Goal: Task Accomplishment & Management: Use online tool/utility

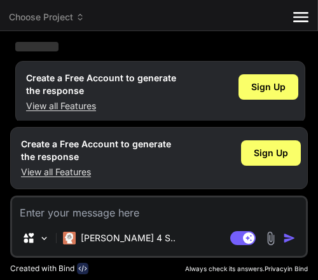
scroll to position [128, 0]
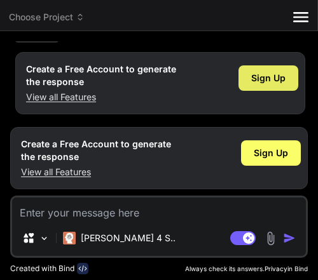
click at [264, 77] on span "Sign Up" at bounding box center [268, 78] width 34 height 13
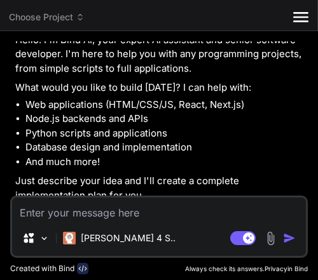
scroll to position [93, 0]
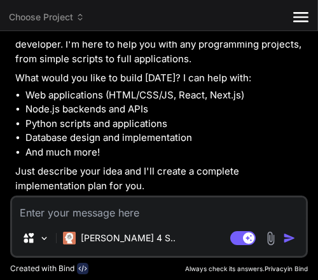
click at [140, 201] on textarea at bounding box center [159, 209] width 294 height 23
paste textarea "Buatkan aplikasi chat privat 2 arah + grup chat. Sistem login/daftar cukup paka…"
type textarea "x"
type textarea "Buatkan aplikasi chat privat 2 arah + grup chat. Sistem login/daftar cukup paka…"
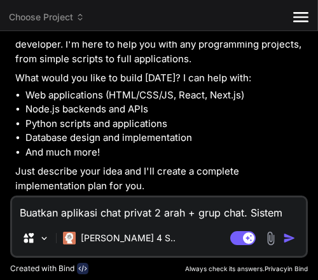
scroll to position [62, 0]
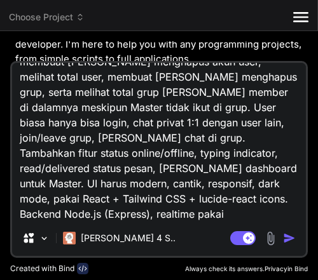
type textarea "x"
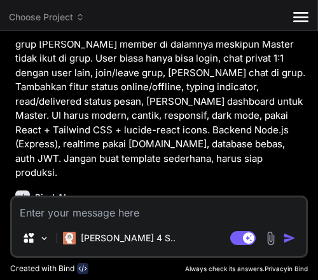
scroll to position [396, 0]
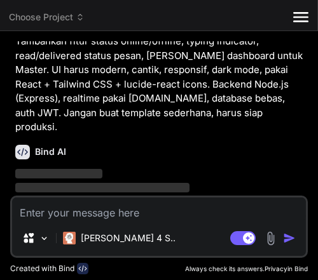
click at [129, 86] on p "Buatkan aplikasi chat privat 2 arah + grup chat. Sistem login/daftar cukup paka…" at bounding box center [160, 27] width 290 height 215
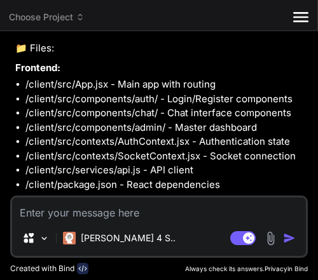
scroll to position [566, 0]
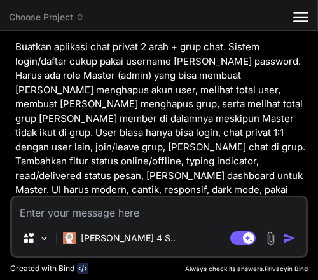
click at [91, 92] on p "Buatkan aplikasi chat privat 2 arah + grup chat. Sistem login/daftar cukup paka…" at bounding box center [160, 147] width 290 height 215
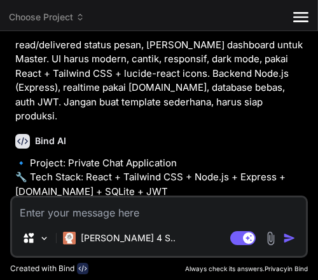
scroll to position [446, 0]
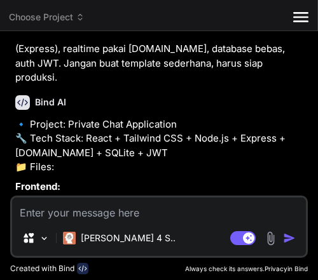
click at [26, 123] on p "🔹 Project: Private Chat Application 🔧 Tech Stack: React + Tailwind CSS + Node.j…" at bounding box center [160, 146] width 290 height 57
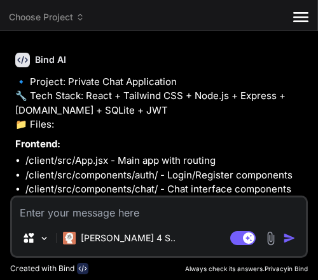
click at [46, 140] on strong "Frontend:" at bounding box center [37, 144] width 45 height 12
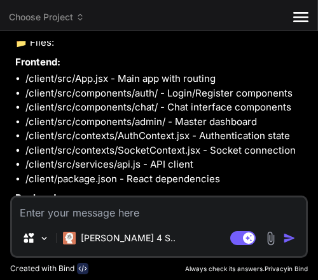
scroll to position [573, 0]
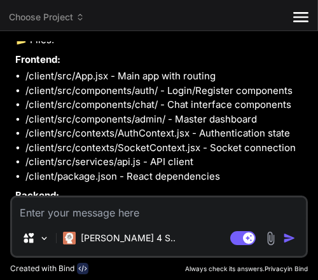
click at [134, 86] on li "/client/src/components/auth/ - Login/Register components" at bounding box center [165, 91] width 280 height 15
click at [123, 79] on li "/client/src/App.jsx - Main app with routing" at bounding box center [165, 76] width 280 height 15
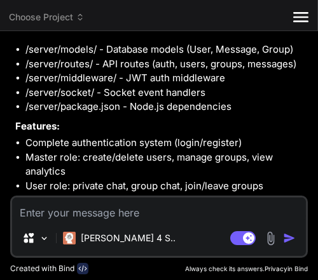
scroll to position [827, 0]
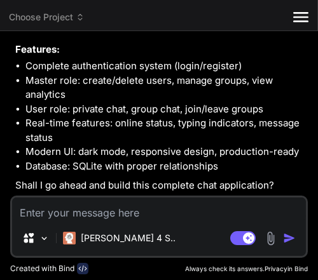
click at [116, 184] on p "Shall I go ahead and build this complete chat application?" at bounding box center [160, 186] width 290 height 15
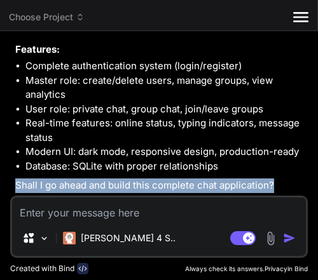
click at [116, 184] on p "Shall I go ahead and build this complete chat application?" at bounding box center [160, 186] width 290 height 15
copy p "build"
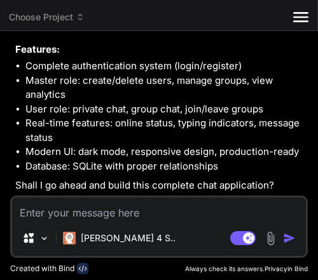
click at [106, 207] on textarea at bounding box center [159, 209] width 294 height 23
type textarea "x"
type textarea "y"
type textarea "x"
type textarea "ya"
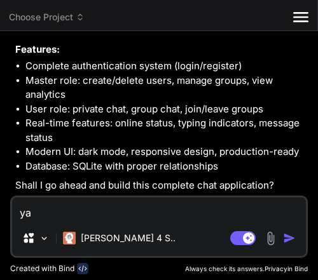
type textarea "x"
type textarea "ya,"
type textarea "x"
type textarea "ya,"
type textarea "x"
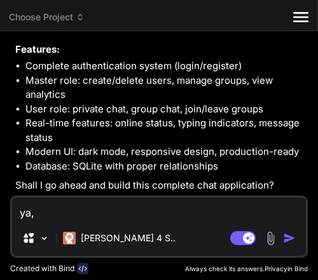
type textarea "ya, l"
type textarea "x"
type textarea "ya, le"
type textarea "x"
type textarea "ya, len"
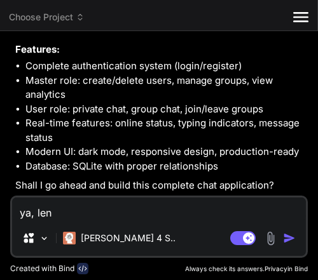
type textarea "x"
type textarea "ya, lenj"
type textarea "x"
type textarea "ya, lenju"
type textarea "x"
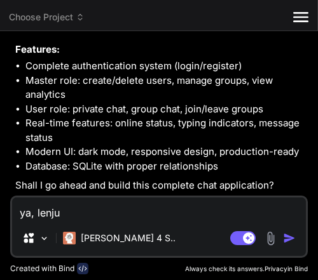
type textarea "ya, lenjut"
type textarea "x"
type textarea "ya, lenjutk"
type textarea "x"
type textarea "ya, lenjutka"
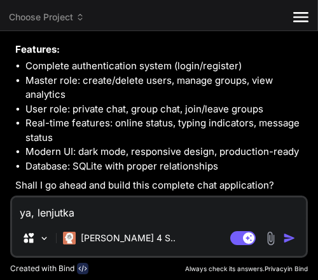
type textarea "x"
type textarea "ya, lenjutkan"
type textarea "x"
type textarea "ya, lenjutkan"
type textarea "x"
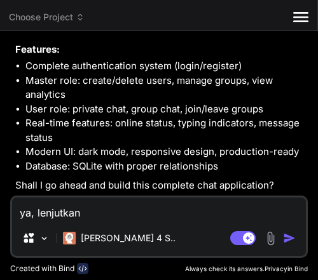
type textarea "ya, lenjutkan d"
type textarea "x"
type textarea "ya, lenjutkan da"
type textarea "x"
type textarea "ya, lenjutkan dan"
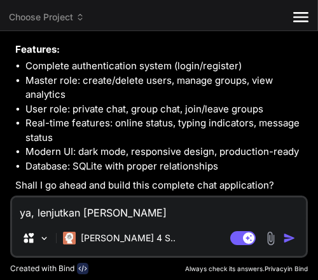
type textarea "x"
type textarea "ya, lenjutkan dan"
type textarea "x"
type textarea "ya, lenjutkan dan s"
type textarea "x"
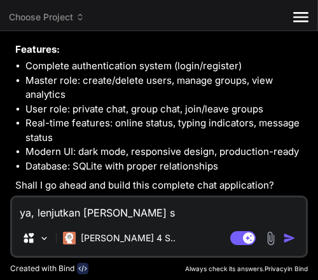
type textarea "ya, lenjutkan dan se"
type textarea "x"
type textarea "ya, lenjutkan dan sel"
type textarea "x"
type textarea "ya, lenjutkan dan sele"
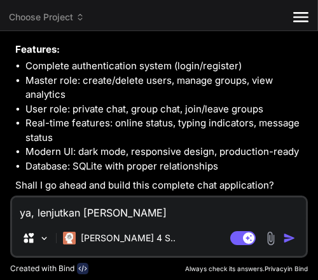
type textarea "x"
type textarea "ya, lenjutkan dan seles"
type textarea "x"
type textarea "ya, lenjutkan dan selesa"
type textarea "x"
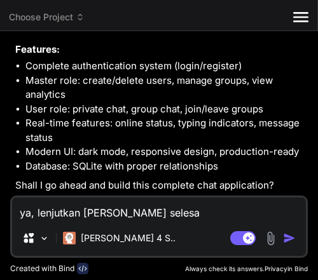
type textarea "ya, lenjutkan dan selesai"
type textarea "x"
type textarea "ya, lenjutkan dan selesaik"
type textarea "x"
type textarea "ya, lenjutkan dan selesaika"
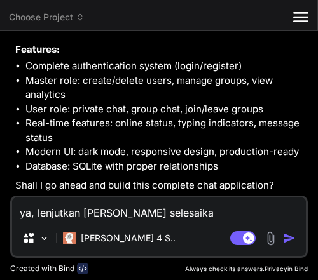
type textarea "x"
type textarea "ya, lenjutkan dan selesaikan"
type textarea "x"
type textarea "ya, lenjutkan dan selesaikan,"
type textarea "x"
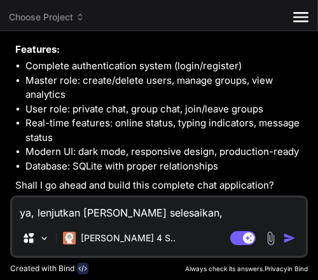
type textarea "ya, lenjutkan dan selesaikan,"
type textarea "x"
type textarea "ya, lenjutkan dan selesaikan, d"
type textarea "x"
type textarea "ya, lenjutkan dan selesaikan, da"
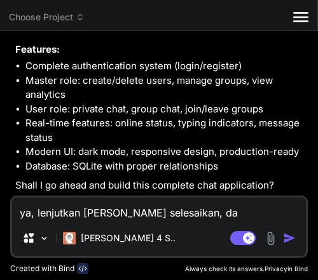
type textarea "x"
type textarea "ya, lenjutkan dan selesaikan, dan"
type textarea "x"
type textarea "ya, lenjutkan dan selesaikan, dan"
type textarea "x"
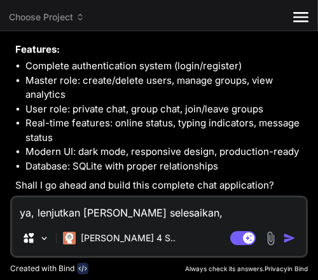
type textarea "ya, lenjutkan dan selesaikan, dan b"
type textarea "x"
type textarea "ya, lenjutkan dan selesaikan, dan bu"
type textarea "x"
type textarea "ya, lenjutkan dan selesaikan, dan bua"
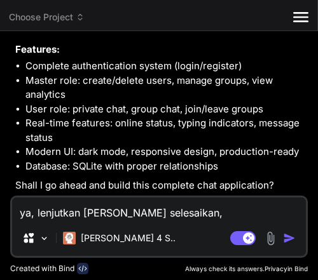
type textarea "x"
type textarea "ya, lenjutkan dan selesaikan, dan buat"
type textarea "x"
type textarea "ya, lenjutkan dan selesaikan, dan buat"
type textarea "x"
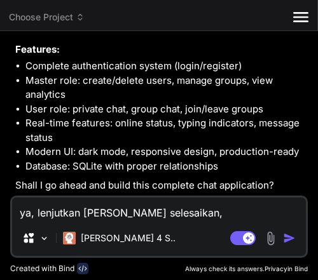
type textarea "ya, lenjutkan dan selesaikan, dan buat a"
type textarea "x"
type textarea "ya, lenjutkan dan selesaikan, dan buat ag"
type textarea "x"
type textarea "ya, lenjutkan dan selesaikan, dan buat aga"
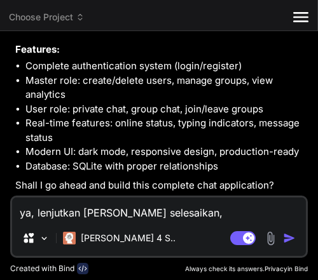
type textarea "x"
type textarea "ya, lenjutkan dan selesaikan, dan buat agar"
type textarea "x"
type textarea "ya, lenjutkan dan selesaikan, dan buat agar"
type textarea "x"
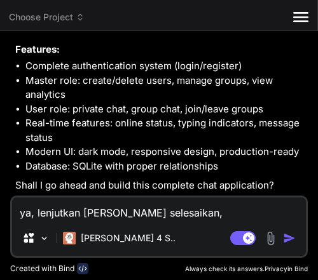
type textarea "ya, lenjutkan dan selesaikan, dan buat agar w"
type textarea "x"
type textarea "ya, lenjutkan dan selesaikan, dan buat agar we"
type textarea "x"
type textarea "ya, lenjutkan dan selesaikan, dan buat agar web"
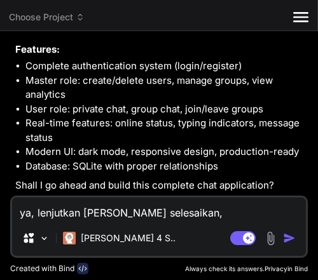
type textarea "x"
type textarea "ya, lenjutkan dan selesaikan, dan buat agar webs"
type textarea "x"
type textarea "ya, lenjutkan dan selesaikan, dan buat agar websi"
type textarea "x"
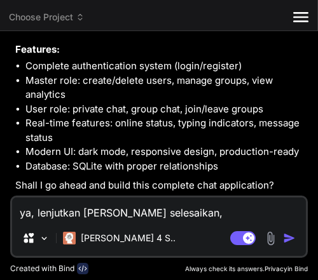
type textarea "ya, lenjutkan dan selesaikan, dan buat agar websit"
type textarea "x"
type textarea "ya, lenjutkan dan selesaikan, dan buat agar website"
type textarea "x"
type textarea "ya, lenjutkan dan selesaikan, dan buat agar websiter"
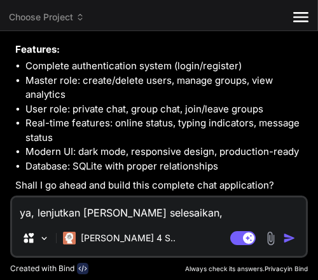
type textarea "x"
type textarea "ya, lenjutkan dan selesaikan, dan buat agar websiter"
type textarea "x"
type textarea "ya, lenjutkan dan selesaikan, dan buat agar websiter"
type textarea "x"
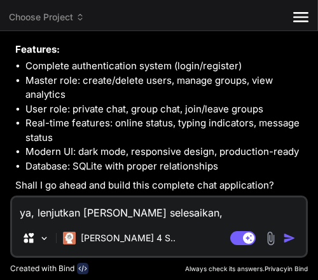
type textarea "ya, lenjutkan dan selesaikan, dan buat agar website"
type textarea "x"
type textarea "ya, lenjutkan dan selesaikan, dan buat agar website"
type textarea "x"
type textarea "ya, lenjutkan dan selesaikan, dan buat agar website n"
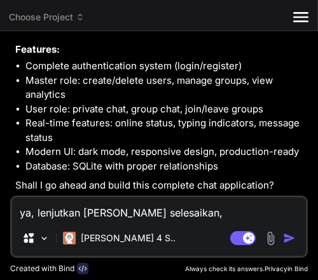
type textarea "x"
type textarea "ya, lenjutkan dan selesaikan, dan buat agar website ny"
type textarea "x"
type textarea "ya, lenjutkan dan selesaikan, dan buat agar website nya"
type textarea "x"
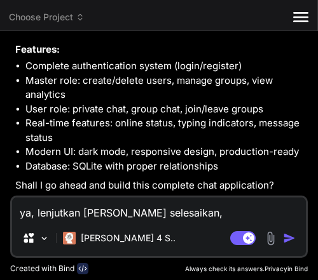
type textarea "ya, lenjutkan dan selesaikan, dan buat agar website nya"
type textarea "x"
type textarea "ya, lenjutkan dan selesaikan, dan buat agar website nya b"
type textarea "x"
type textarea "ya, lenjutkan dan selesaikan, dan buat agar website nya be"
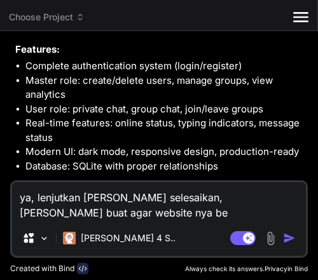
type textarea "x"
type textarea "ya, lenjutkan dan selesaikan, dan buat agar website nya ber"
type textarea "x"
type textarea "ya, lenjutkan dan selesaikan, dan buat agar website nya berj"
type textarea "x"
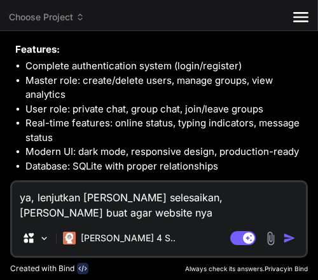
type textarea "ya, lenjutkan dan selesaikan, dan buat agar website nya berja"
type textarea "x"
type textarea "ya, lenjutkan dan selesaikan, dan buat agar website nya berjal"
type textarea "x"
type textarea "ya, lenjutkan dan selesaikan, dan buat agar website nya berjala"
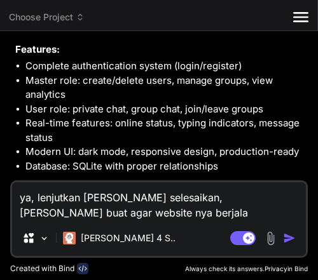
type textarea "x"
type textarea "ya, lenjutkan dan selesaikan, dan buat agar website nya berjalan"
type textarea "x"
type textarea "ya, lenjutkan dan selesaikan, dan buat agar website nya berjalan,"
type textarea "x"
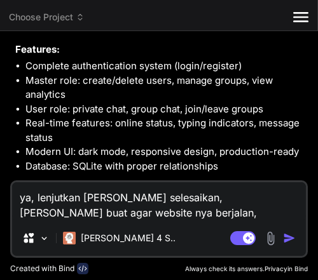
type textarea "ya, lenjutkan dan selesaikan, dan buat agar website nya berjalan,"
type textarea "x"
type textarea "ya, lenjutkan dan selesaikan, dan buat agar website nya berjalan, d"
type textarea "x"
type textarea "ya, lenjutkan dan selesaikan, dan buat agar website nya berjalan, da"
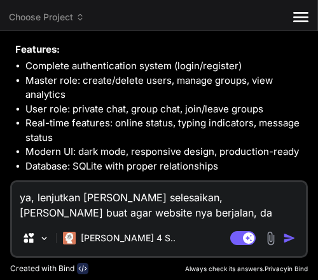
type textarea "x"
type textarea "ya, lenjutkan dan selesaikan, dan buat agar website nya berjalan, dar"
type textarea "x"
type textarea "ya, lenjutkan dan selesaikan, dan buat agar website nya berjalan, dari"
type textarea "x"
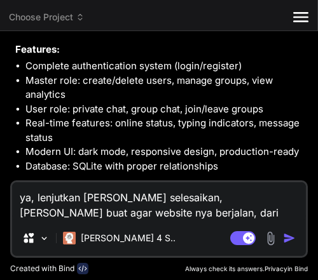
type textarea "ya, lenjutkan dan selesaikan, dan buat agar website nya berjalan, dari"
type textarea "x"
type textarea "ya, lenjutkan dan selesaikan, dan buat agar website nya berjalan, dari m"
type textarea "x"
type textarea "ya, lenjutkan dan selesaikan, dan buat agar website nya berjalan, dari mu"
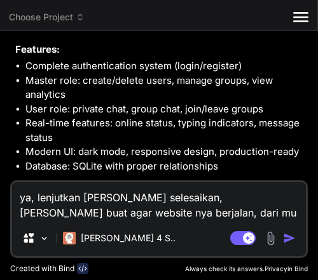
type textarea "x"
type textarea "ya, lenjutkan dan selesaikan, dan buat agar website nya berjalan, dari mul"
type textarea "x"
type textarea "ya, lenjutkan dan selesaikan, dan buat agar website nya berjalan, dari mula"
type textarea "x"
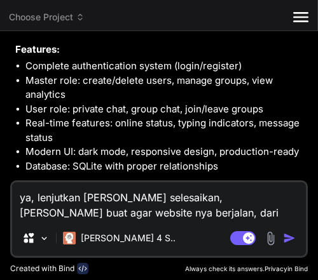
type textarea "ya, lenjutkan dan selesaikan, dan buat agar website nya berjalan, dari mulai"
type textarea "x"
type textarea "ya, lenjutkan dan selesaikan, dan buat agar website nya berjalan, dari mulai"
type textarea "x"
type textarea "ya, lenjutkan dan selesaikan, dan buat agar website nya berjalan, dari mulai r"
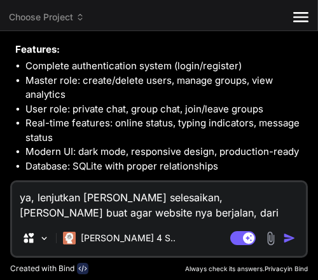
type textarea "x"
type textarea "ya, lenjutkan dan selesaikan, dan buat agar website nya berjalan, dari mulai re"
type textarea "x"
type textarea "ya, lenjutkan dan selesaikan, dan buat agar website nya berjalan, dari mulai reg"
type textarea "x"
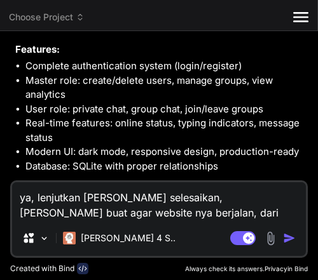
type textarea "ya, lenjutkan dan selesaikan, dan buat agar website nya berjalan, dari mulai re…"
type textarea "x"
type textarea "ya, lenjutkan dan selesaikan, dan buat agar website nya berjalan, dari mulai re…"
type textarea "x"
type textarea "ya, lenjutkan dan selesaikan, dan buat agar website nya berjalan, dari mulai re…"
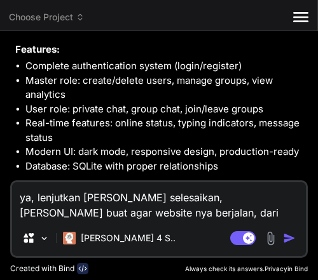
type textarea "x"
type textarea "ya, lenjutkan dan selesaikan, dan buat agar website nya berjalan, dari mulai re…"
type textarea "x"
type textarea "ya, lenjutkan dan selesaikan, dan buat agar website nya berjalan, dari mulai re…"
type textarea "x"
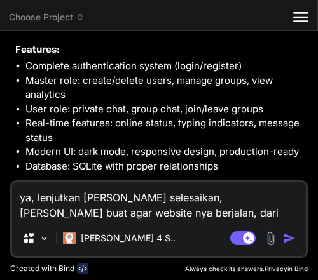
type textarea "ya, lenjutkan dan selesaikan, dan buat agar website nya berjalan, dari mulai re…"
type textarea "x"
type textarea "ya, lenjutkan dan selesaikan, dan buat agar website nya berjalan, dari mulai re…"
type textarea "x"
type textarea "ya, lenjutkan dan selesaikan, dan buat agar website nya berjalan, dari mulai re…"
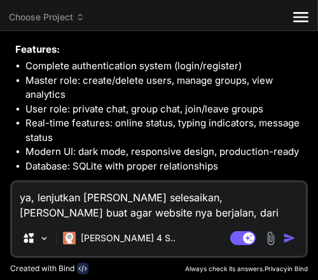
type textarea "x"
type textarea "ya, lenjutkan dan selesaikan, dan buat agar website nya berjalan, dari mulai re…"
type textarea "x"
type textarea "ya, lenjutkan dan selesaikan, dan buat agar website nya berjalan, dari mulai re…"
type textarea "x"
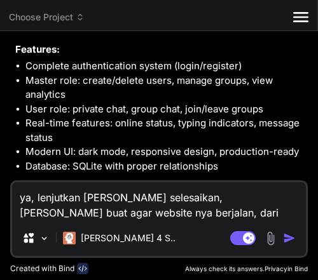
type textarea "ya, lenjutkan dan selesaikan, dan buat agar website nya berjalan, dari mulai re…"
type textarea "x"
type textarea "ya, lenjutkan dan selesaikan, dan buat agar website nya berjalan, dari mulai re…"
type textarea "x"
type textarea "ya, lenjutkan dan selesaikan, dan buat agar website nya berjalan, dari mulai re…"
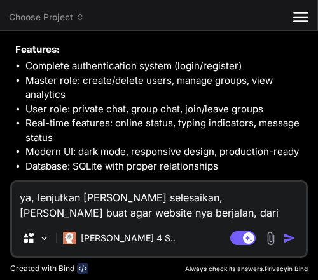
type textarea "x"
type textarea "ya, lenjutkan dan selesaikan, dan buat agar website nya berjalan, dari mulai re…"
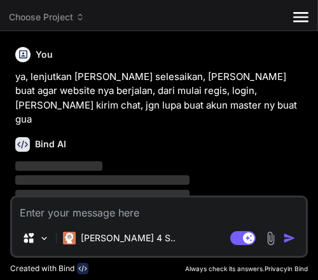
scroll to position [982, 0]
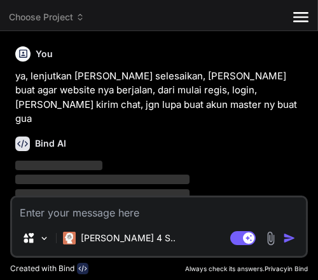
click at [144, 84] on p "ya, lenjutkan dan selesaikan, dan buat agar website nya berjalan, dari mulai re…" at bounding box center [160, 97] width 290 height 57
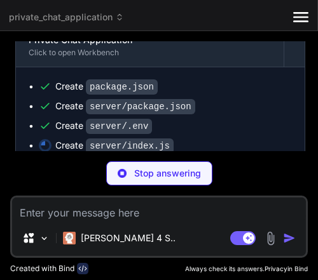
scroll to position [1074, 0]
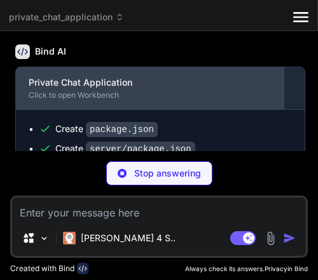
click at [98, 76] on div "Private Chat Application" at bounding box center [150, 82] width 242 height 13
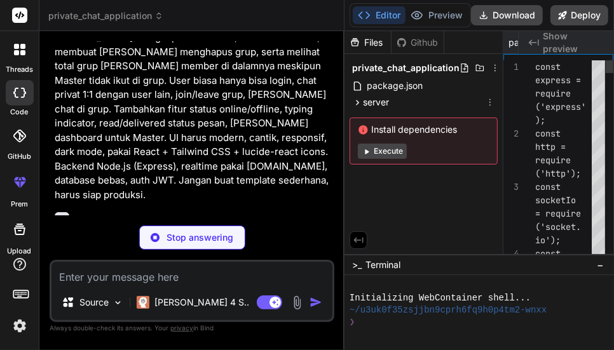
scroll to position [0, 314]
click at [317, 149] on button "Execute" at bounding box center [382, 151] width 49 height 15
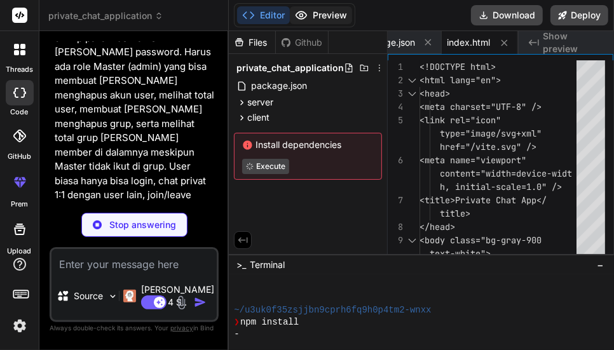
scroll to position [0, 448]
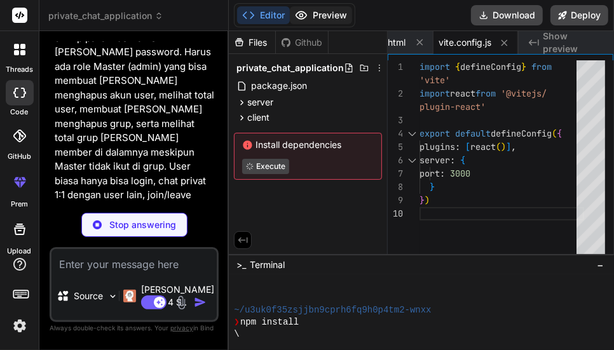
click at [317, 8] on button "Preview" at bounding box center [321, 15] width 62 height 18
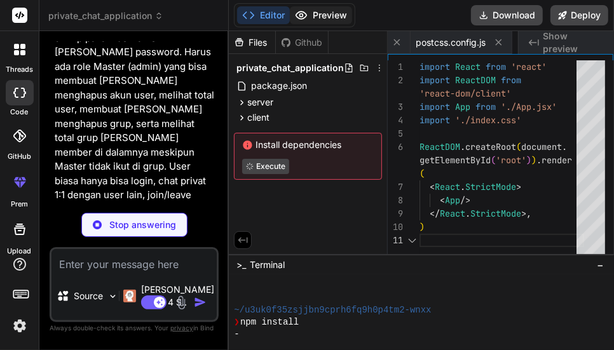
scroll to position [0, 731]
click at [317, 8] on button "Preview" at bounding box center [321, 15] width 62 height 18
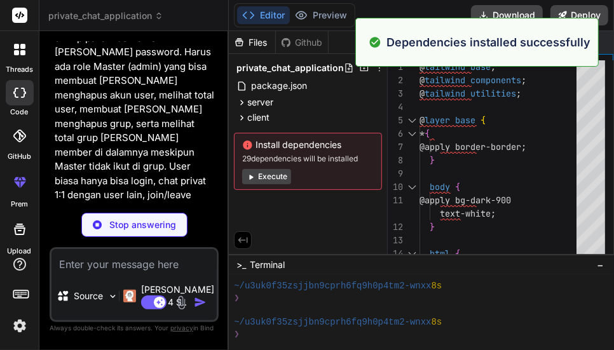
scroll to position [0, 883]
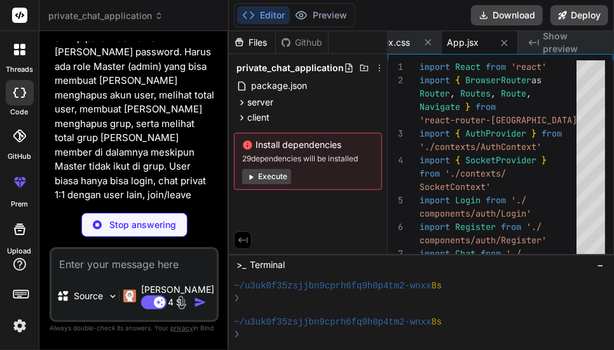
click at [317, 216] on div "Files Github private_chat_application package.json server package.json .env ind…" at bounding box center [308, 142] width 159 height 223
click at [267, 119] on span "client" at bounding box center [258, 117] width 22 height 13
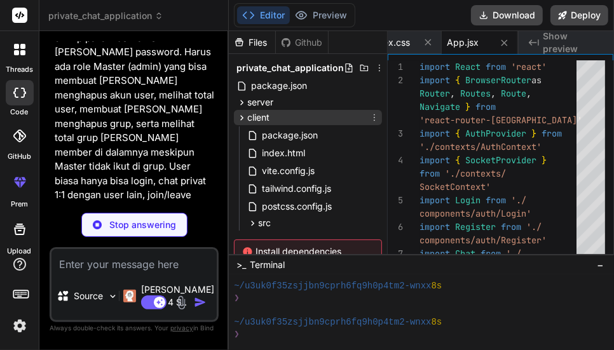
click at [267, 119] on span "client" at bounding box center [258, 117] width 22 height 13
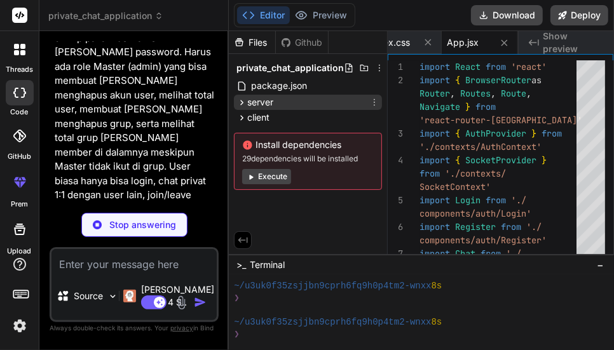
click at [264, 105] on span "server" at bounding box center [260, 102] width 26 height 13
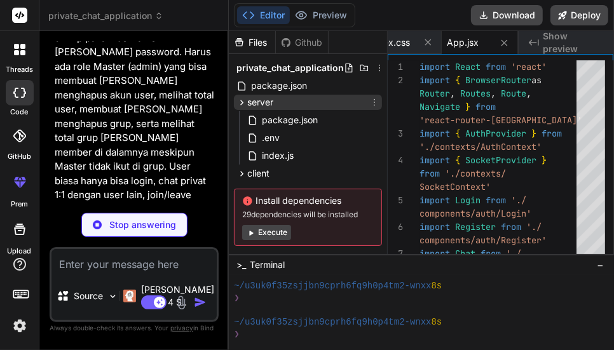
click at [264, 105] on span "server" at bounding box center [260, 102] width 26 height 13
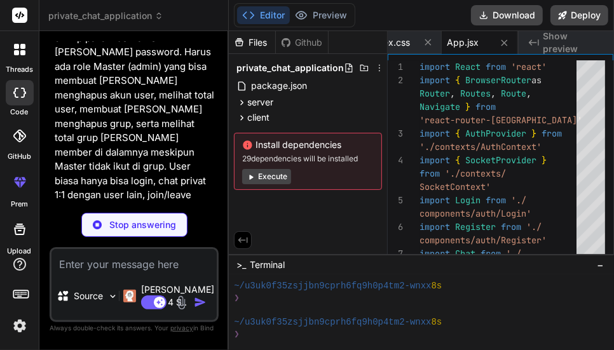
click at [265, 179] on button "Execute" at bounding box center [266, 176] width 49 height 15
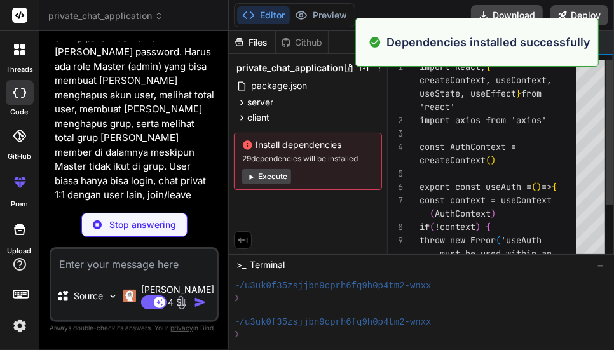
scroll to position [0, 982]
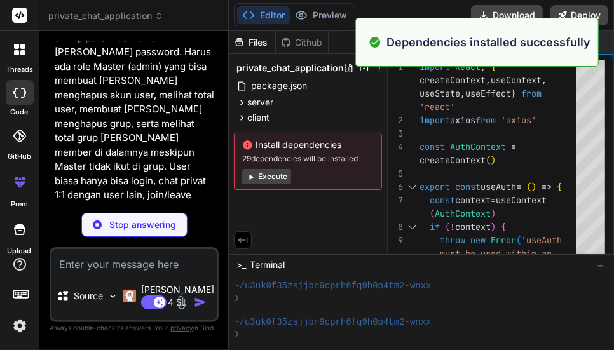
click at [317, 205] on div "Files Github private_chat_application package.json server package.json .env ind…" at bounding box center [308, 142] width 159 height 223
click at [317, 13] on button "Preview" at bounding box center [321, 15] width 62 height 18
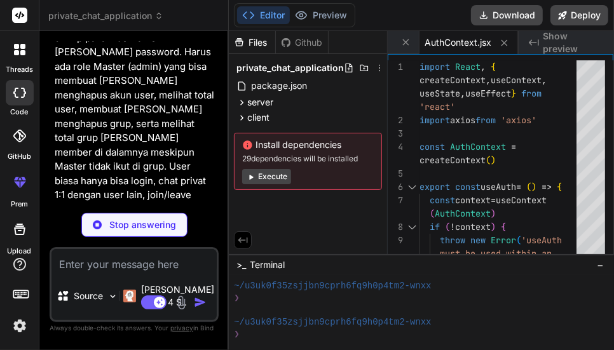
click at [262, 14] on button "Editor" at bounding box center [263, 15] width 53 height 18
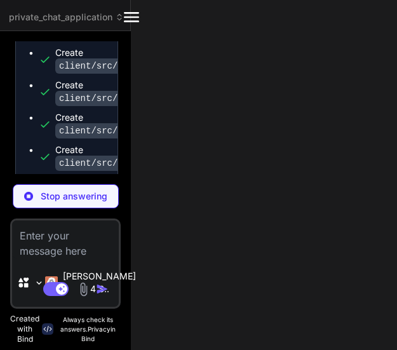
scroll to position [2995, 0]
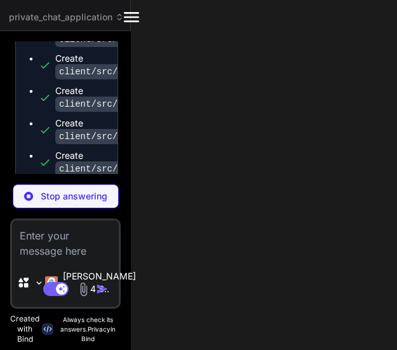
drag, startPoint x: 175, startPoint y: 286, endPoint x: 166, endPoint y: 269, distance: 19.6
click at [175, 280] on div "private_chat_application Created with Pixso. Bind AI Web Search Created with Pi…" at bounding box center [198, 175] width 397 height 350
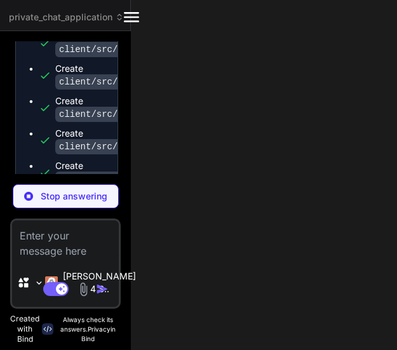
scroll to position [3060, 0]
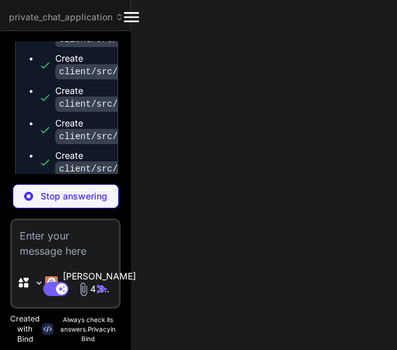
click at [170, 97] on div "private_chat_application Created with Pixso. Bind AI Web Search Created with Pi…" at bounding box center [198, 175] width 397 height 350
click at [137, 17] on icon at bounding box center [131, 17] width 15 height 10
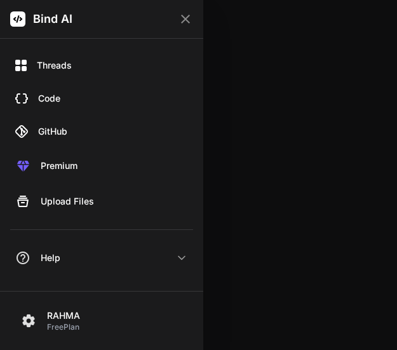
click at [267, 74] on div at bounding box center [198, 175] width 397 height 350
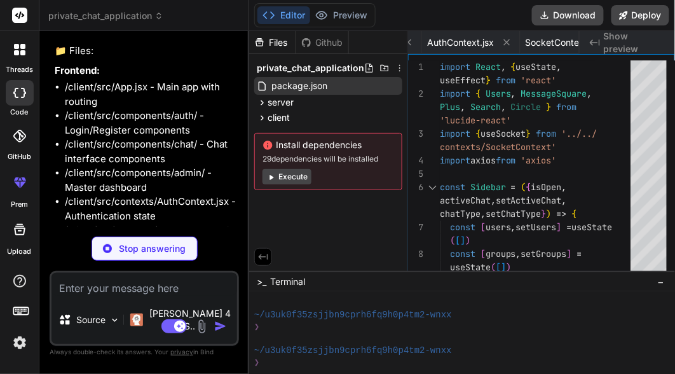
scroll to position [773, 0]
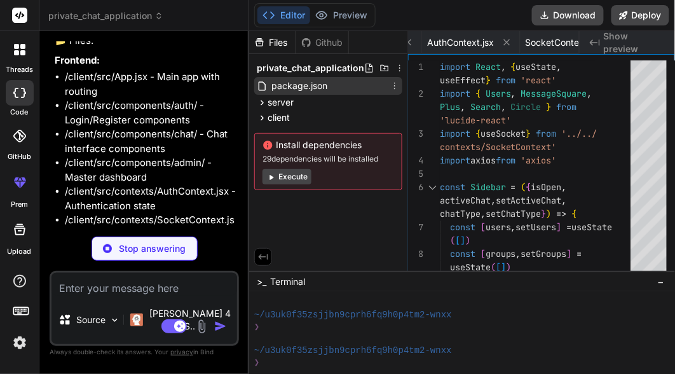
click at [291, 80] on span "package.json" at bounding box center [299, 85] width 58 height 15
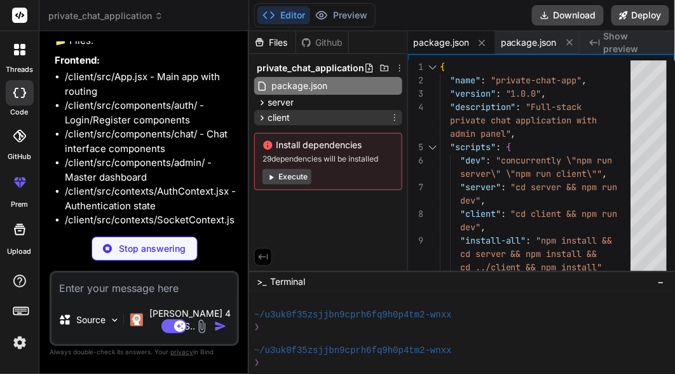
click at [280, 111] on span "client" at bounding box center [278, 117] width 22 height 13
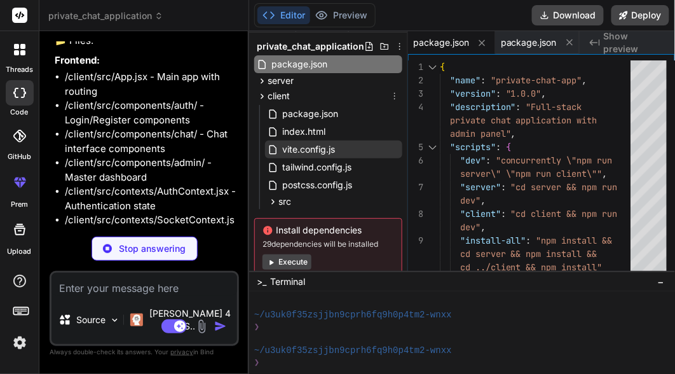
scroll to position [57, 0]
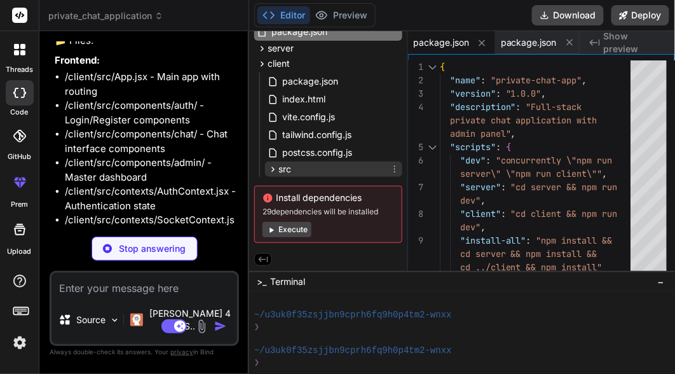
click at [283, 166] on span "src" at bounding box center [284, 169] width 13 height 13
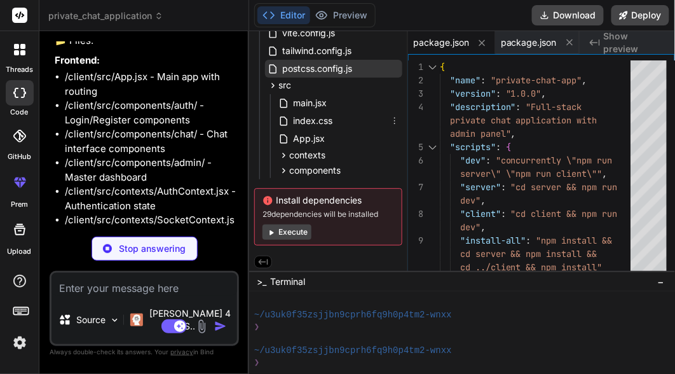
scroll to position [143, 0]
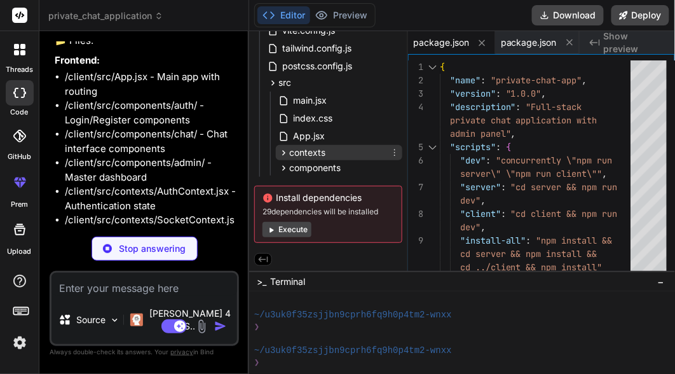
click at [302, 152] on span "contexts" at bounding box center [307, 152] width 36 height 13
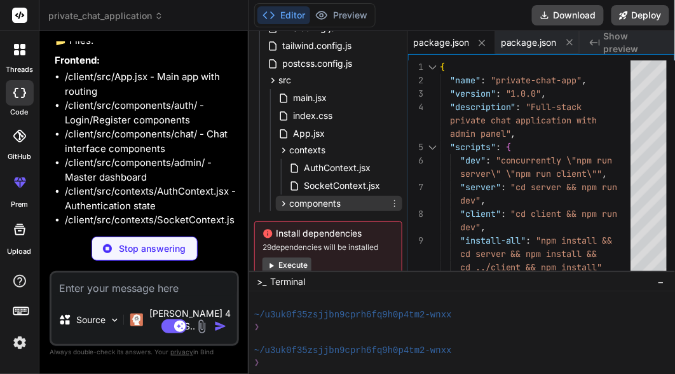
click at [306, 196] on div "components" at bounding box center [339, 203] width 126 height 15
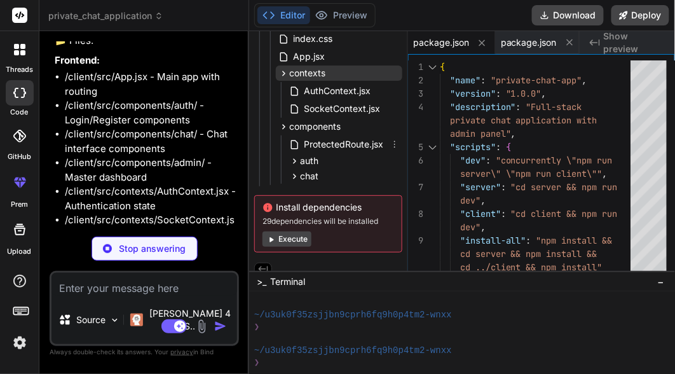
scroll to position [232, 0]
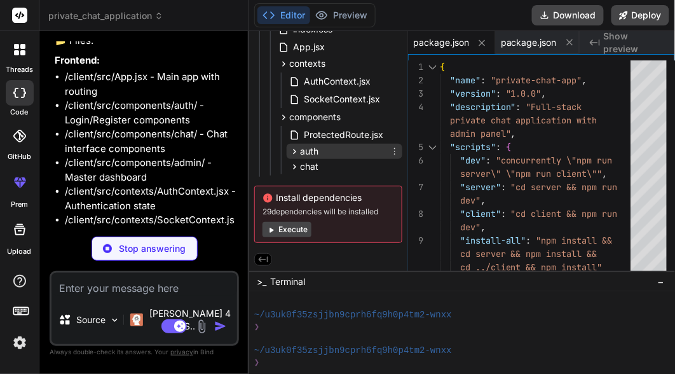
click at [303, 151] on span "auth" at bounding box center [309, 151] width 18 height 13
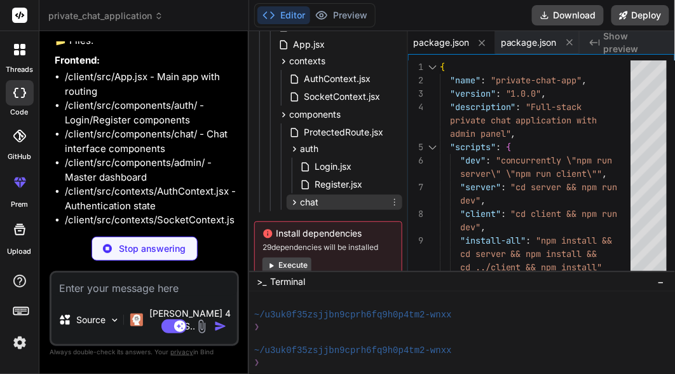
click at [308, 199] on span "chat" at bounding box center [309, 202] width 18 height 13
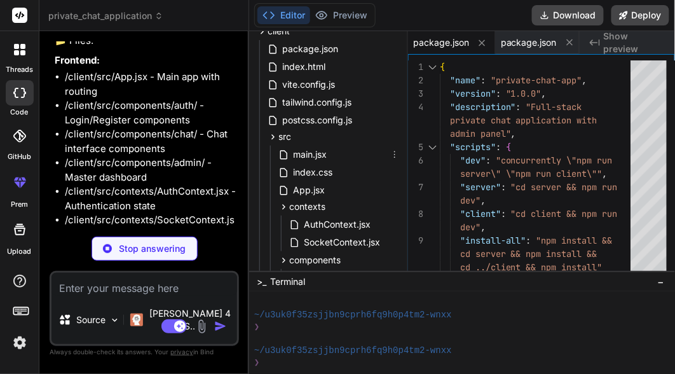
scroll to position [44, 0]
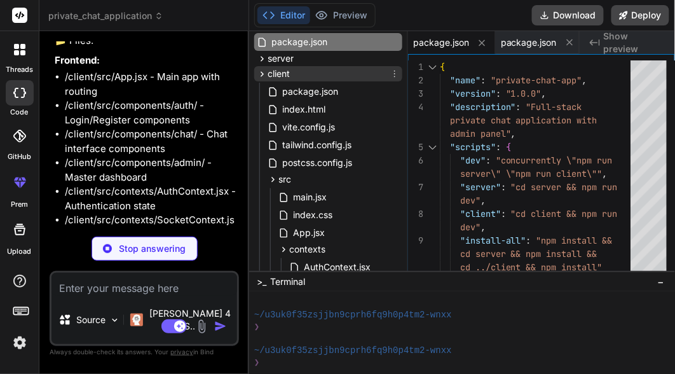
click at [293, 77] on div "client" at bounding box center [328, 73] width 148 height 15
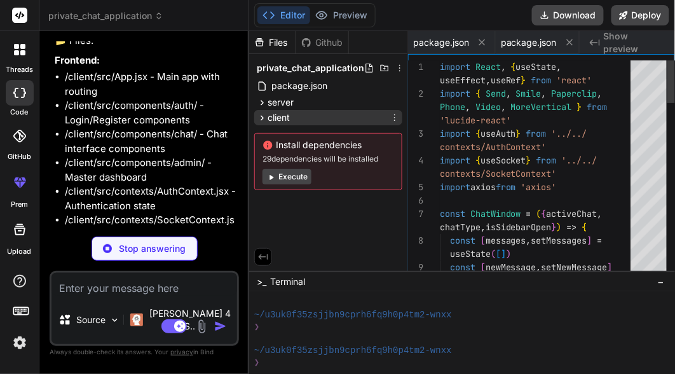
scroll to position [0, 1647]
click at [285, 121] on span "client" at bounding box center [278, 117] width 22 height 13
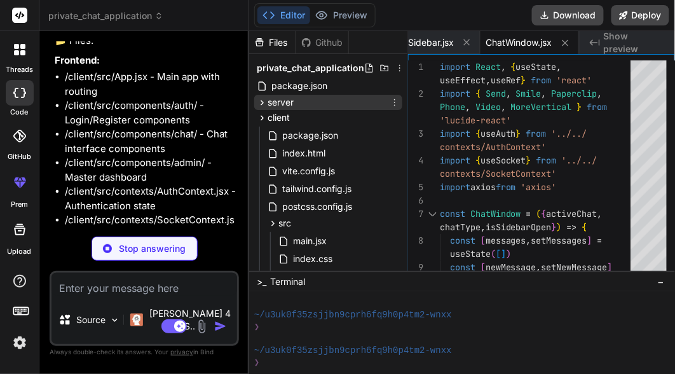
click at [290, 102] on span "server" at bounding box center [280, 102] width 26 height 13
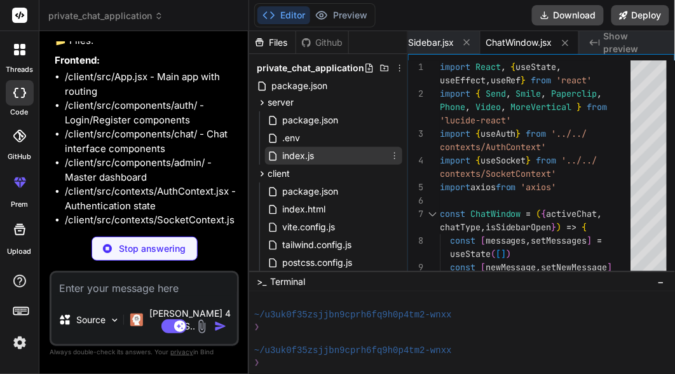
click at [298, 155] on span "index.js" at bounding box center [298, 155] width 34 height 15
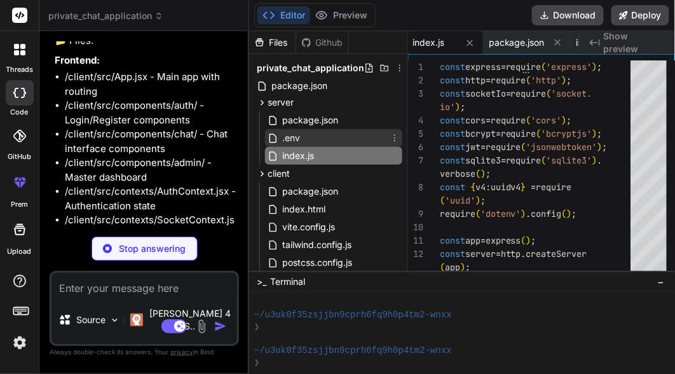
click at [303, 142] on div ".env" at bounding box center [333, 138] width 137 height 18
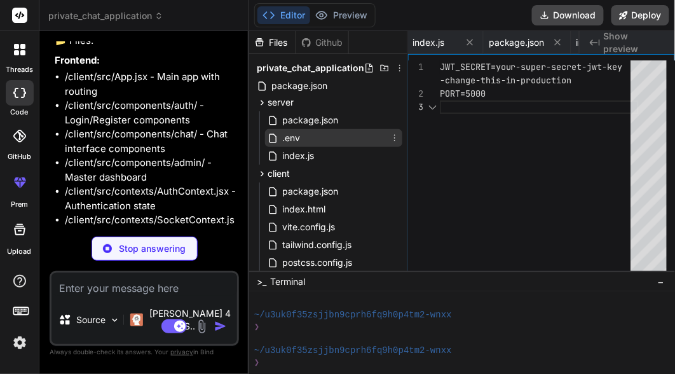
scroll to position [0, 176]
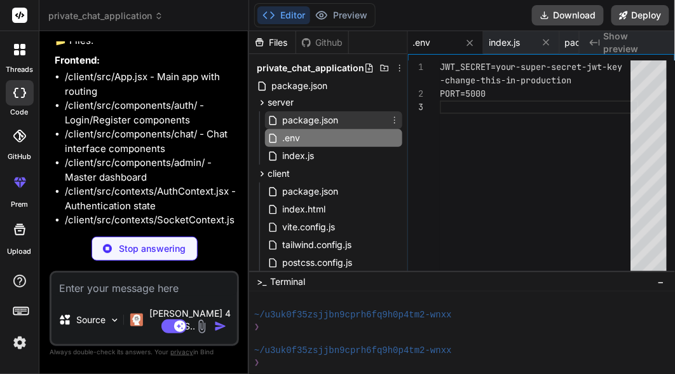
click at [307, 125] on span "package.json" at bounding box center [310, 119] width 58 height 15
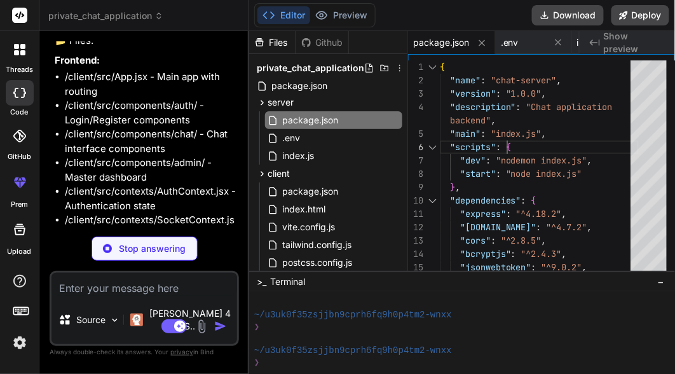
scroll to position [0, 0]
click at [317, 141] on div "{ "name" : "chat-server" , "version" : "1.0.0" , "description" : "Chat applicat…" at bounding box center [539, 331] width 199 height 543
click at [317, 278] on span "−" at bounding box center [661, 281] width 7 height 13
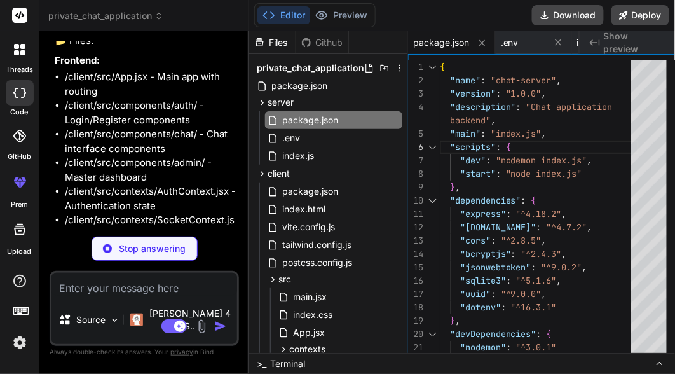
click at [317, 212] on div "{ "name" : "chat-server" , "version" : "1.0.0" , "description" : "Chat applicat…" at bounding box center [539, 331] width 199 height 543
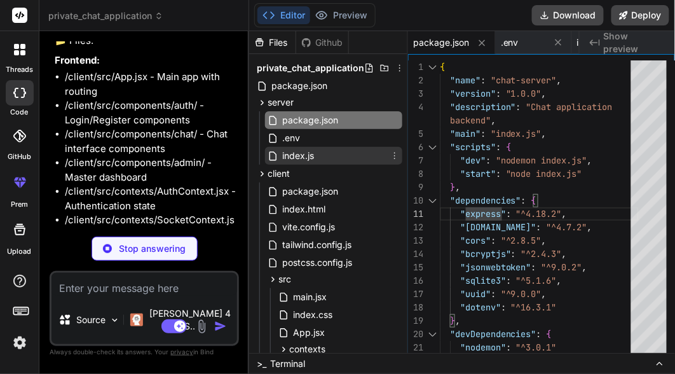
click at [317, 161] on div "index.js" at bounding box center [333, 156] width 137 height 18
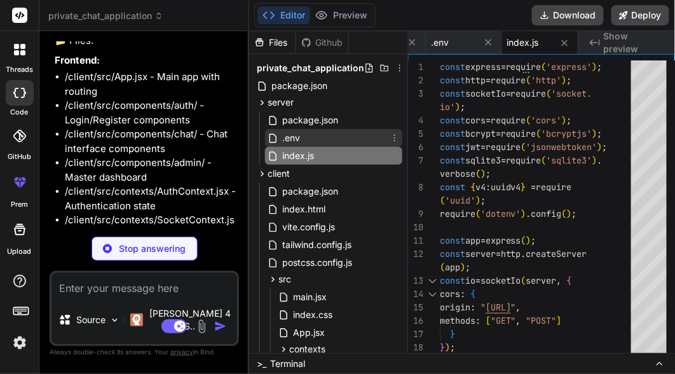
click at [311, 144] on div ".env" at bounding box center [333, 138] width 137 height 18
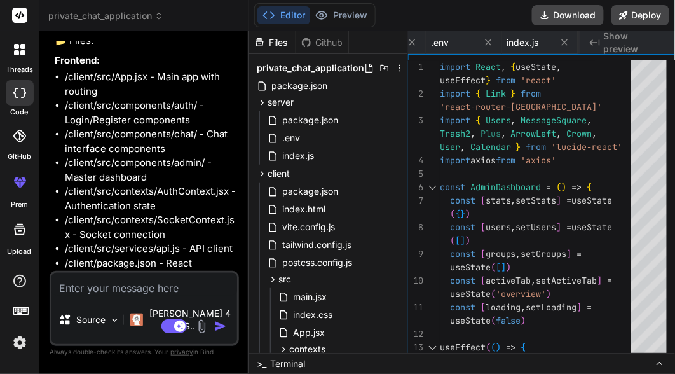
scroll to position [0, 1766]
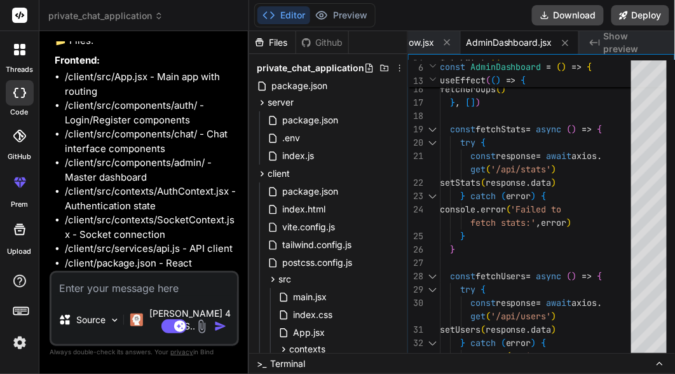
click at [173, 184] on li "/client/src/contexts/AuthContext.jsx - Authentication state" at bounding box center [151, 198] width 172 height 29
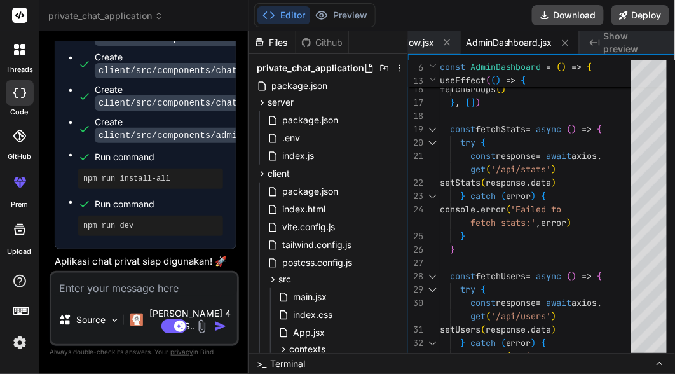
scroll to position [2184, 0]
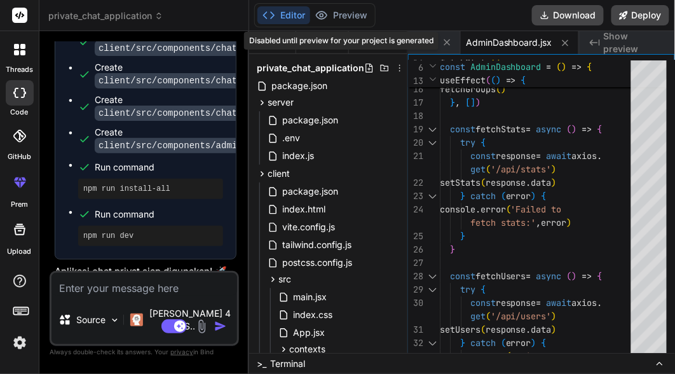
click at [317, 39] on div "Disabled until preview for your project is generated" at bounding box center [341, 41] width 194 height 18
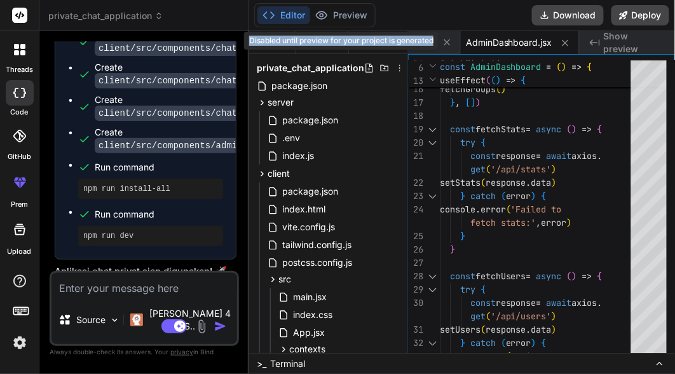
click at [317, 39] on div "Disabled until preview for your project is generated" at bounding box center [341, 41] width 194 height 18
copy div "Disabled until preview for your project is generated"
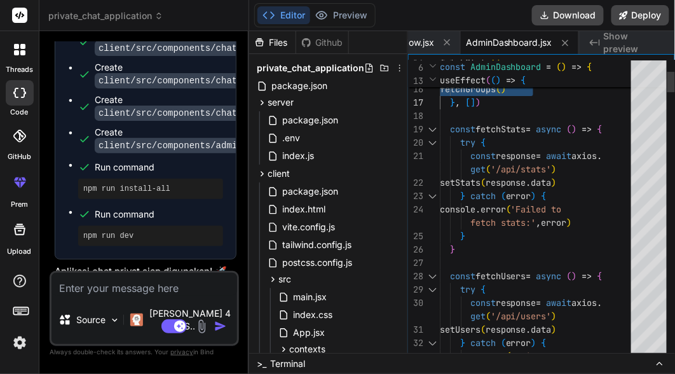
scroll to position [0, 0]
click at [317, 46] on span "Show preview" at bounding box center [634, 42] width 61 height 25
click at [317, 39] on div "Github" at bounding box center [322, 42] width 52 height 13
click at [268, 44] on div "Files" at bounding box center [272, 42] width 46 height 13
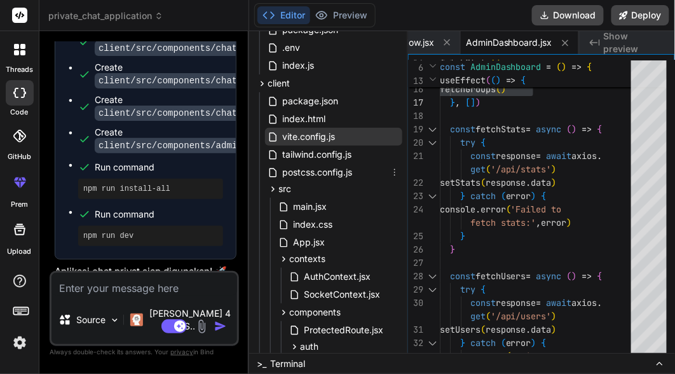
scroll to position [334, 0]
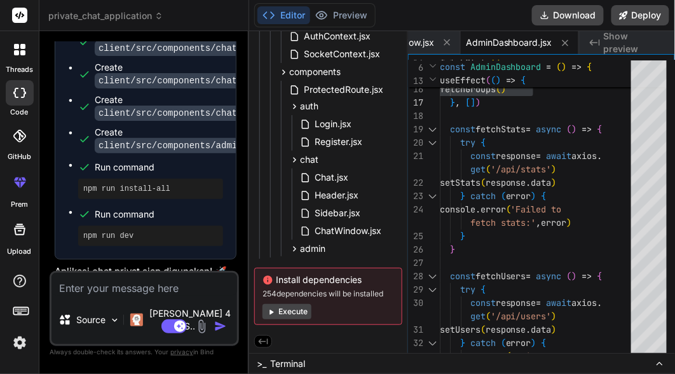
click at [295, 280] on button "Execute" at bounding box center [286, 311] width 49 height 15
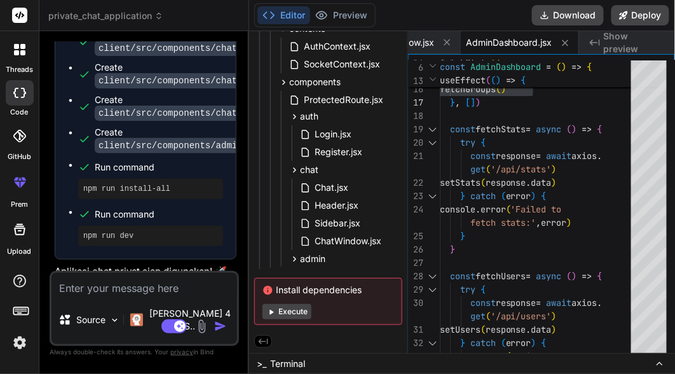
click at [295, 280] on button "Execute" at bounding box center [286, 311] width 49 height 15
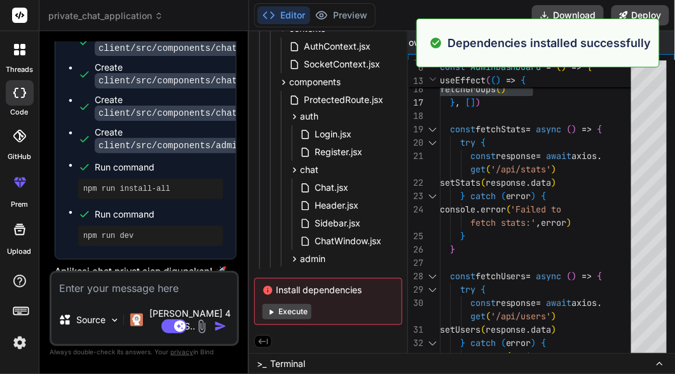
click at [317, 44] on p "Dependencies installed successfully" at bounding box center [549, 42] width 204 height 17
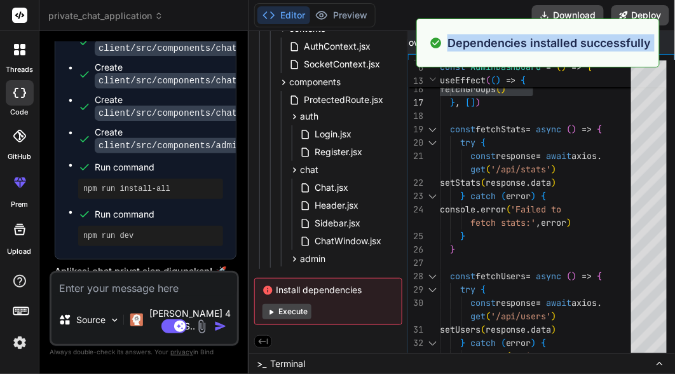
click at [317, 44] on p "Dependencies installed successfully" at bounding box center [549, 42] width 204 height 17
copy div "Dependencies installed successfully"
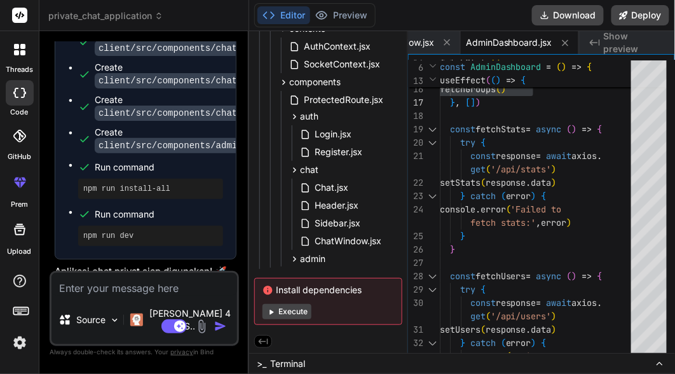
click at [317, 280] on span "Install dependencies" at bounding box center [328, 289] width 132 height 13
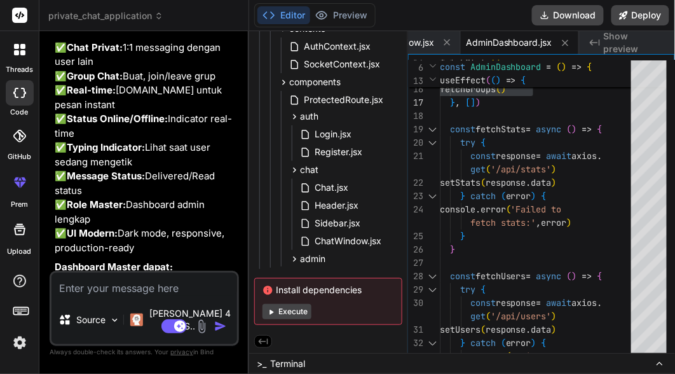
click at [168, 197] on p "Fitur Lengkap: ✅ Autentikasi: Login/Register dengan JWT ✅ Chat Privat: 1:1 mess…" at bounding box center [146, 125] width 182 height 257
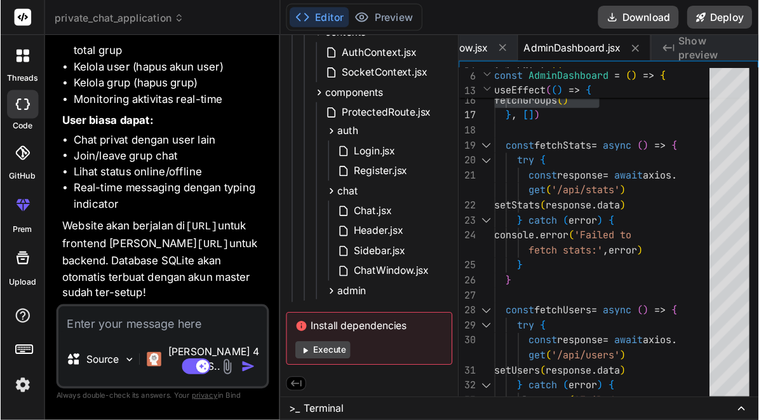
scroll to position [2822, 0]
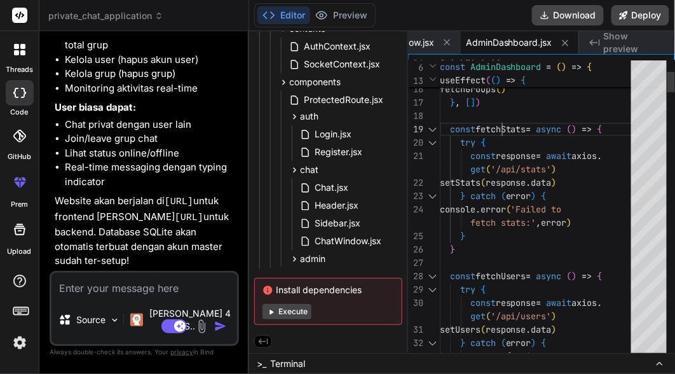
drag, startPoint x: 334, startPoint y: 13, endPoint x: 527, endPoint y: 15, distance: 193.1
click at [317, 3] on div "Editor Preview Disabled until preview for your project is generated Download De…" at bounding box center [462, 15] width 426 height 31
click at [317, 14] on icon at bounding box center [623, 15] width 8 height 8
click at [317, 38] on span "Show preview" at bounding box center [634, 42] width 61 height 25
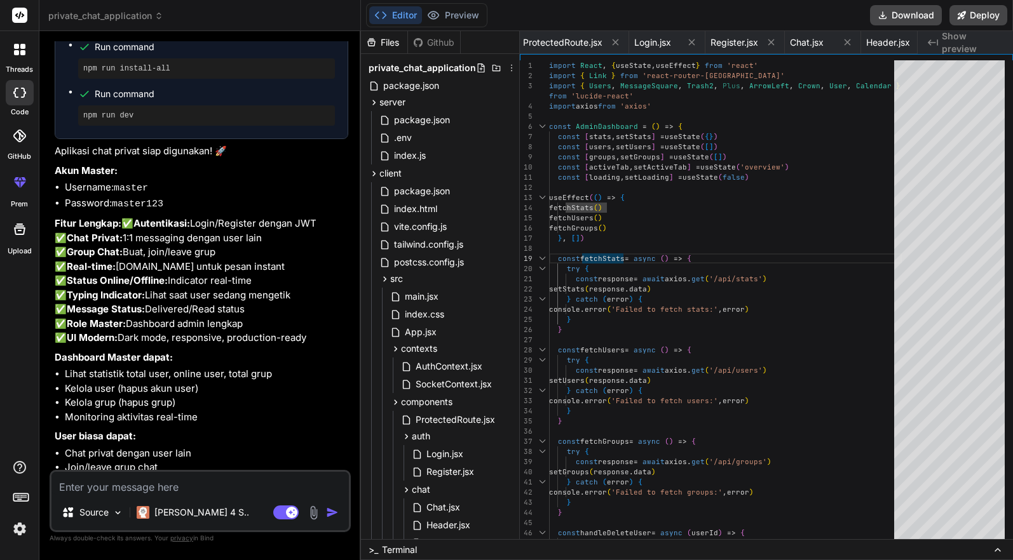
scroll to position [1446, 0]
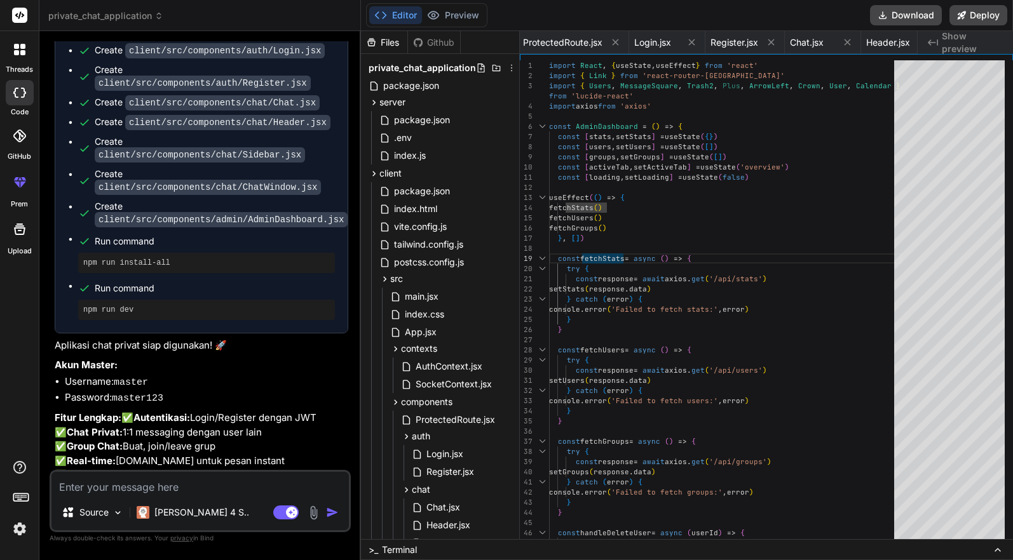
click at [128, 280] on span "Run command" at bounding box center [215, 288] width 240 height 13
click at [116, 280] on pre "npm run dev" at bounding box center [206, 310] width 246 height 10
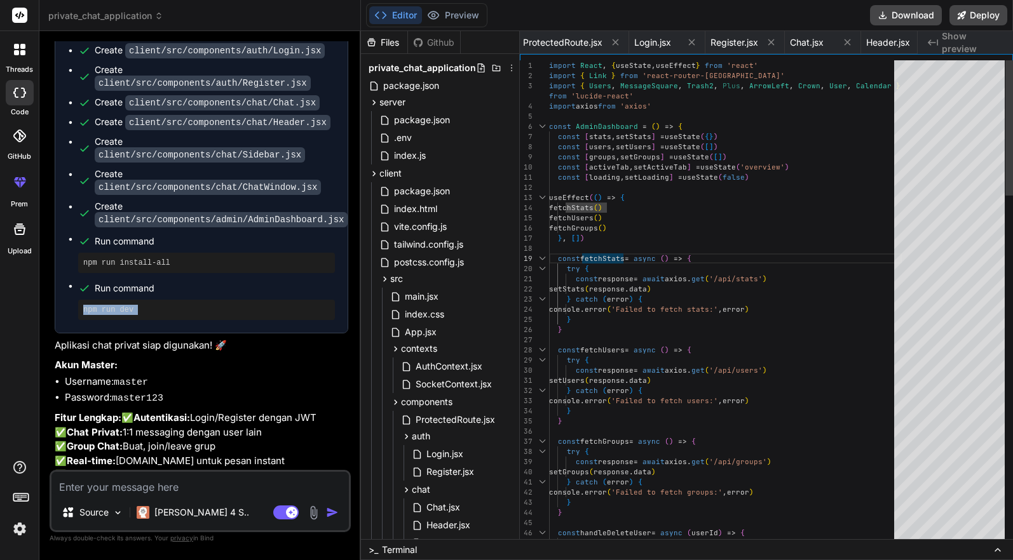
copy div "npm run dev"
click at [317, 280] on span "Terminal" at bounding box center [399, 550] width 35 height 13
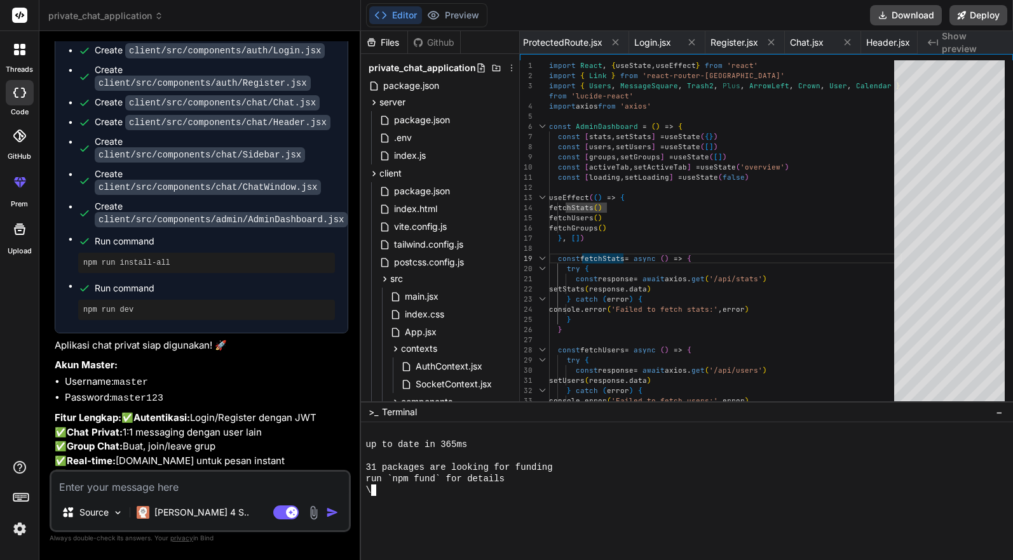
click at [317, 280] on div at bounding box center [687, 491] width 652 height 138
click at [317, 253] on div at bounding box center [725, 248] width 353 height 10
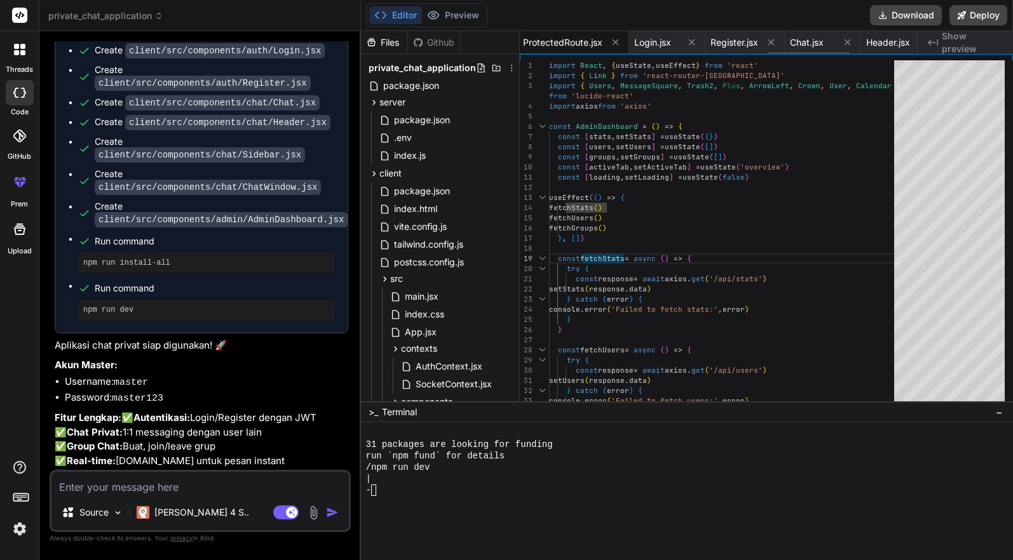
click at [317, 42] on span "ProtectedRoute.jsx" at bounding box center [562, 42] width 79 height 13
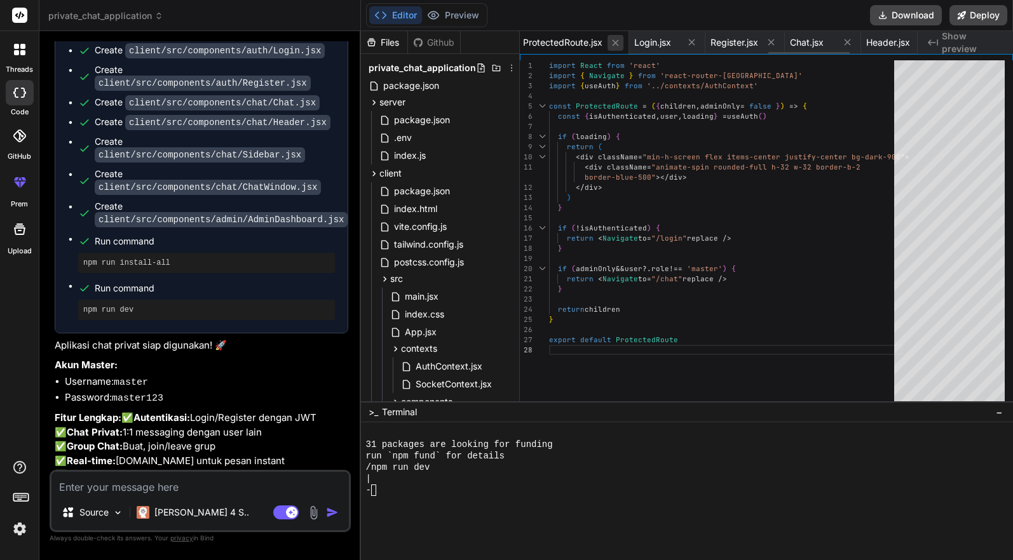
click at [317, 38] on icon at bounding box center [615, 42] width 11 height 11
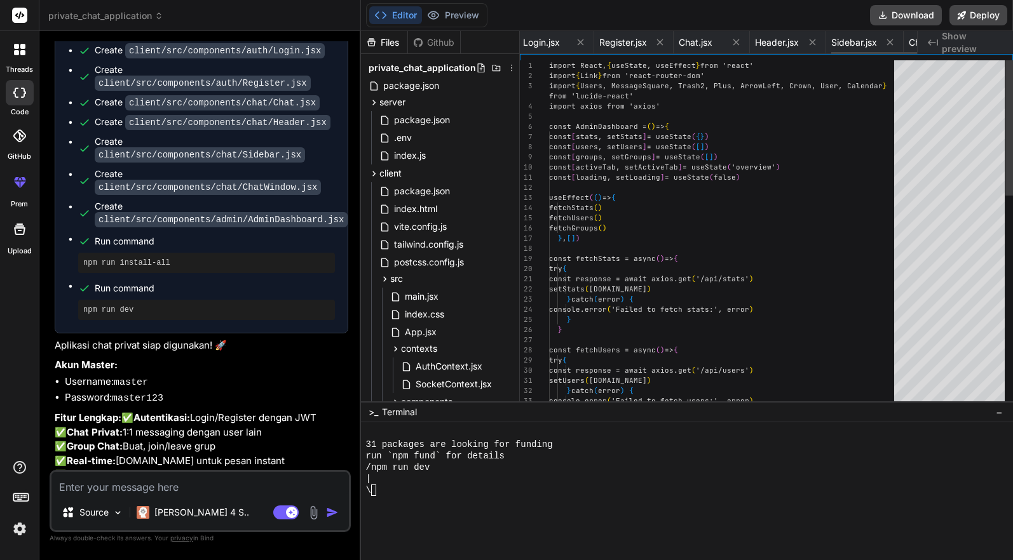
scroll to position [0, 1434]
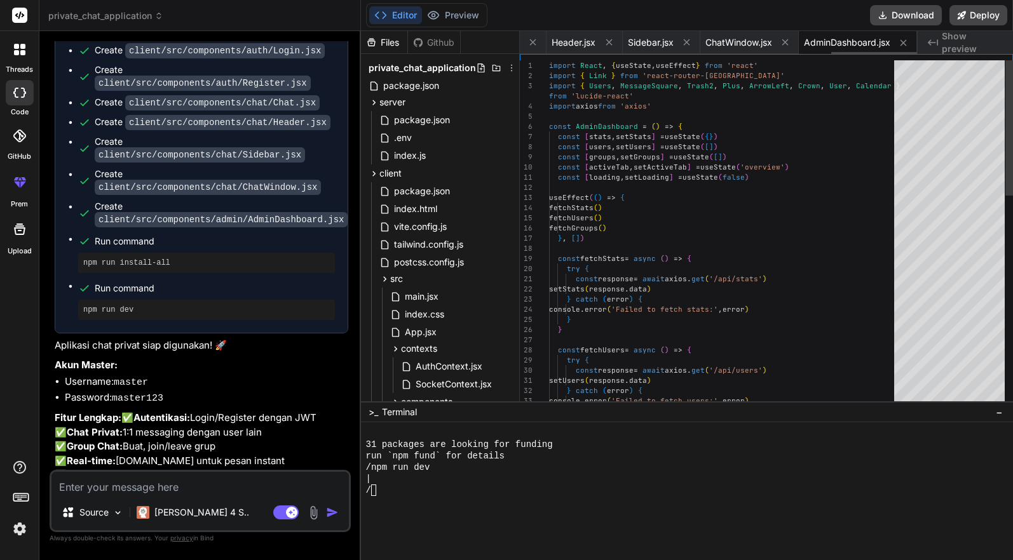
click at [317, 38] on div "Sidebar.jsx" at bounding box center [662, 42] width 78 height 23
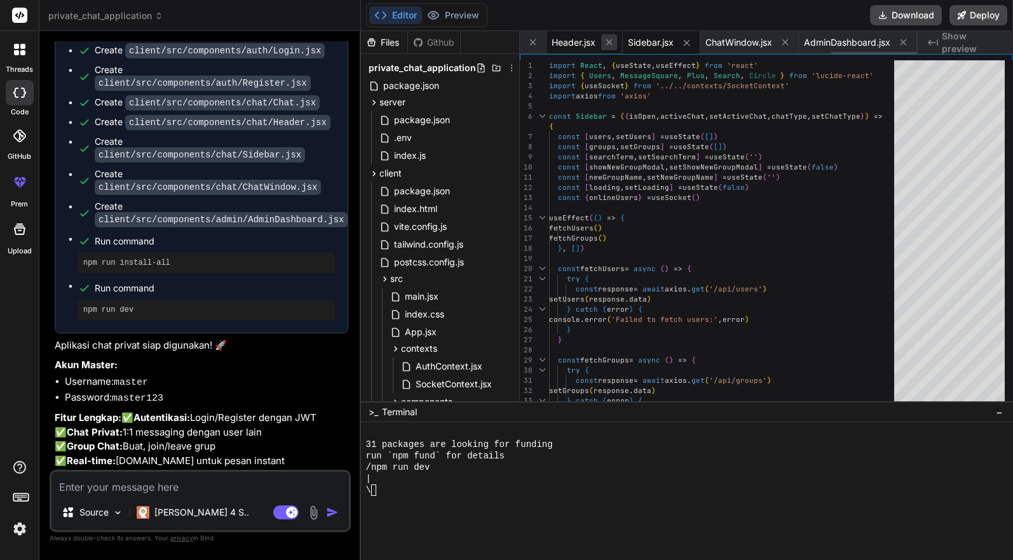
click at [317, 38] on icon at bounding box center [609, 42] width 11 height 11
click at [317, 38] on icon at bounding box center [595, 42] width 11 height 11
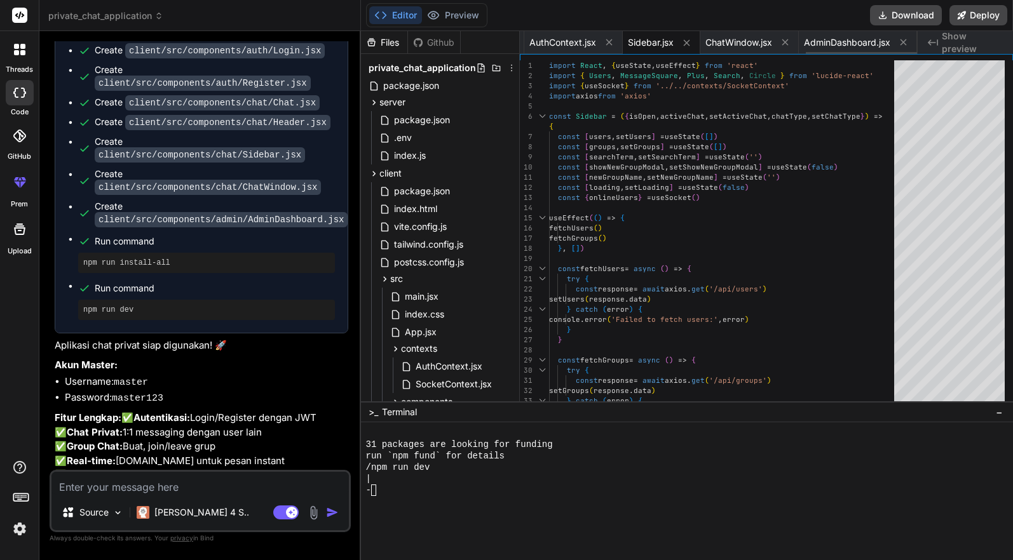
click at [317, 38] on icon at bounding box center [609, 42] width 11 height 11
click at [317, 38] on icon at bounding box center [596, 42] width 11 height 11
click at [317, 38] on icon at bounding box center [609, 42] width 11 height 11
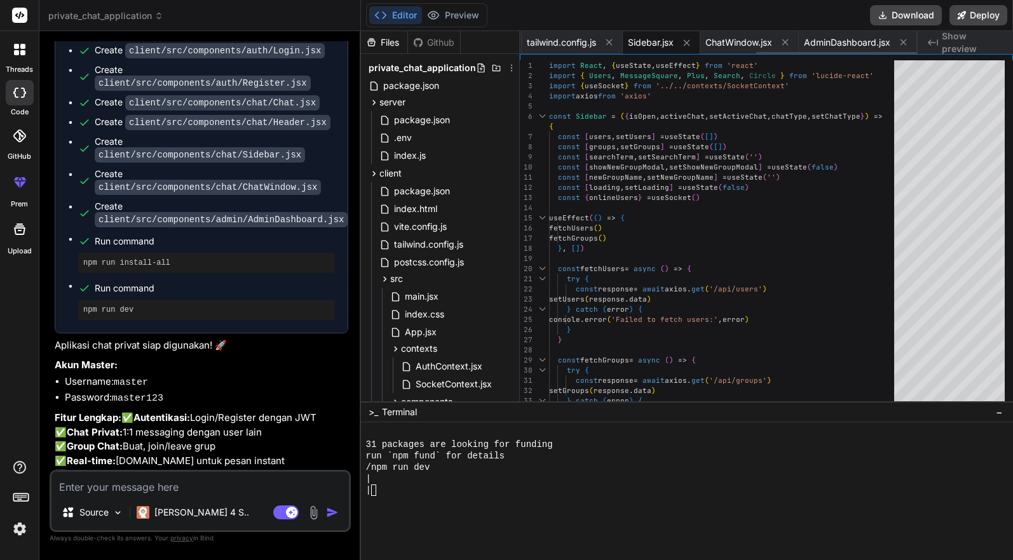
click at [317, 38] on icon at bounding box center [609, 42] width 11 height 11
click at [317, 38] on icon at bounding box center [600, 42] width 11 height 11
click at [317, 38] on icon at bounding box center [609, 42] width 11 height 11
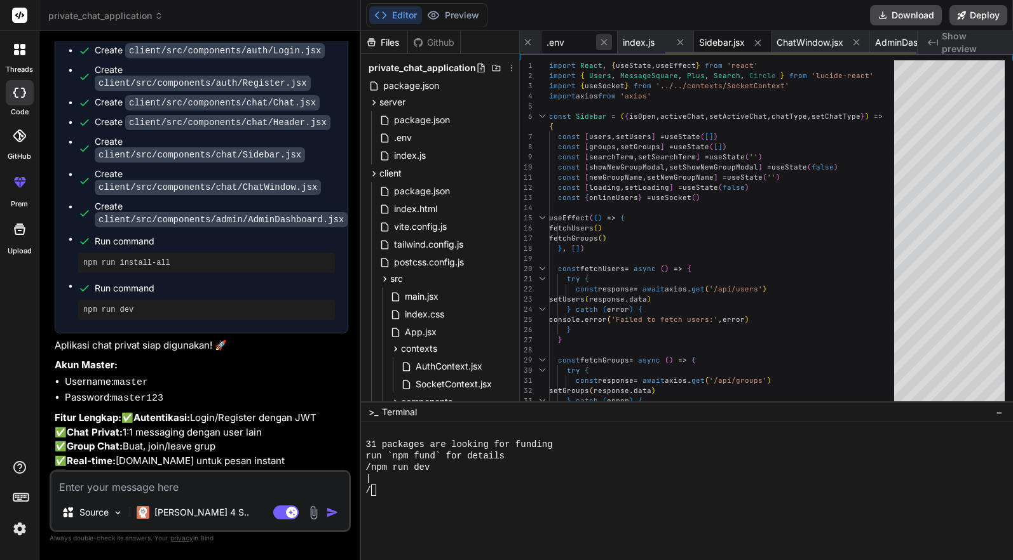
click at [317, 38] on icon at bounding box center [603, 42] width 11 height 11
click at [317, 38] on icon at bounding box center [609, 42] width 11 height 11
click at [317, 38] on button at bounding box center [594, 42] width 16 height 16
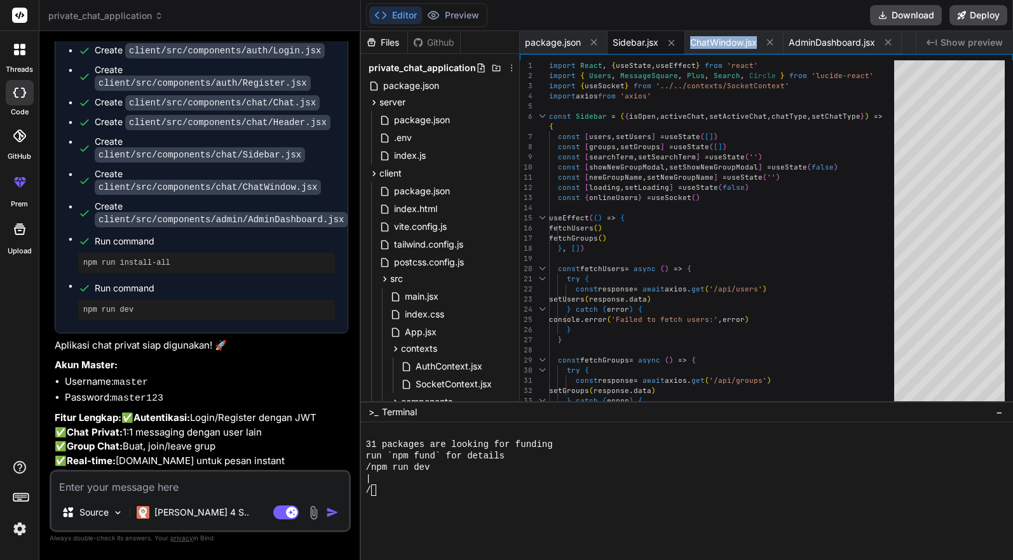
click at [317, 38] on div "ChatWindow.jsx" at bounding box center [734, 42] width 98 height 23
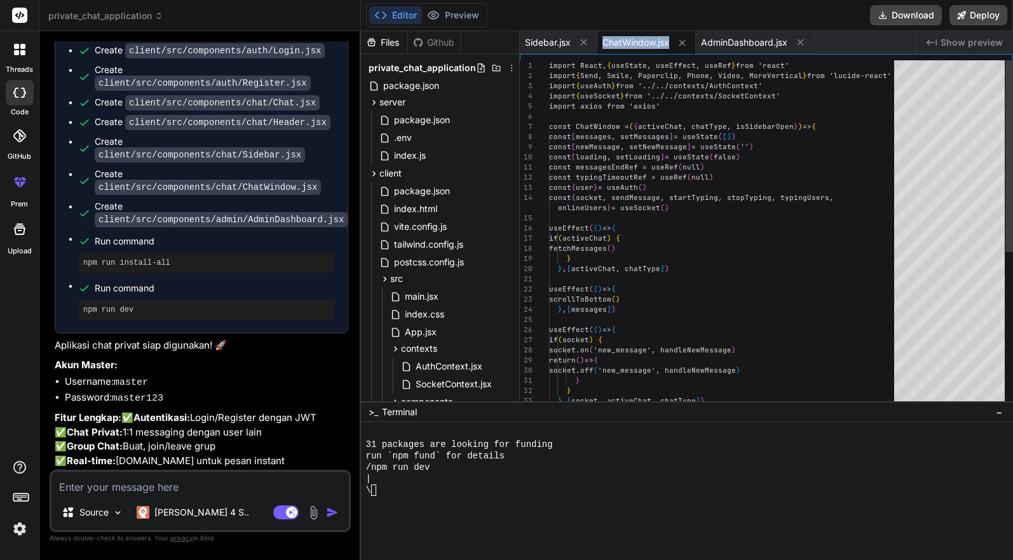
click at [317, 38] on div "ChatWindow.jsx" at bounding box center [646, 42] width 98 height 23
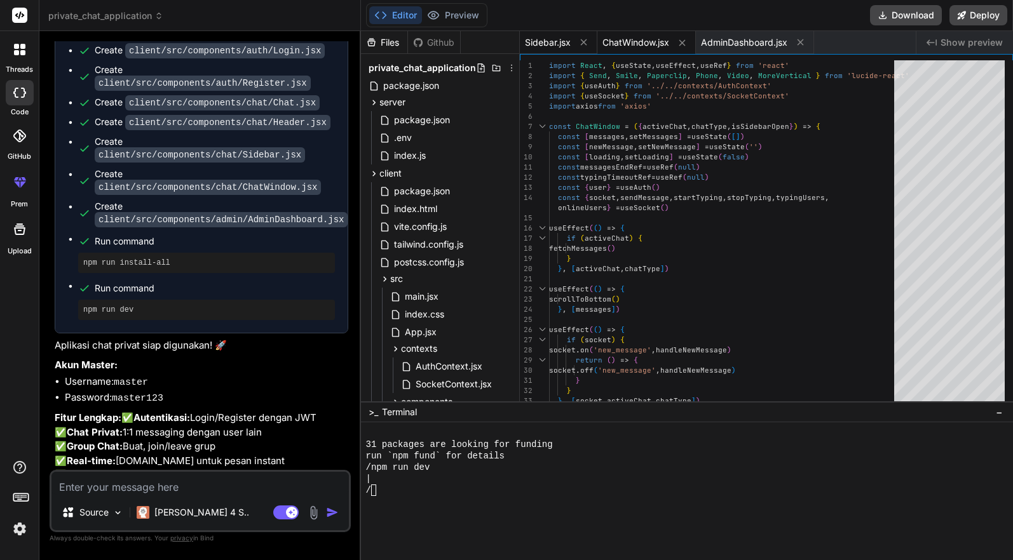
click at [317, 37] on div "Sidebar.jsx" at bounding box center [559, 42] width 78 height 23
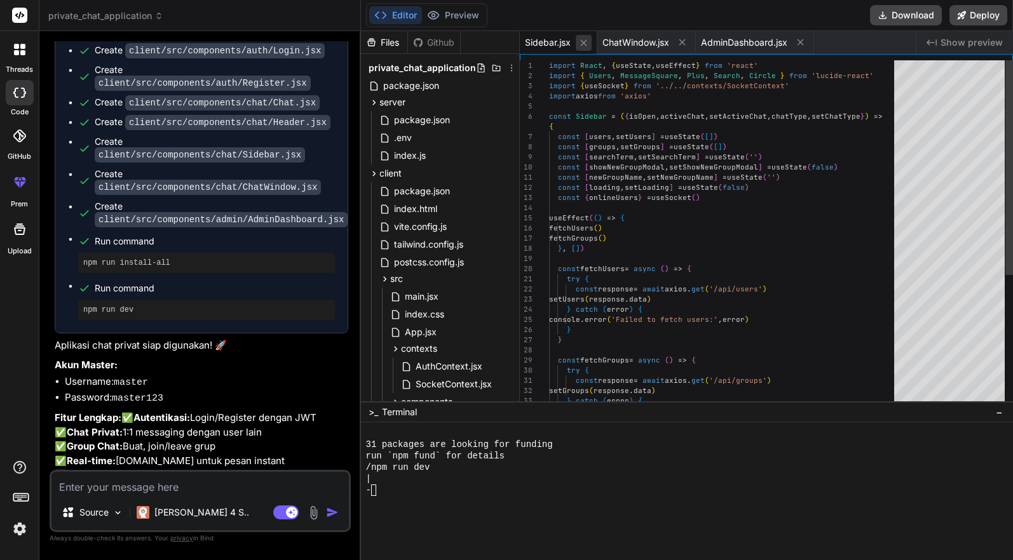
click at [317, 37] on icon at bounding box center [583, 42] width 11 height 11
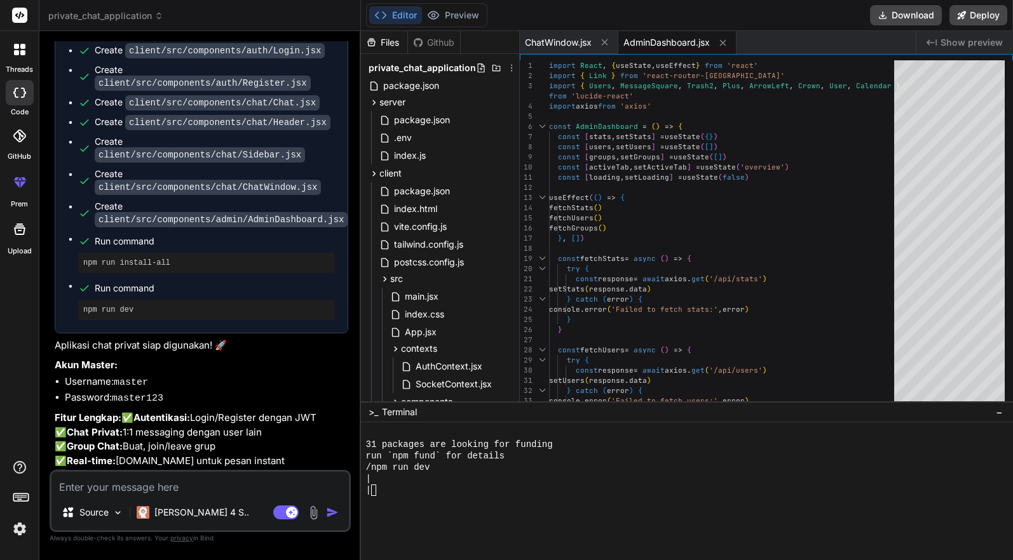
click at [317, 37] on span "ChatWindow.jsx" at bounding box center [558, 42] width 67 height 13
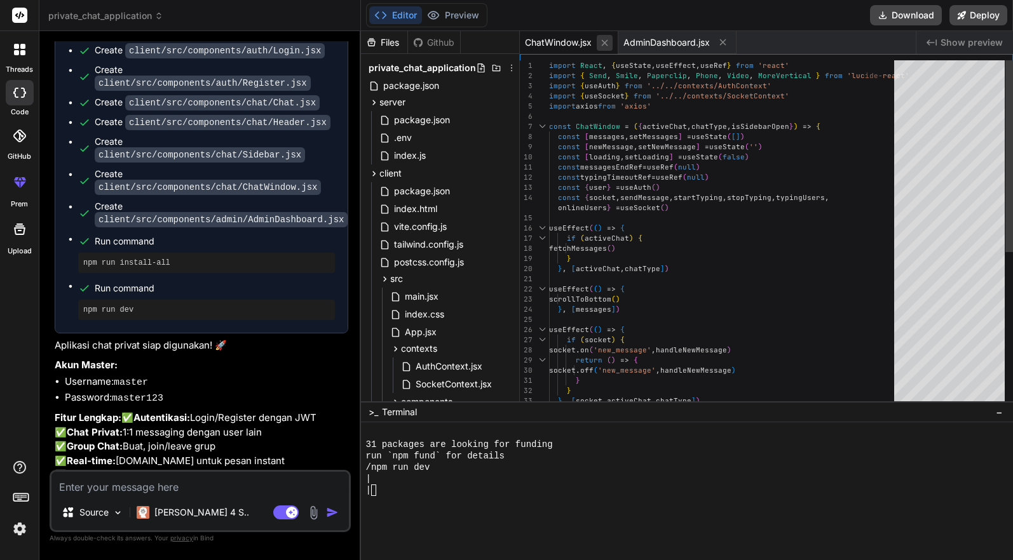
click at [317, 42] on icon at bounding box center [604, 42] width 6 height 6
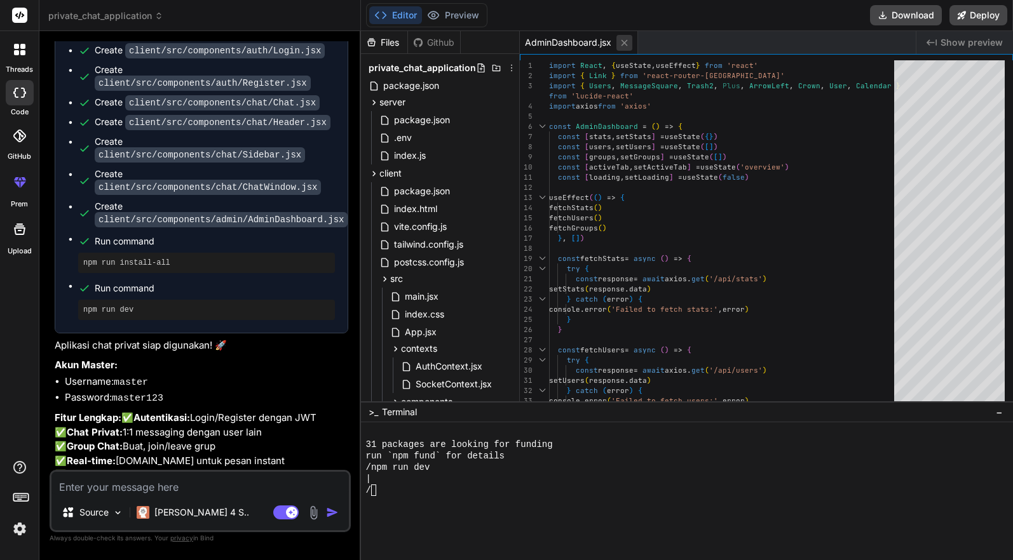
click at [317, 44] on icon at bounding box center [624, 42] width 11 height 11
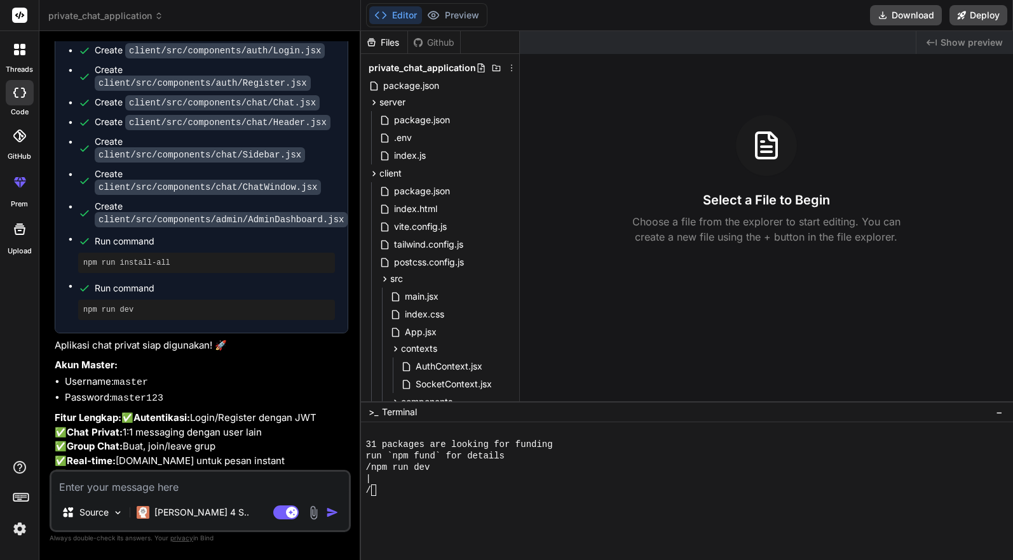
click at [317, 33] on div "Files Github" at bounding box center [411, 42] width 100 height 23
click at [317, 42] on span "Show preview" at bounding box center [971, 42] width 62 height 13
click at [317, 14] on button "Deploy" at bounding box center [978, 15] width 58 height 20
click at [317, 98] on div "server" at bounding box center [440, 102] width 148 height 15
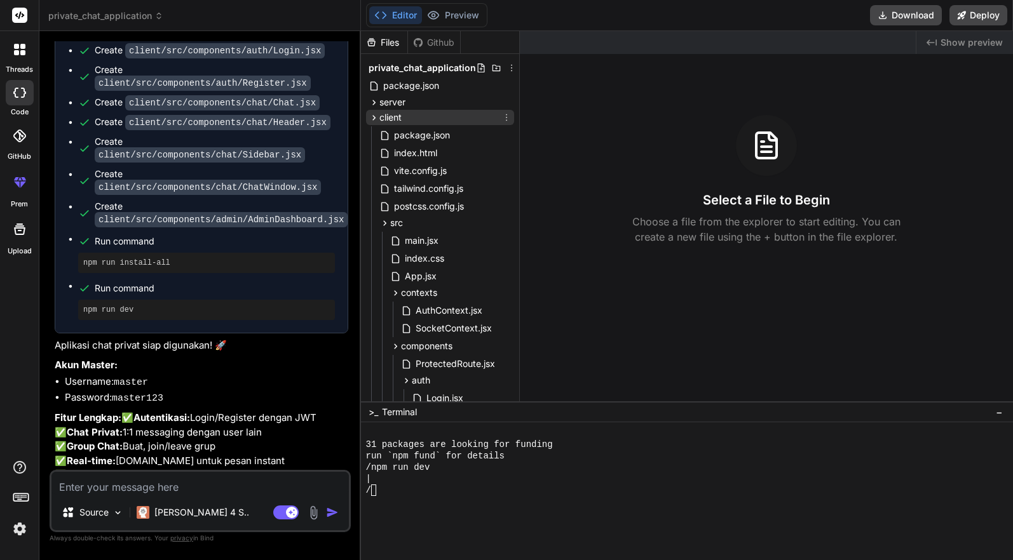
click at [317, 112] on span "client" at bounding box center [390, 117] width 22 height 13
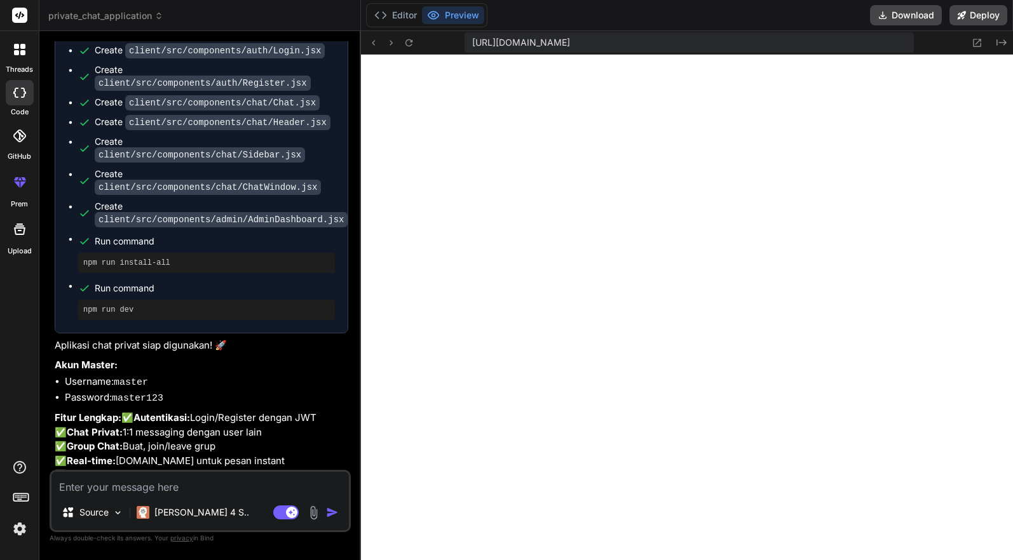
click at [217, 280] on p "Fitur Lengkap: ✅ Autentikasi: Login/Register dengan JWT ✅ Chat Privat: 1:1 mess…" at bounding box center [202, 475] width 294 height 129
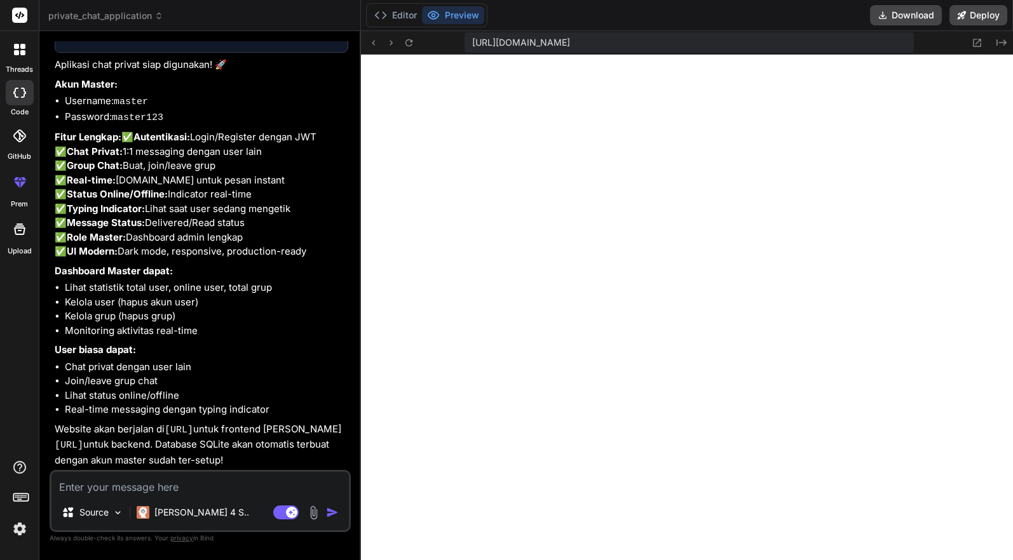
click at [215, 280] on textarea at bounding box center [199, 483] width 297 height 23
click at [193, 280] on code "http://localhost:3000" at bounding box center [179, 430] width 29 height 11
click at [225, 280] on textarea at bounding box center [199, 483] width 297 height 23
click at [317, 42] on span "https://u3uk0f35zsjjbn9cprh6fq9h0p4tm2-wnxx--3000--96435430.local-corp.webconta…" at bounding box center [521, 42] width 98 height 13
click at [317, 43] on span "https://u3uk0f35zsjjbn9cprh6fq9h0p4tm2-wnxx--3000--96435430.local-corp.webconta…" at bounding box center [521, 42] width 98 height 13
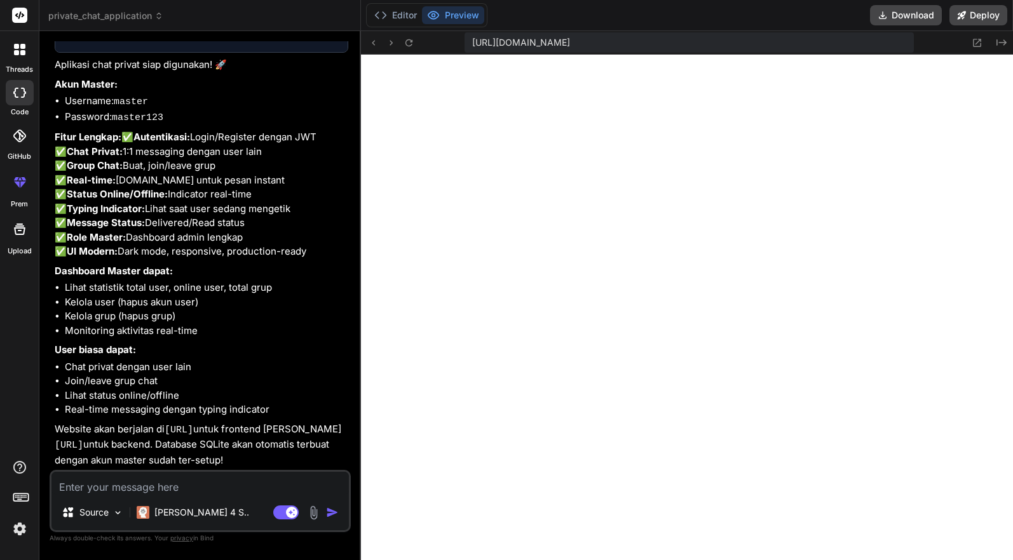
click at [317, 43] on span "https://u3uk0f35zsjjbn9cprh6fq9h0p4tm2-wnxx--3000--96435430.local-corp.webconta…" at bounding box center [521, 42] width 98 height 13
click at [317, 38] on icon at bounding box center [976, 42] width 11 height 11
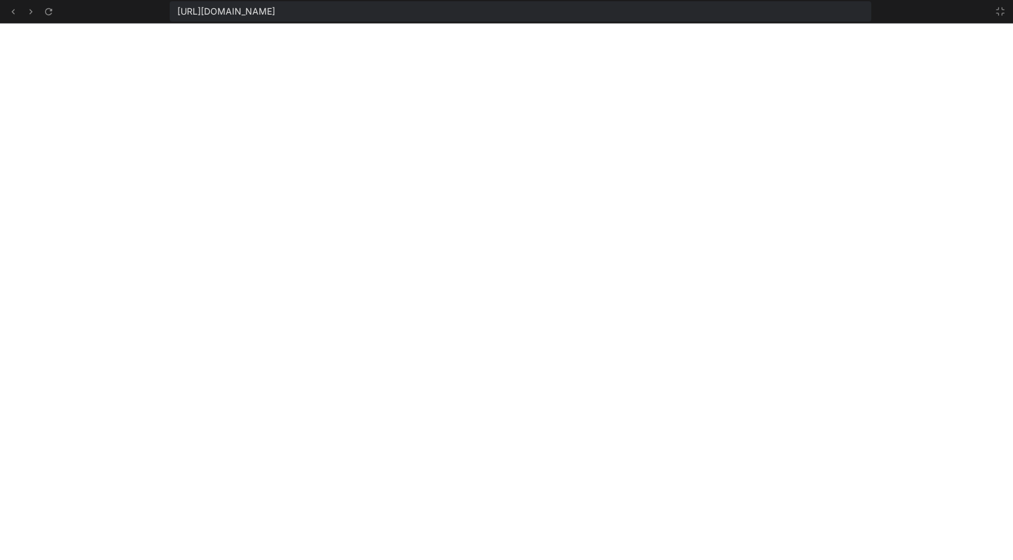
scroll to position [2527, 0]
click at [43, 11] on icon at bounding box center [48, 11] width 11 height 11
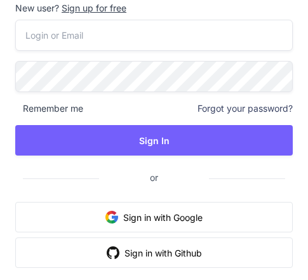
click at [144, 226] on button "Sign in with Google" at bounding box center [154, 217] width 278 height 30
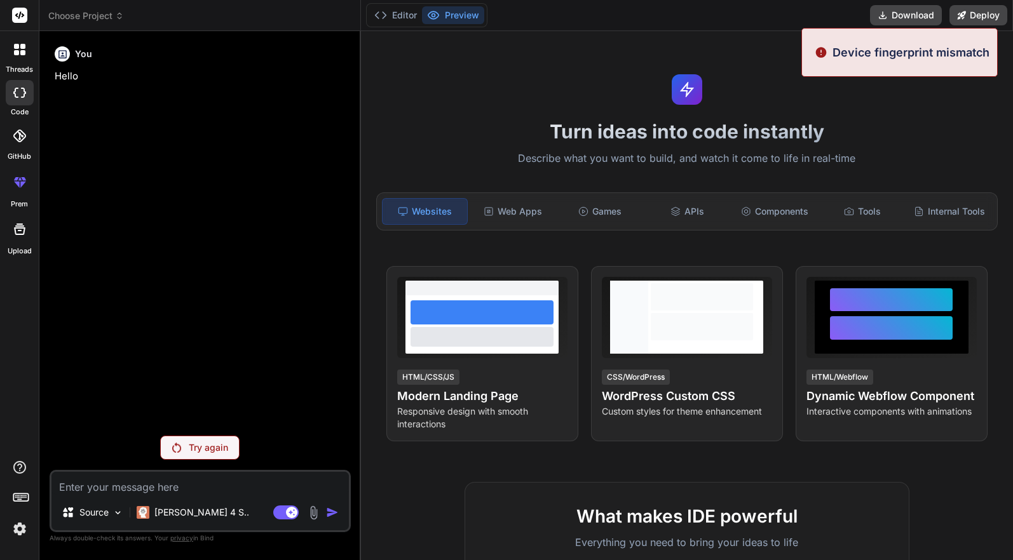
click at [23, 52] on icon at bounding box center [22, 52] width 5 height 5
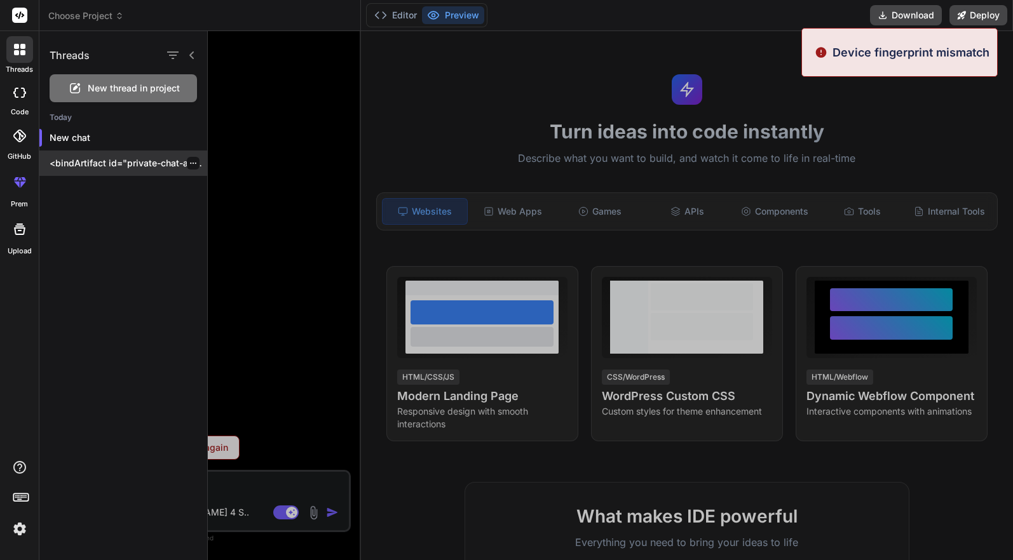
click at [103, 158] on p "<bindArtifact id="private-chat-application" title="Private Chat Application"> <…" at bounding box center [129, 163] width 158 height 13
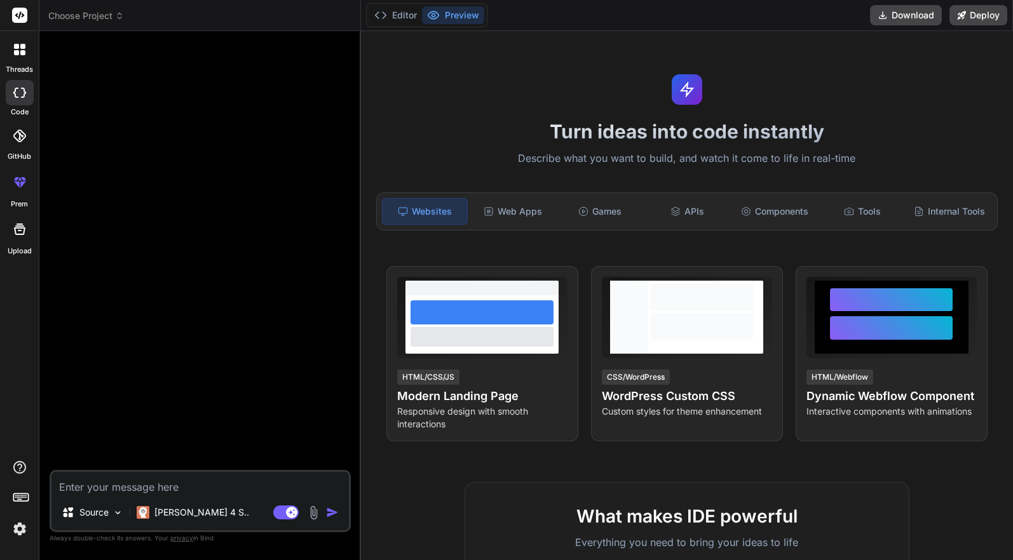
click at [233, 107] on div at bounding box center [201, 255] width 299 height 429
click at [380, 15] on icon at bounding box center [380, 15] width 13 height 13
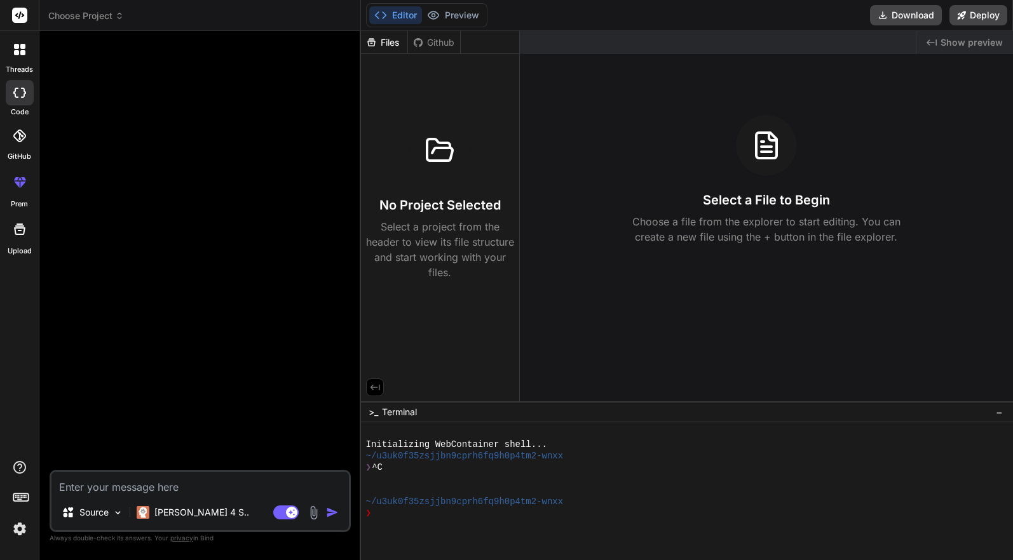
click at [449, 177] on div at bounding box center [439, 150] width 61 height 61
click at [403, 42] on div "Files" at bounding box center [384, 42] width 46 height 13
click at [413, 41] on icon at bounding box center [418, 42] width 10 height 10
click at [409, 521] on div at bounding box center [681, 524] width 630 height 11
click at [13, 91] on icon at bounding box center [19, 93] width 13 height 10
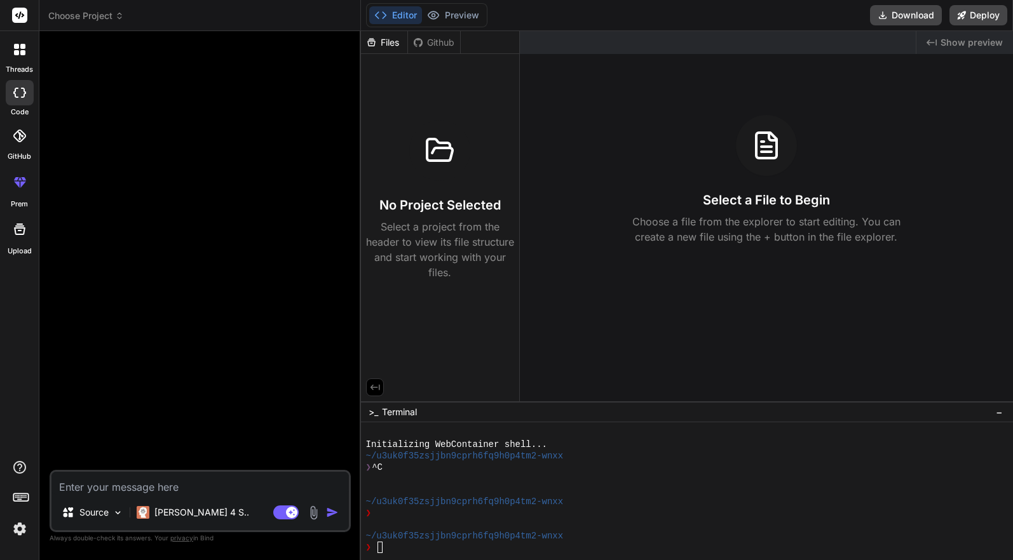
click at [28, 133] on div at bounding box center [20, 136] width 28 height 28
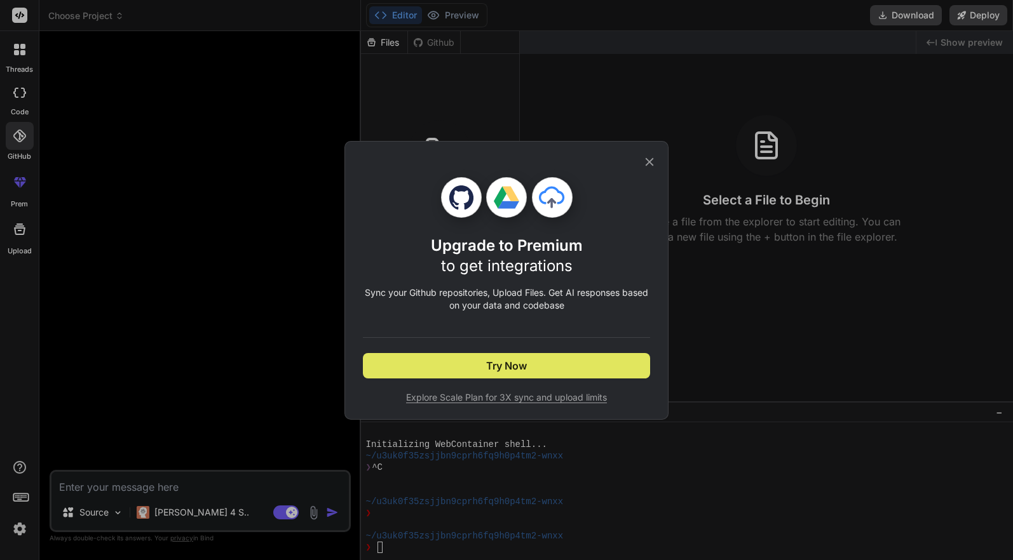
click at [513, 372] on span "Try Now" at bounding box center [506, 365] width 41 height 15
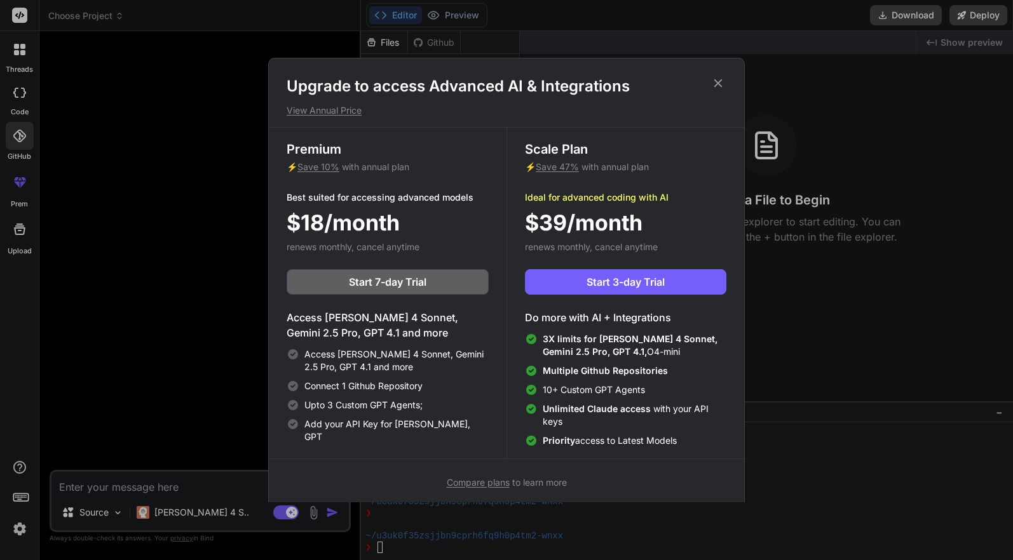
click at [723, 70] on div "Upgrade to access Advanced AI & Integrations View Annual Price Premium ⚡ Save 1…" at bounding box center [506, 283] width 476 height 450
click at [719, 69] on div "Upgrade to access Advanced AI & Integrations View Annual Price Premium ⚡ Save 1…" at bounding box center [506, 283] width 476 height 450
click at [717, 85] on icon at bounding box center [718, 83] width 8 height 8
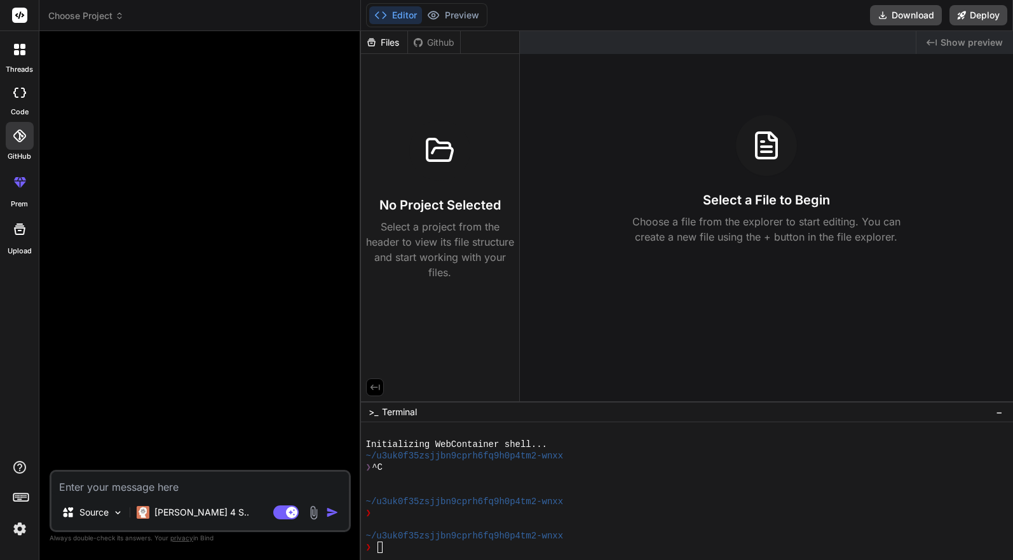
click at [28, 60] on div at bounding box center [19, 49] width 27 height 27
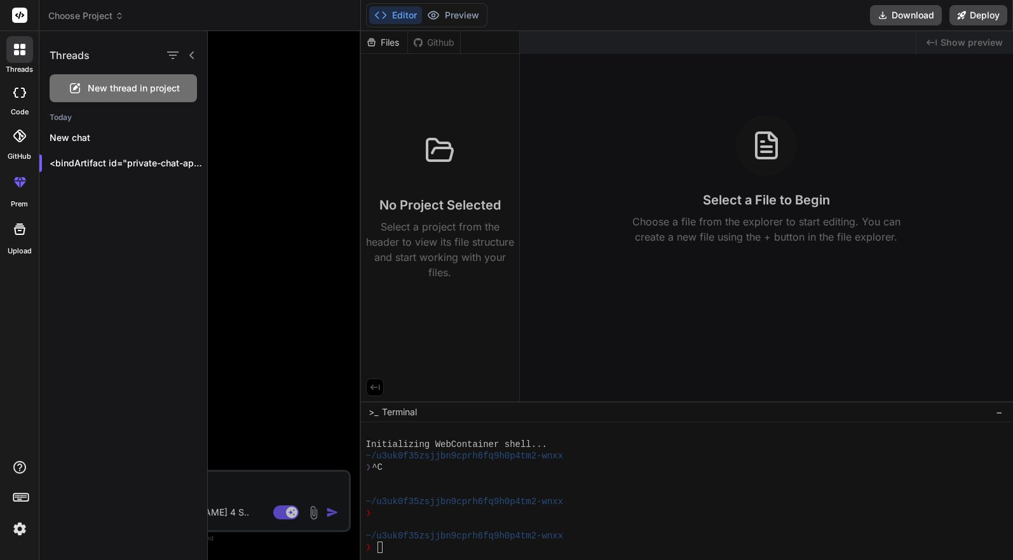
click at [27, 13] on rect at bounding box center [19, 15] width 15 height 15
click at [19, 10] on rect at bounding box center [19, 15] width 15 height 15
click at [264, 113] on div at bounding box center [610, 295] width 805 height 529
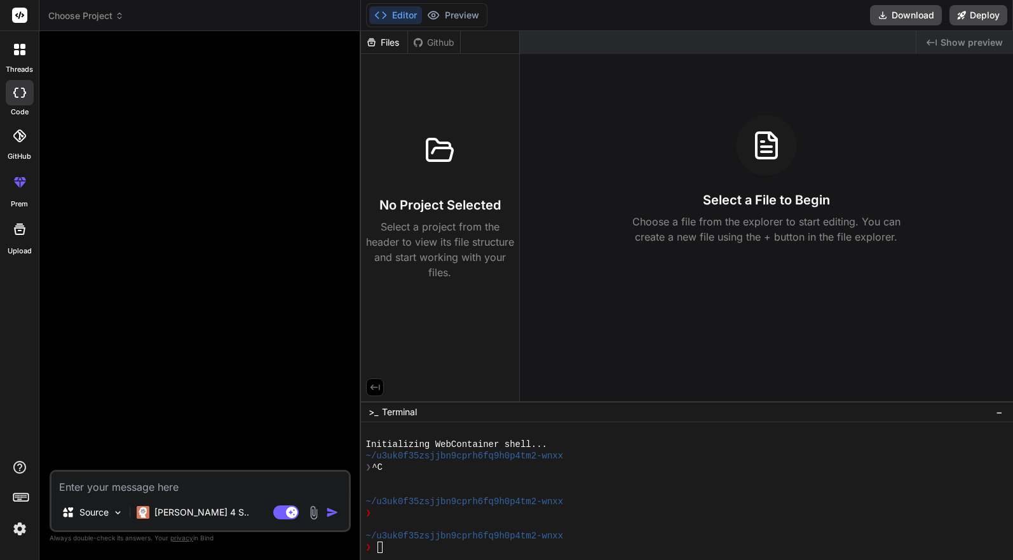
click at [24, 83] on div at bounding box center [20, 92] width 28 height 25
type textarea "x"
click at [34, 38] on div "threads" at bounding box center [19, 53] width 39 height 44
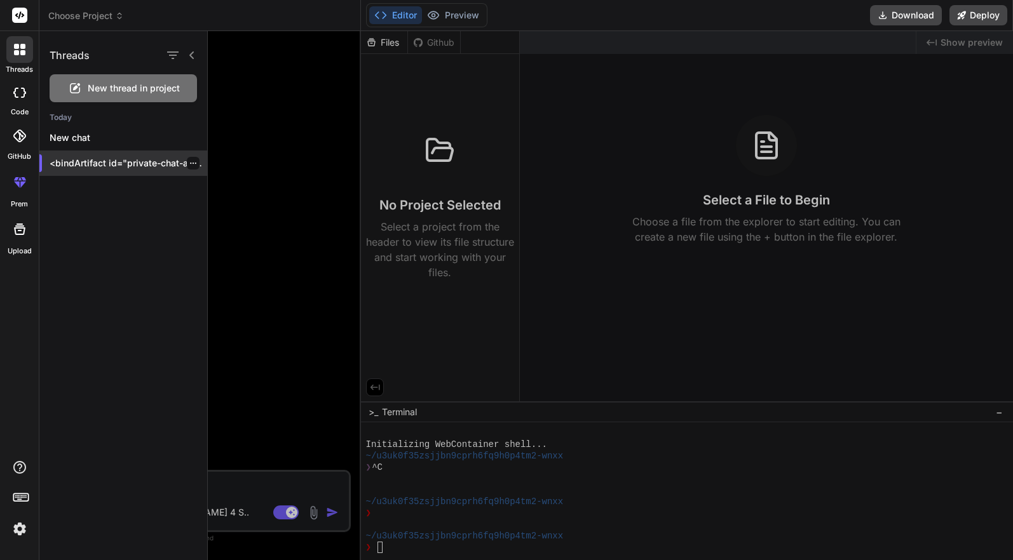
click at [126, 160] on p "<bindArtifact id="private-chat-application" title="Private Chat Application"> <…" at bounding box center [129, 163] width 158 height 13
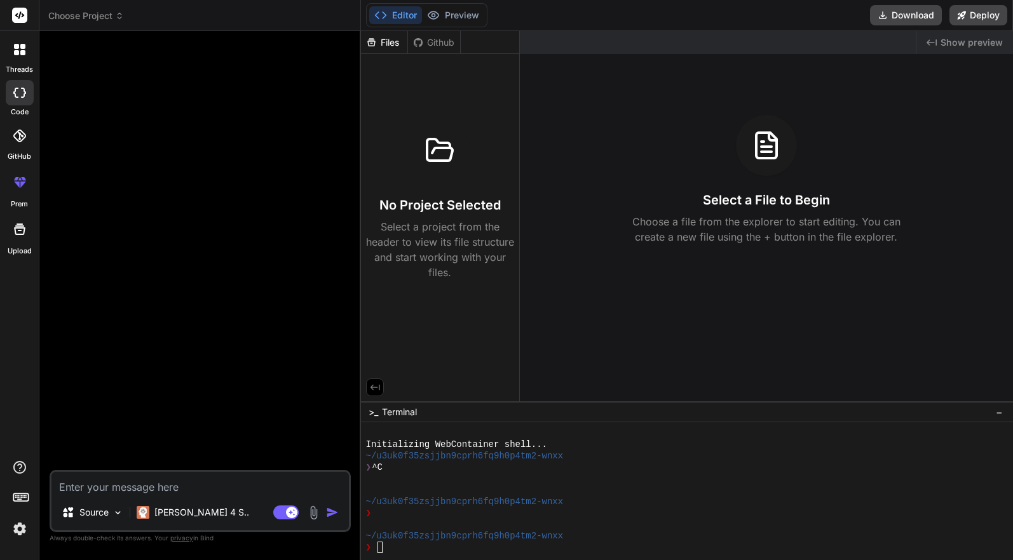
click at [423, 36] on div "Github" at bounding box center [434, 42] width 52 height 13
click at [391, 41] on div "Files" at bounding box center [384, 42] width 46 height 13
click at [186, 485] on textarea at bounding box center [199, 483] width 297 height 23
click at [379, 385] on icon at bounding box center [375, 388] width 10 height 6
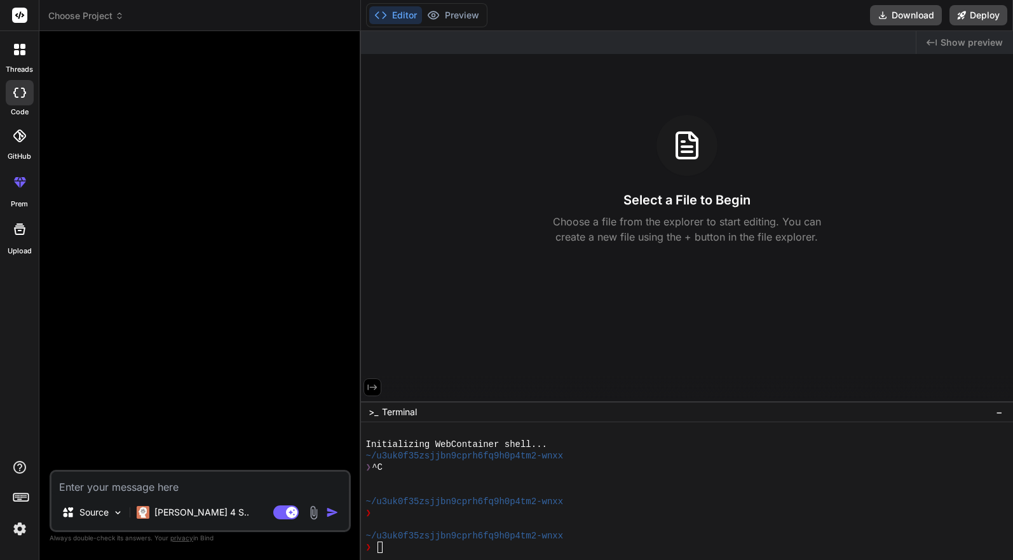
click at [379, 385] on button at bounding box center [372, 388] width 18 height 18
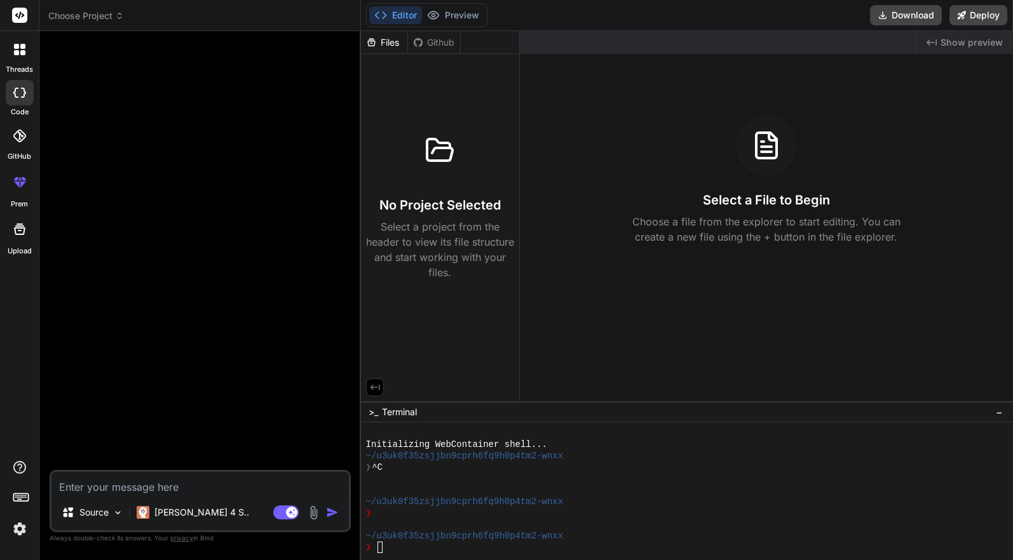
click at [252, 482] on textarea at bounding box center [199, 483] width 297 height 23
paste textarea "Buatkan aplikasi web full-stack siap pakai, yang berupa Notepad kolaboratif + C…"
type textarea "Buatkan aplikasi web full-stack siap pakai, yang berupa Notepad kolaboratif + C…"
type textarea "x"
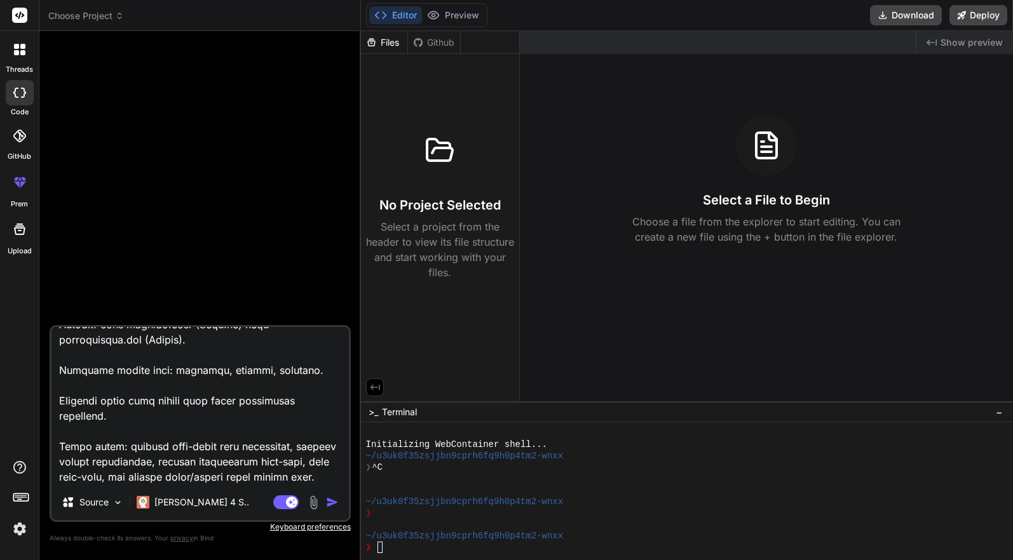
type textarea "x"
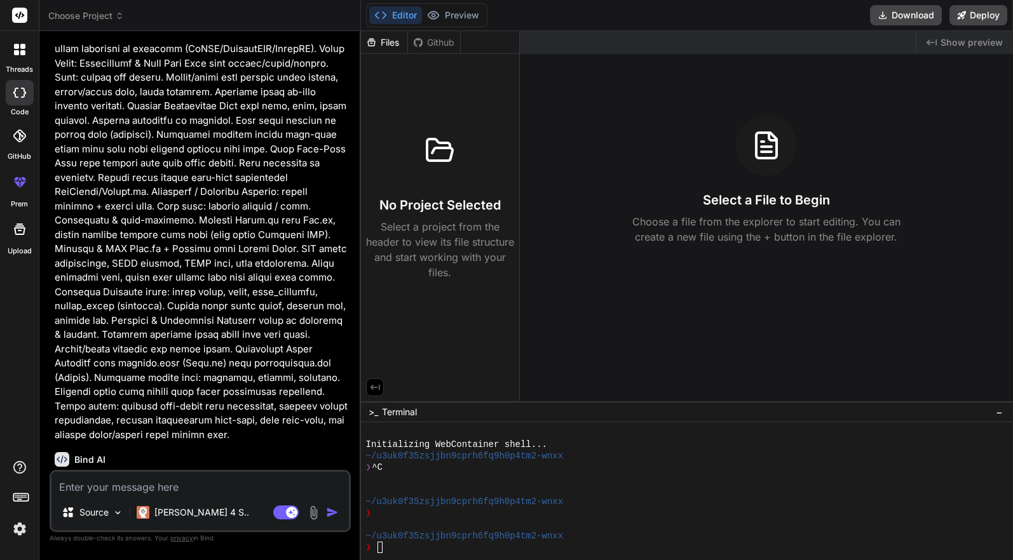
scroll to position [130, 0]
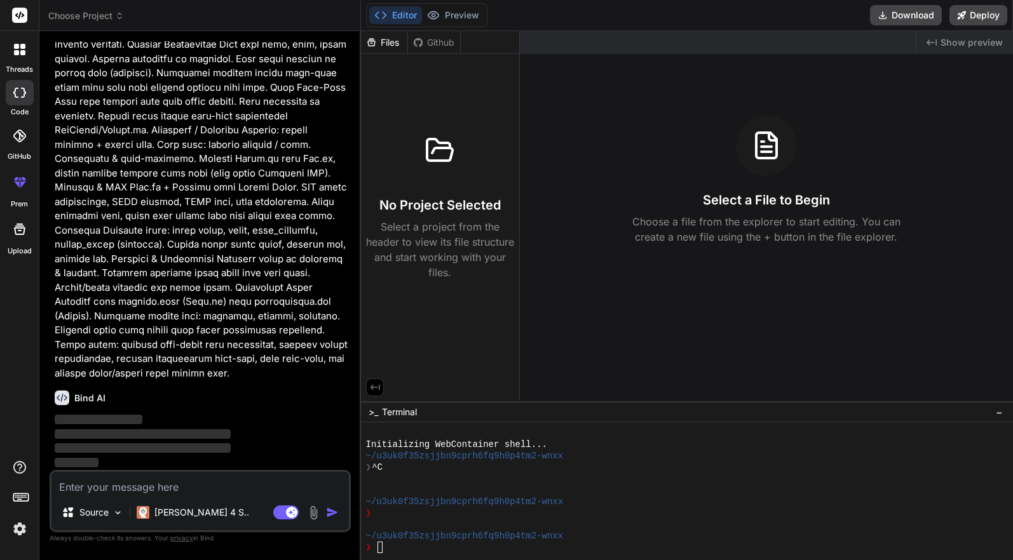
type textarea "Buatkan aplikasi web full-stack siap pakai, yang berupa Notepad kolaboratif + C…"
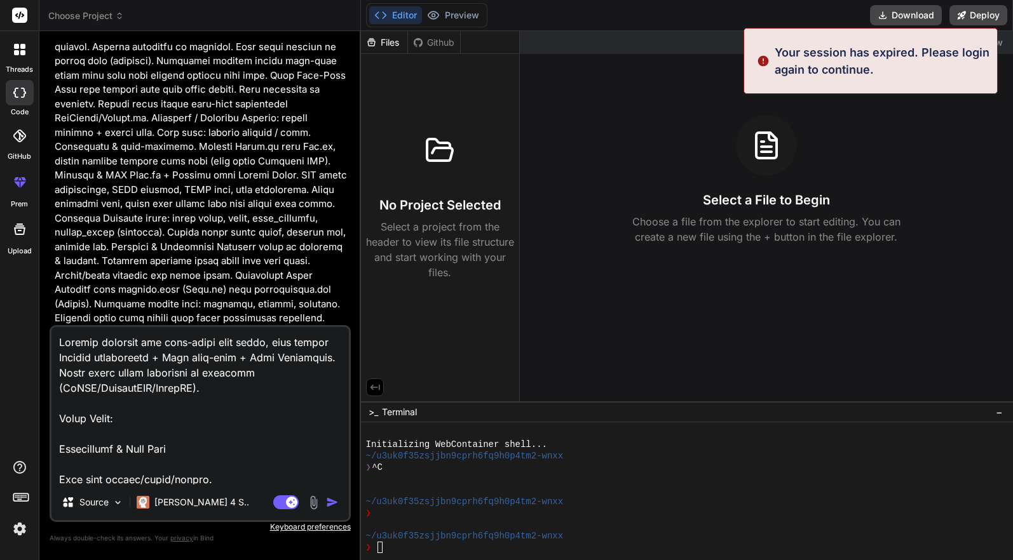
scroll to position [215, 0]
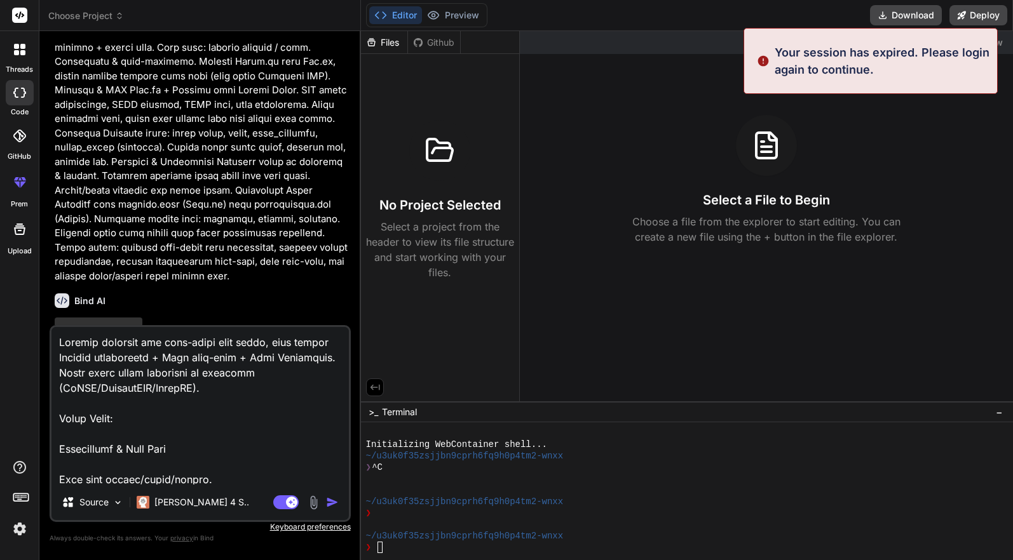
type textarea "x"
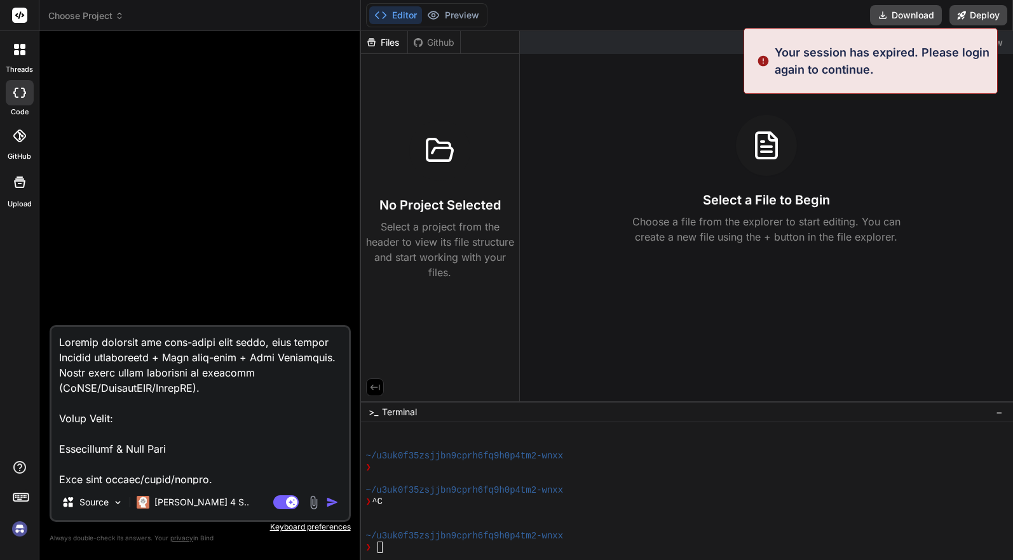
scroll to position [46, 0]
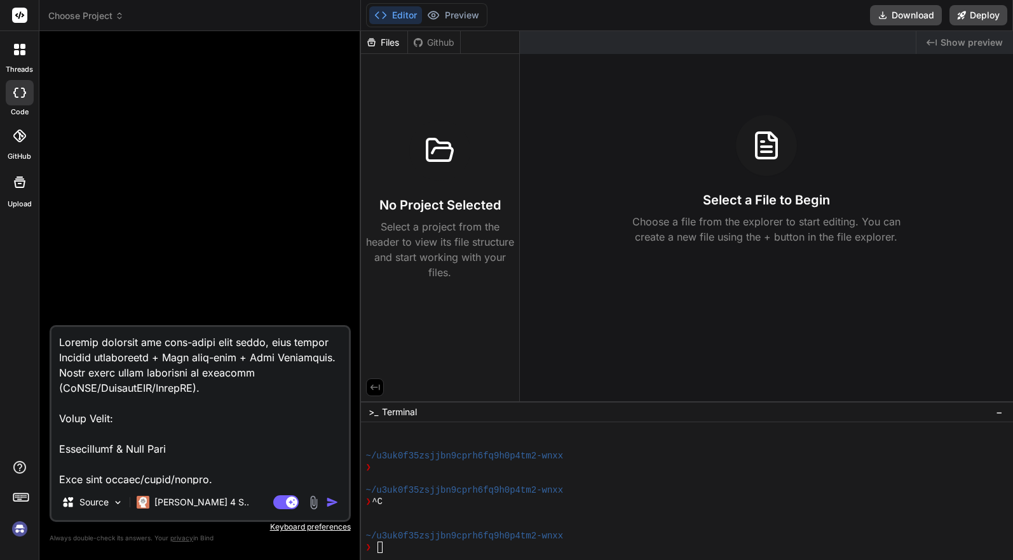
type textarea "Buatkan aplikasi web full-stack siap pakai, yang berupa Notepad kolaboratif + C…"
click at [23, 527] on img at bounding box center [20, 529] width 22 height 22
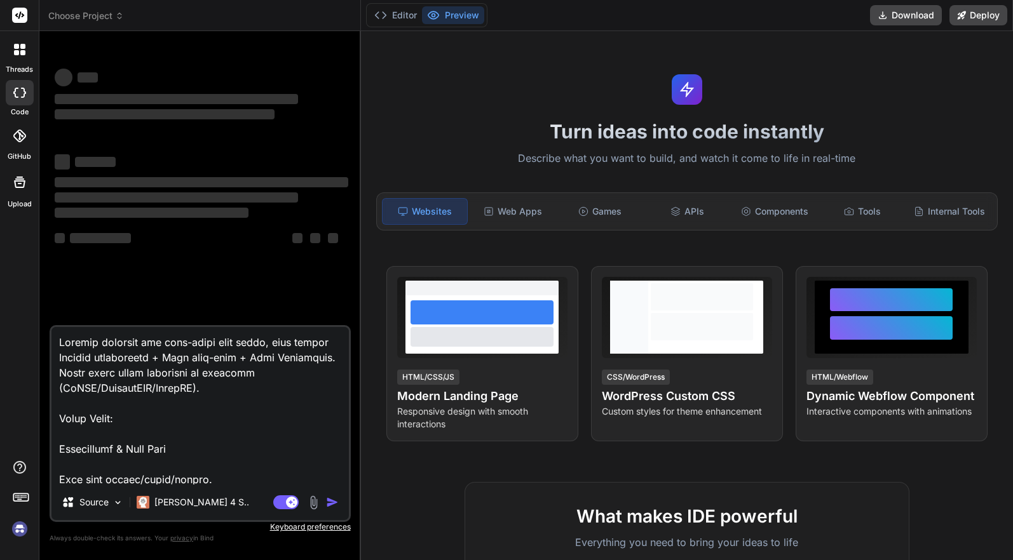
scroll to position [42, 0]
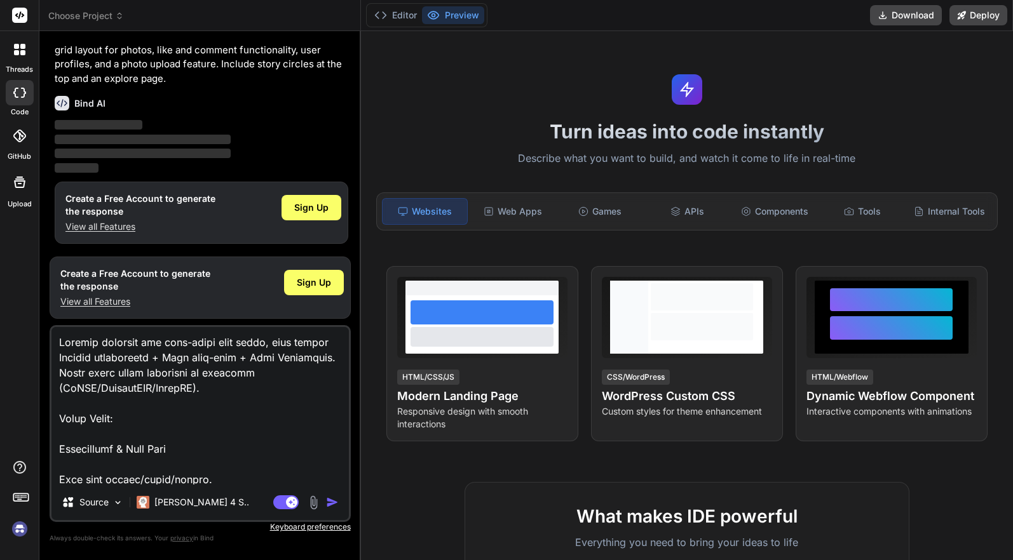
click at [17, 523] on img at bounding box center [20, 529] width 22 height 22
type textarea "x"
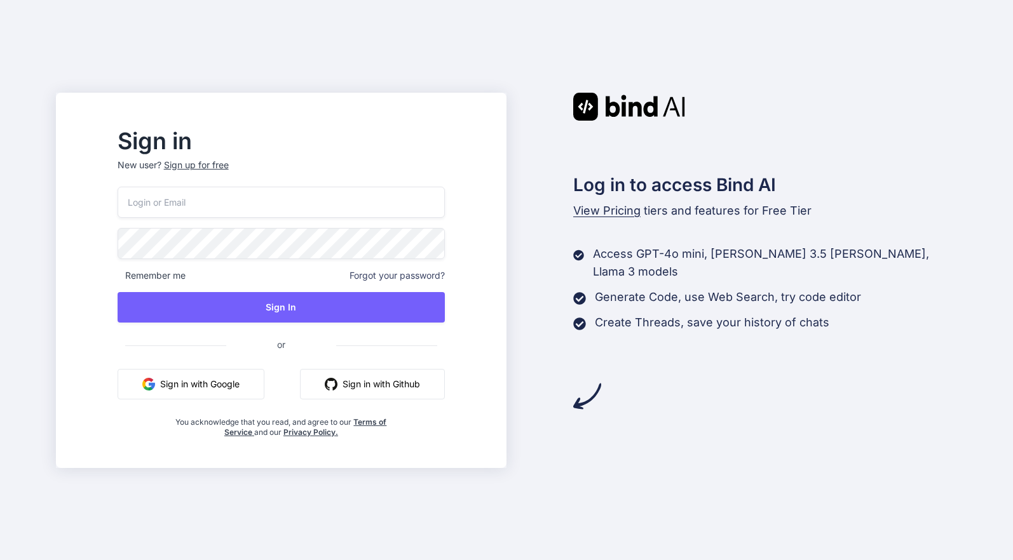
click at [220, 385] on button "Sign in with Google" at bounding box center [191, 384] width 147 height 30
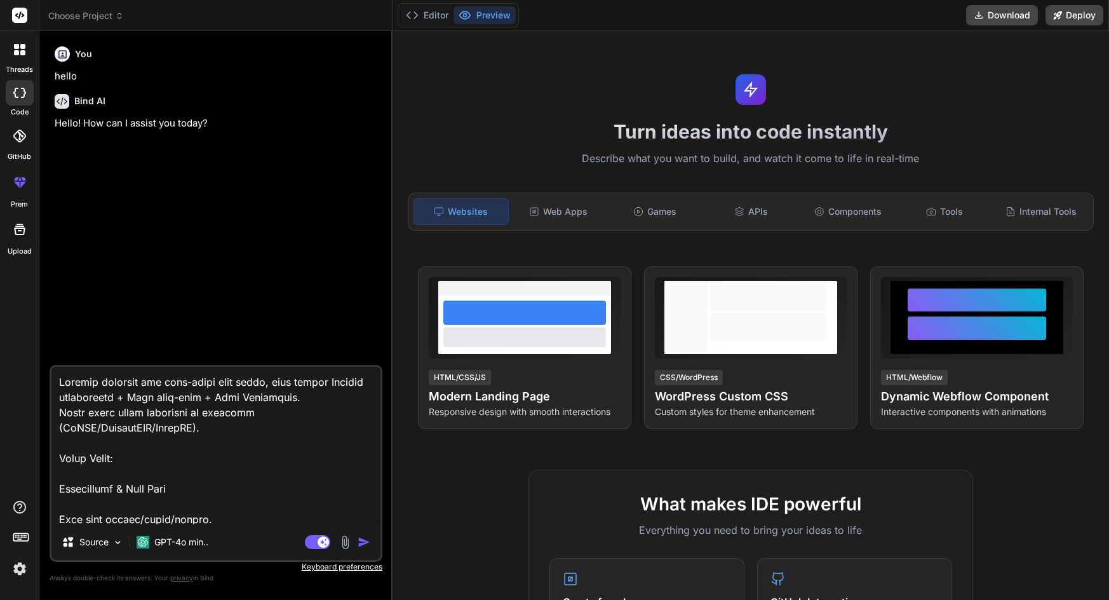
click at [99, 95] on h6 "Bind AI" at bounding box center [89, 101] width 31 height 13
click at [88, 97] on h6 "Bind AI" at bounding box center [89, 101] width 31 height 13
click at [116, 125] on p "Hello! How can I assist you today?" at bounding box center [217, 123] width 325 height 15
click at [23, 565] on img at bounding box center [20, 569] width 22 height 22
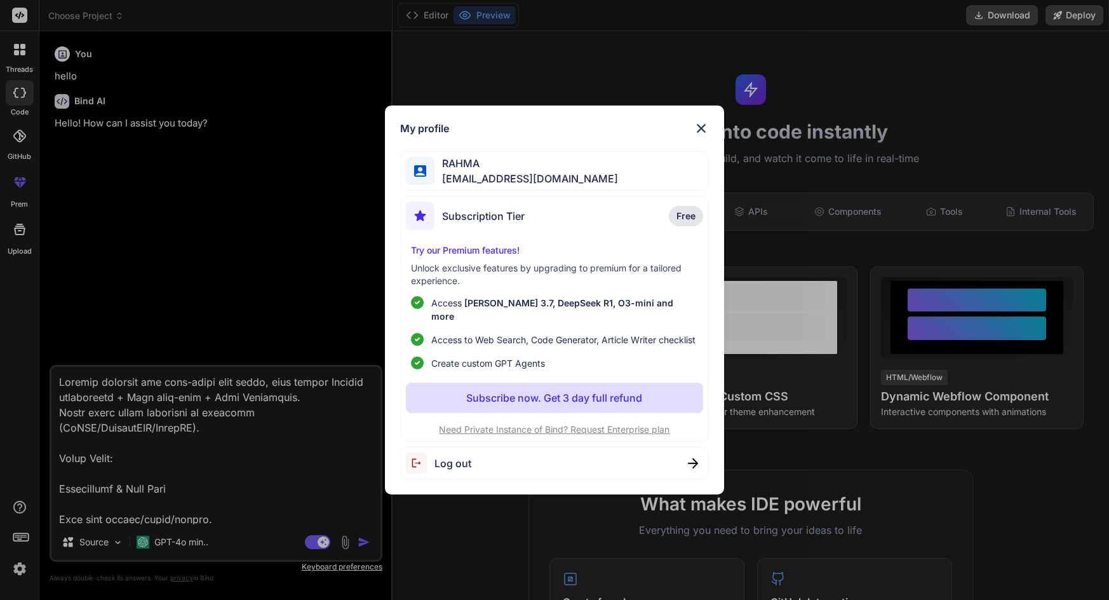
click at [700, 127] on img at bounding box center [701, 128] width 15 height 15
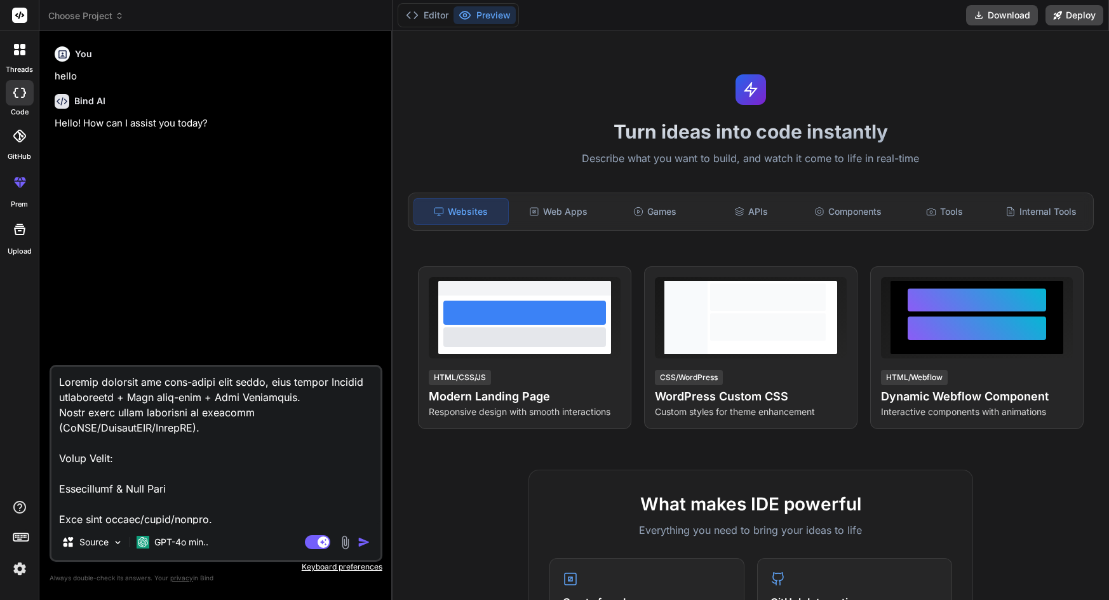
click at [19, 99] on div at bounding box center [20, 92] width 28 height 25
click at [19, 93] on icon at bounding box center [19, 93] width 13 height 10
click at [79, 51] on h6 "You" at bounding box center [83, 54] width 17 height 13
click at [91, 117] on p "Hello! How can I assist you today?" at bounding box center [217, 123] width 325 height 15
click at [370, 545] on img "button" at bounding box center [364, 542] width 13 height 13
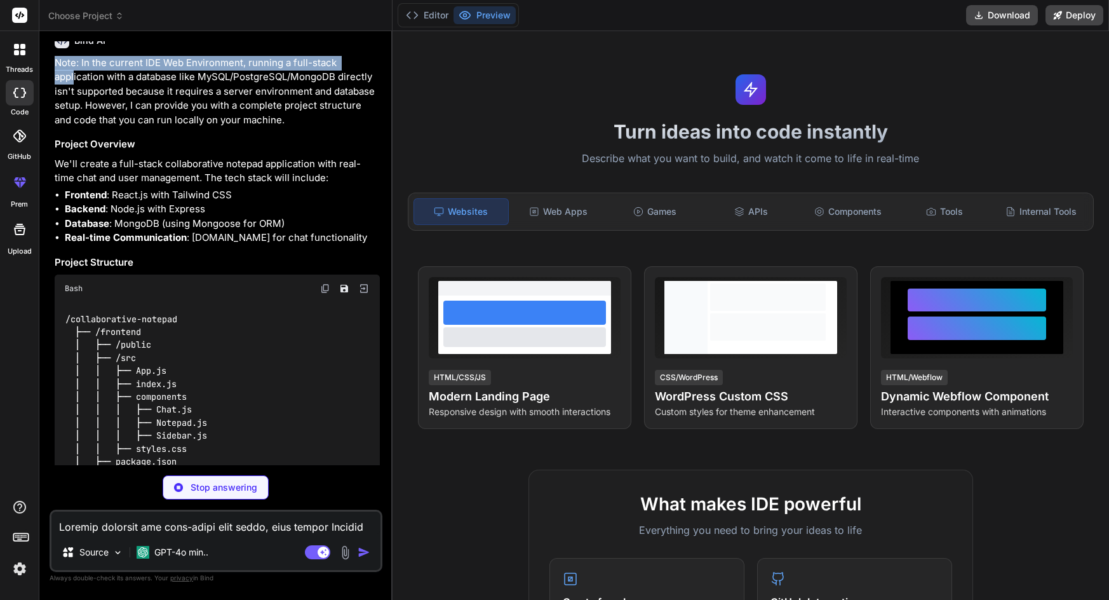
scroll to position [521, 0]
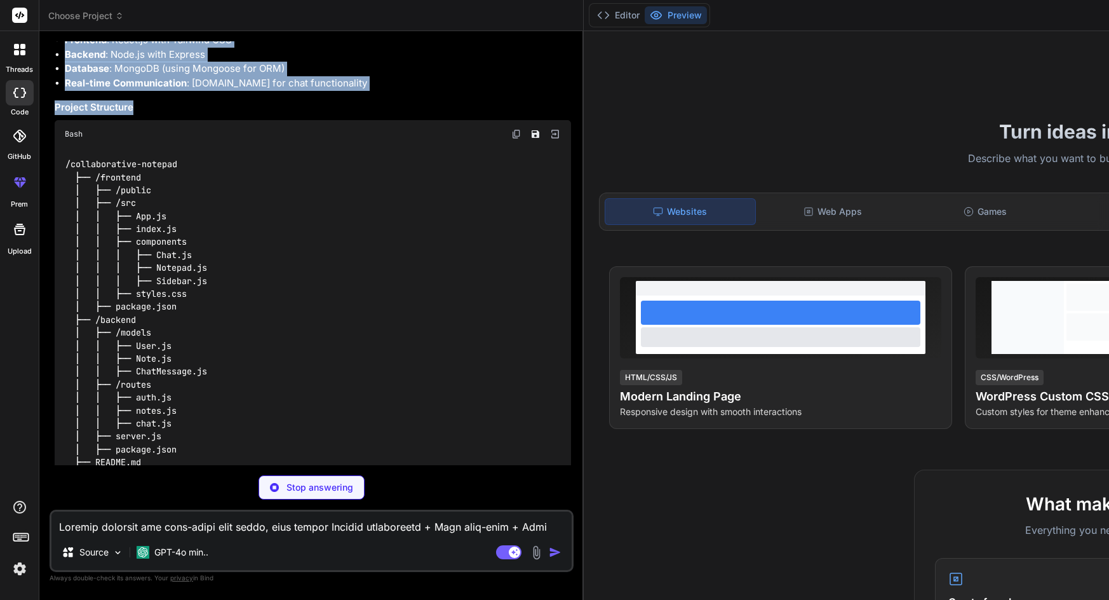
drag, startPoint x: 53, startPoint y: 60, endPoint x: 353, endPoint y: 254, distance: 357.4
click at [353, 254] on div "You hello Bind AI Hello! How can I assist you [DATE]? You Bind AI Note: In the …" at bounding box center [313, 253] width 522 height 424
copy div "Note: In the current IDE Web Environment, running a full-stack application with…"
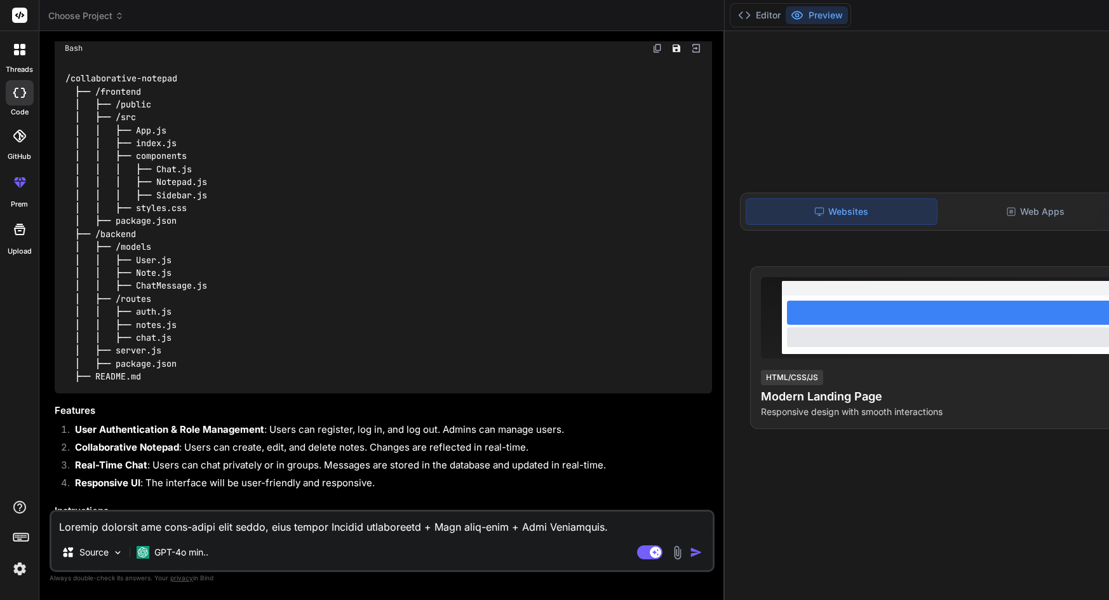
type textarea "x"
click at [201, 393] on div "/collaborative-notepad ├── /frontend │ ├── /public │ ├── /src │ │ ├── App.js │ …" at bounding box center [384, 227] width 658 height 331
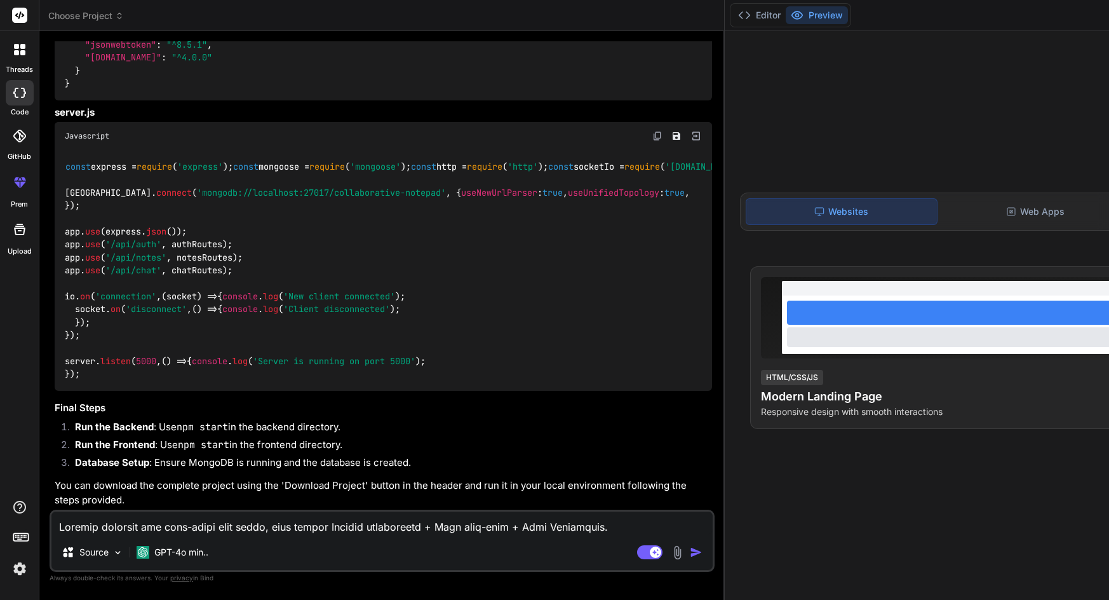
scroll to position [2574, 0]
click at [172, 478] on p "You can download the complete project using the 'Download Project' button in th…" at bounding box center [384, 492] width 658 height 29
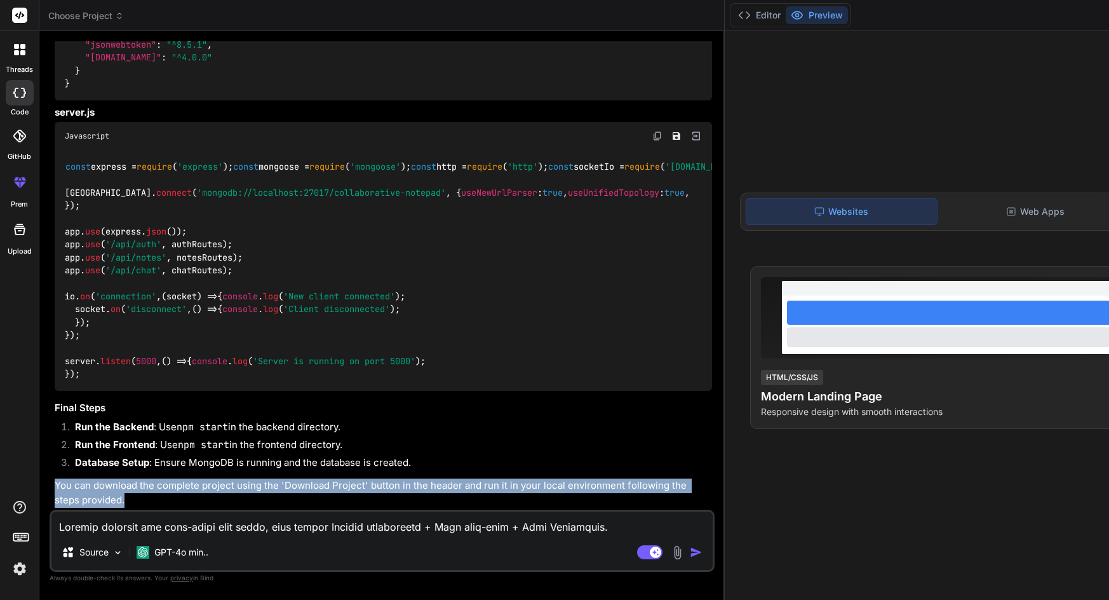
click at [172, 478] on p "You can download the complete project using the 'Download Project' button in th…" at bounding box center [384, 492] width 658 height 29
copy p "complete"
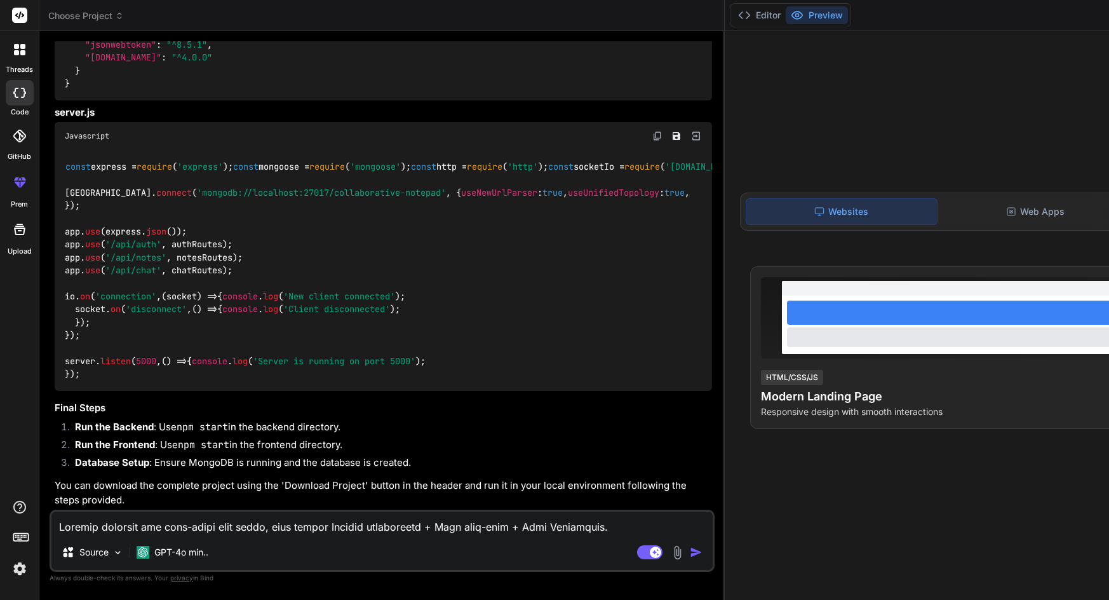
click at [263, 438] on li "Run the Frontend : Use npm start in the frontend directory." at bounding box center [388, 447] width 647 height 18
click at [940, 220] on div "Web Apps" at bounding box center [1035, 211] width 191 height 27
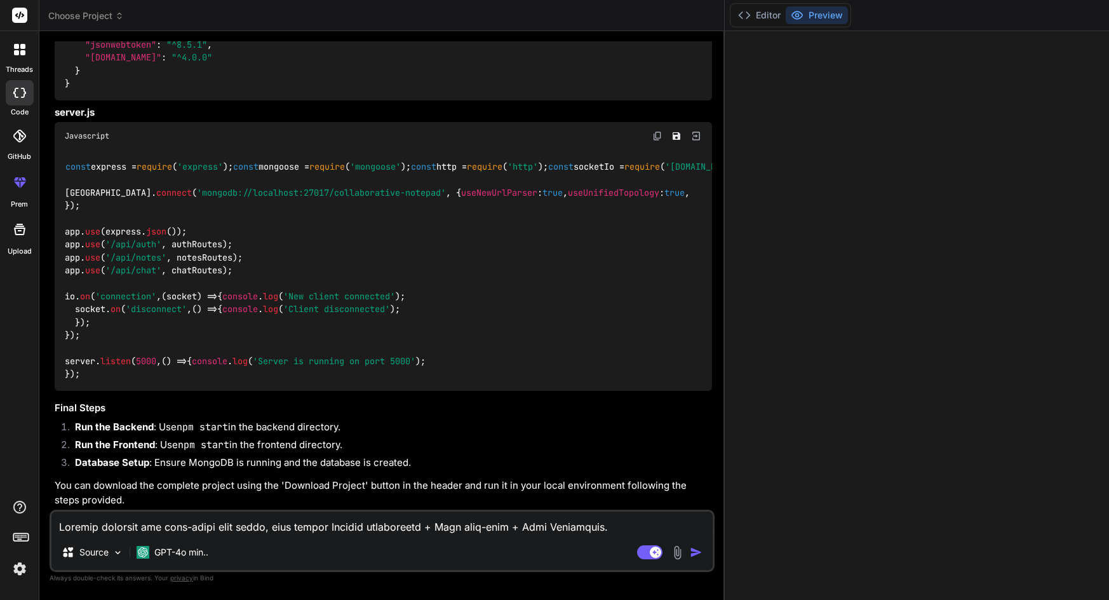
scroll to position [628, 0]
click at [231, 526] on textarea at bounding box center [381, 522] width 661 height 23
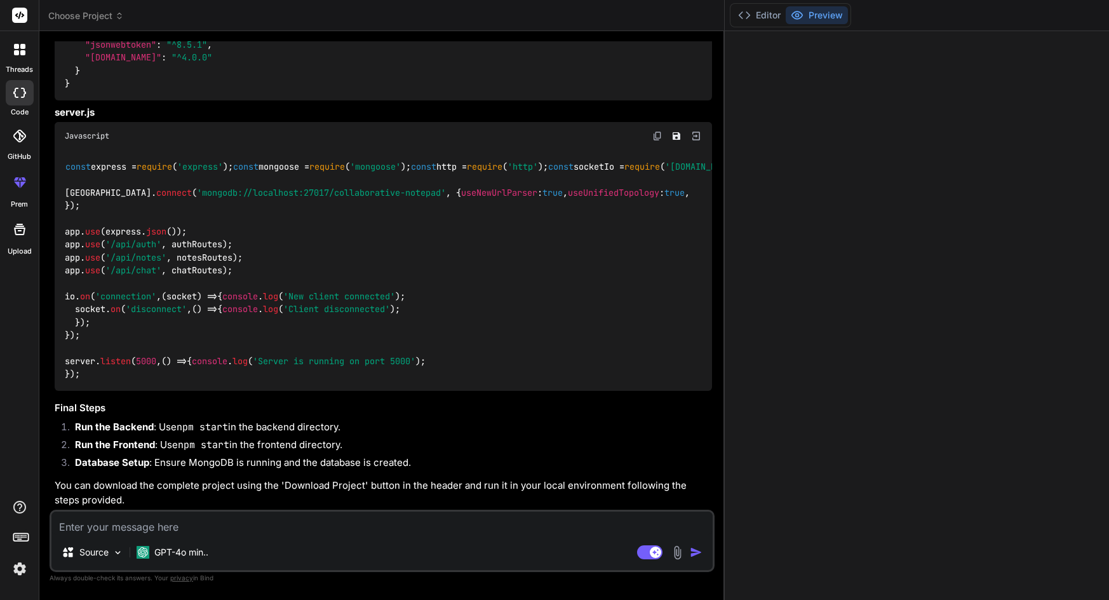
type textarea "B"
type textarea "x"
type textarea "Bu"
type textarea "x"
type textarea "Bua"
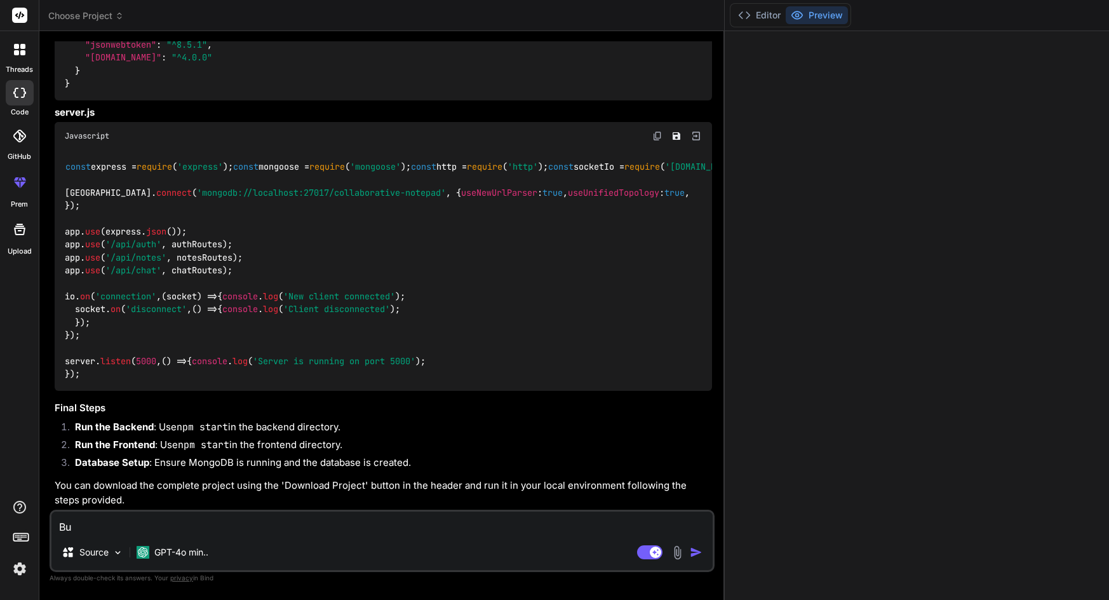
type textarea "x"
type textarea "Buat"
type textarea "x"
type textarea "Buatk"
type textarea "x"
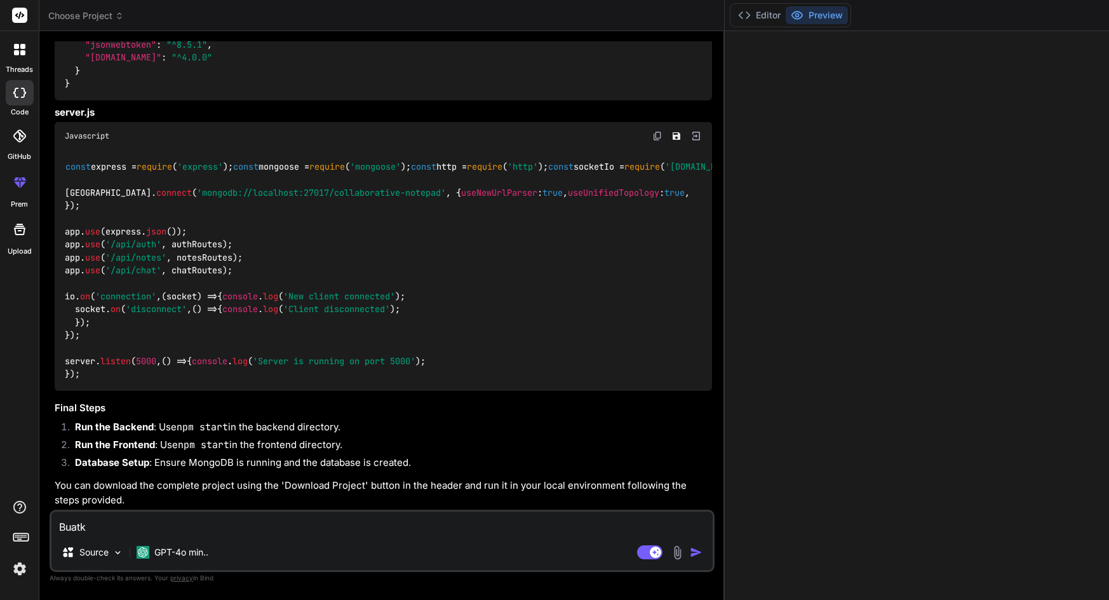
type textarea "Buatka"
type textarea "x"
type textarea "Buatkan"
type textarea "x"
type textarea "Buatkan"
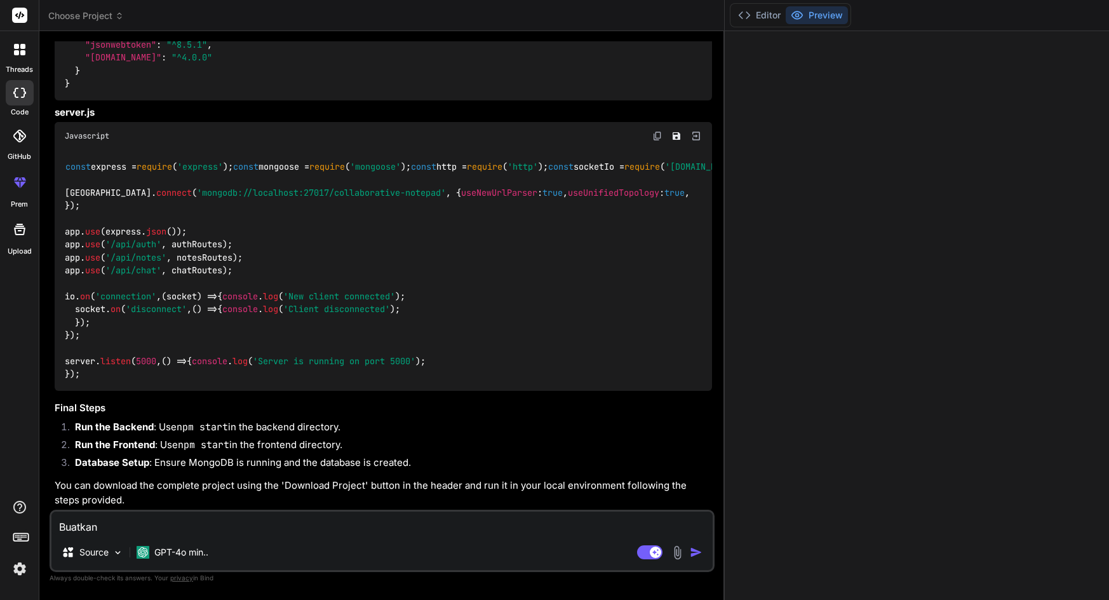
type textarea "x"
type textarea "Buatkan k"
type textarea "x"
type textarea "Buatkan ko"
type textarea "x"
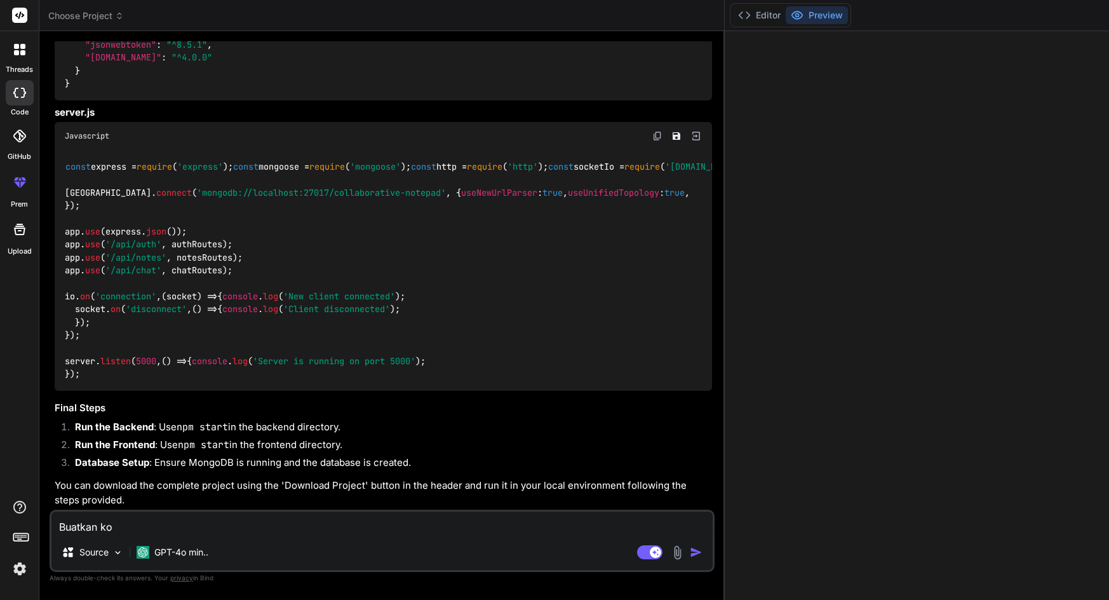
type textarea "Buatkan kod"
type textarea "x"
type textarea "Buatkan kode"
type textarea "x"
type textarea "Buatkan kode"
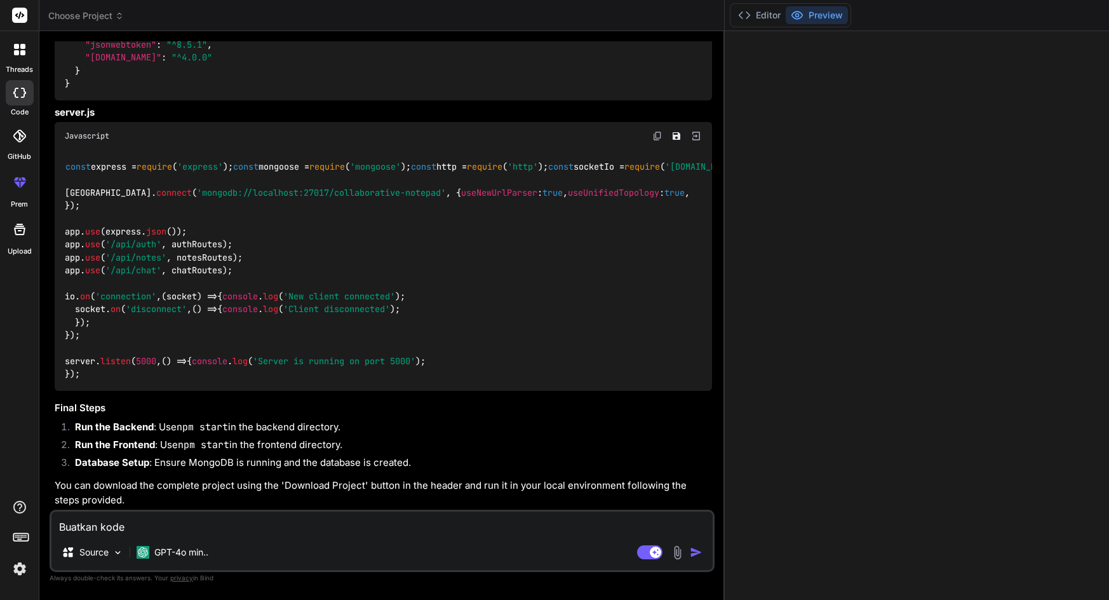
type textarea "x"
type textarea "Buatkan kode n"
type textarea "x"
type textarea "Buatkan kode ny"
type textarea "x"
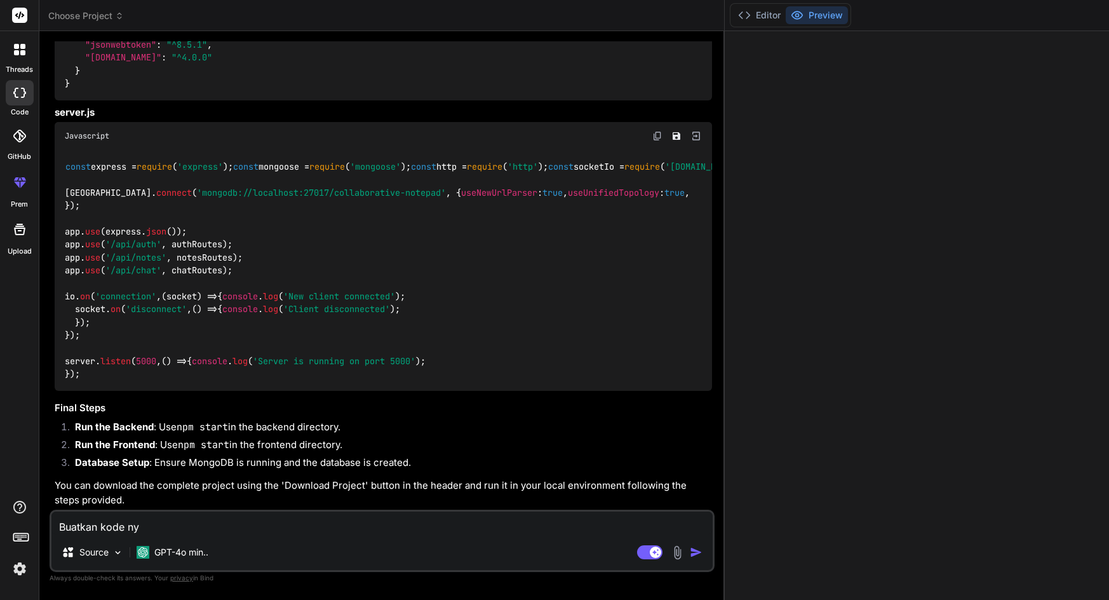
type textarea "Buatkan kode nya"
type textarea "x"
type textarea "Buatkan kode nya"
type textarea "x"
type textarea "Buatkan kode nya f"
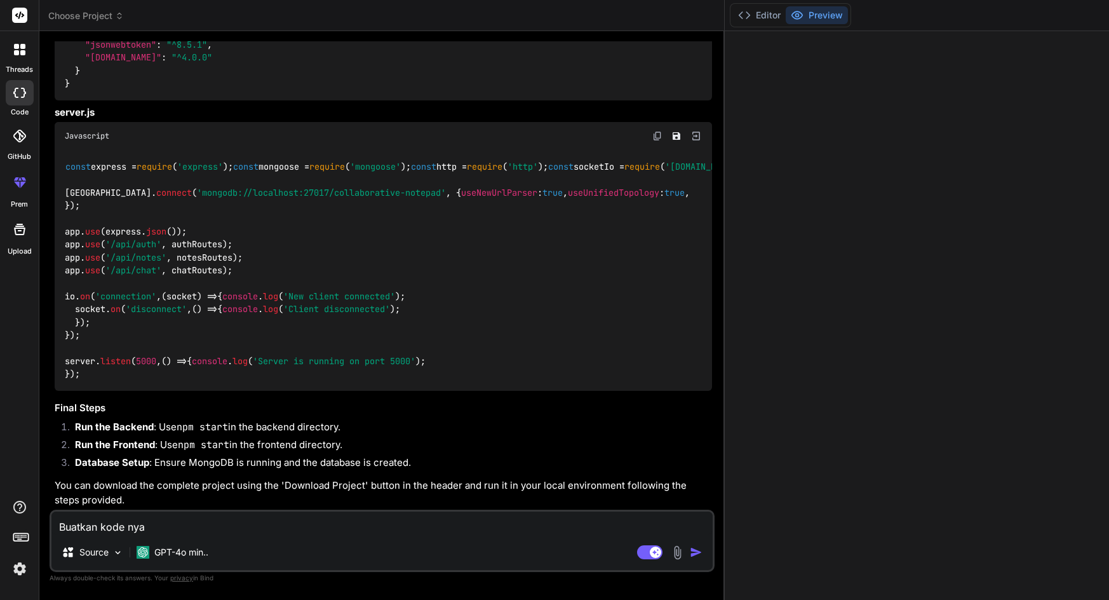
type textarea "x"
type textarea "Buatkan kode nya fu"
type textarea "x"
type textarea "Buatkan kode nya ful"
type textarea "x"
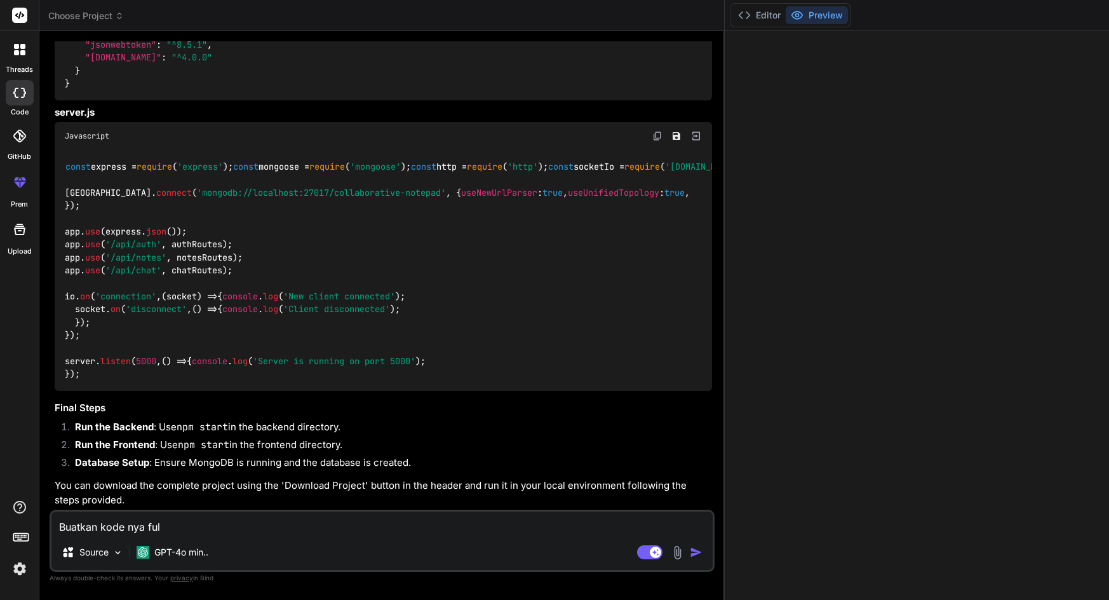
type textarea "Buatkan kode nya full"
type textarea "x"
type textarea "Buatkan kode nya full"
type textarea "x"
type textarea "Buatkan kode nya full e"
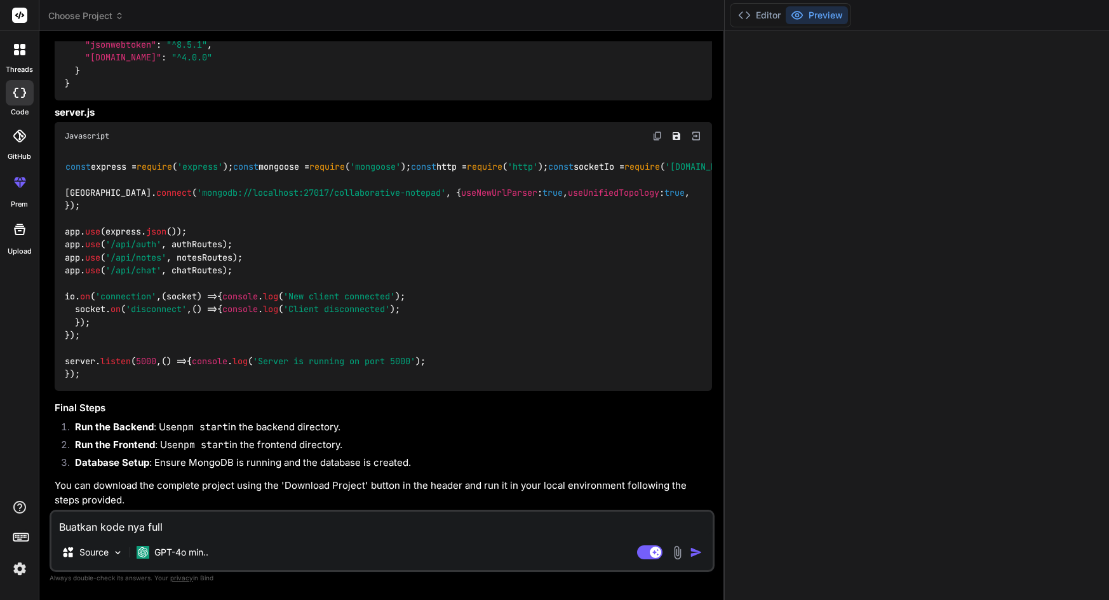
type textarea "x"
type textarea "Buatkan kode nya full en"
type textarea "x"
type textarea "Buatkan kode nya full ent"
type textarea "x"
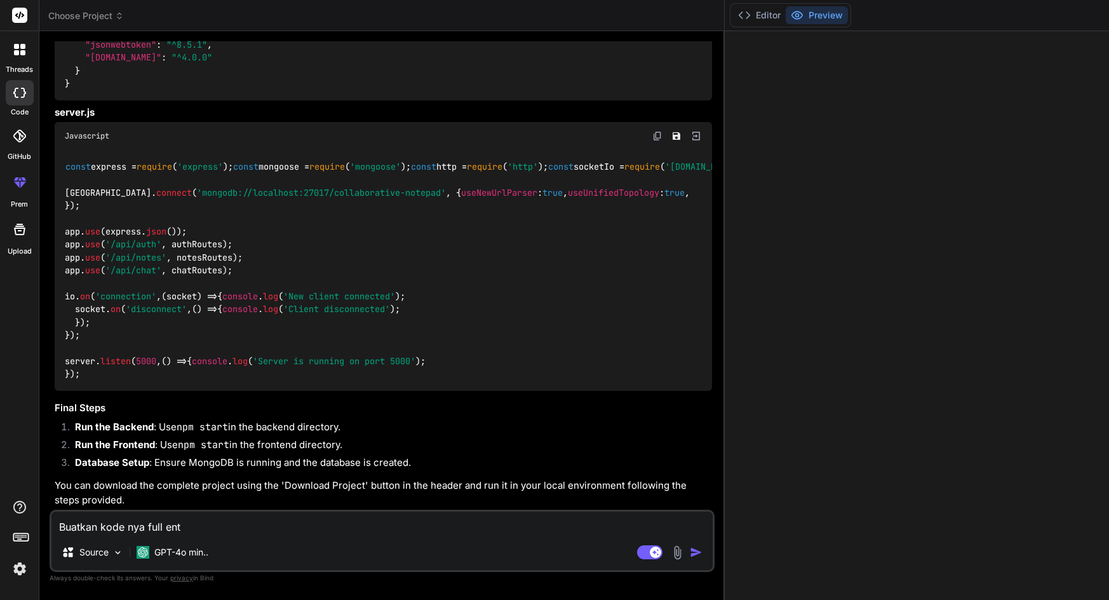
type textarea "Buatkan kode nya full enta"
type textarea "x"
type textarea "Buatkan kode nya full entar"
type textarea "x"
type textarea "Buatkan kode nya full entar"
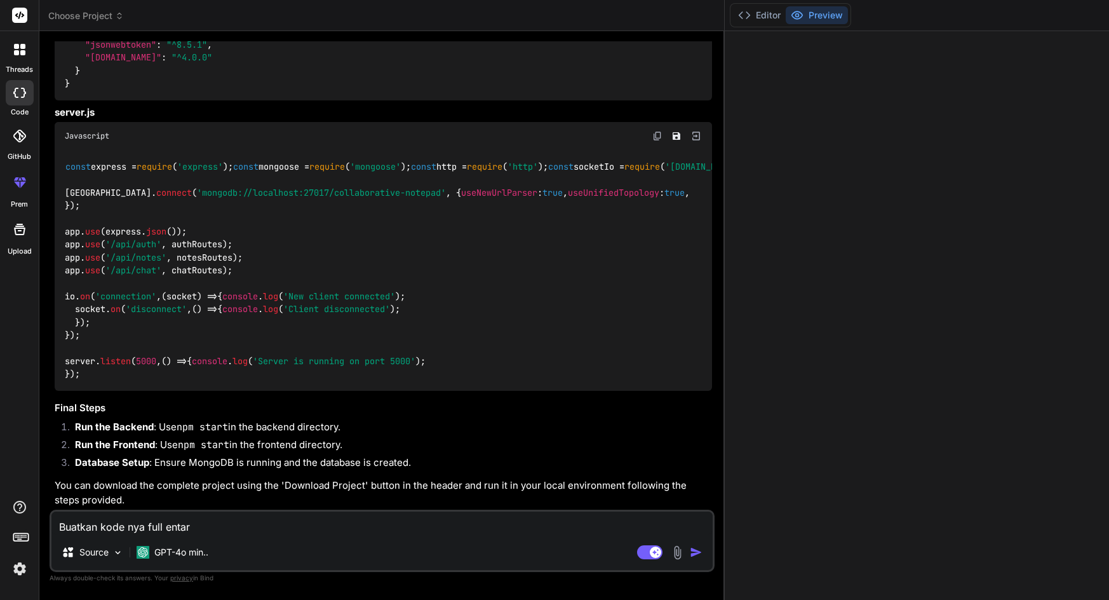
type textarea "x"
type textarea "Buatkan kode nya full entar g"
type textarea "x"
type textarea "Buatkan kode nya full entar gu"
type textarea "x"
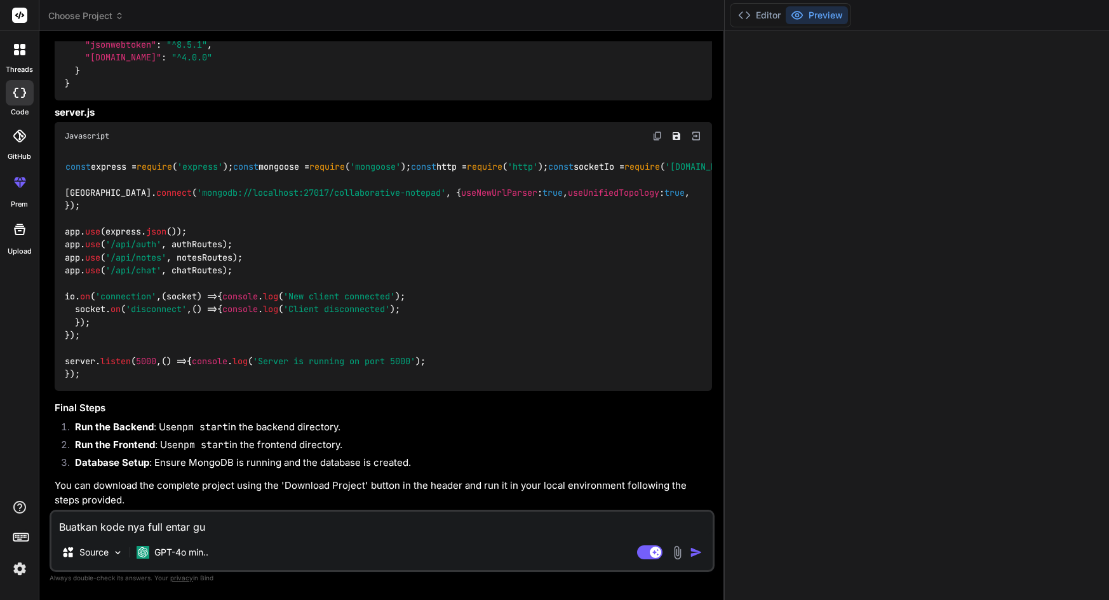
type textarea "Buatkan kode nya full entar gua"
type textarea "x"
type textarea "Buatkan kode nya full entar gua"
type textarea "x"
type textarea "Buatkan kode nya full entar gua u"
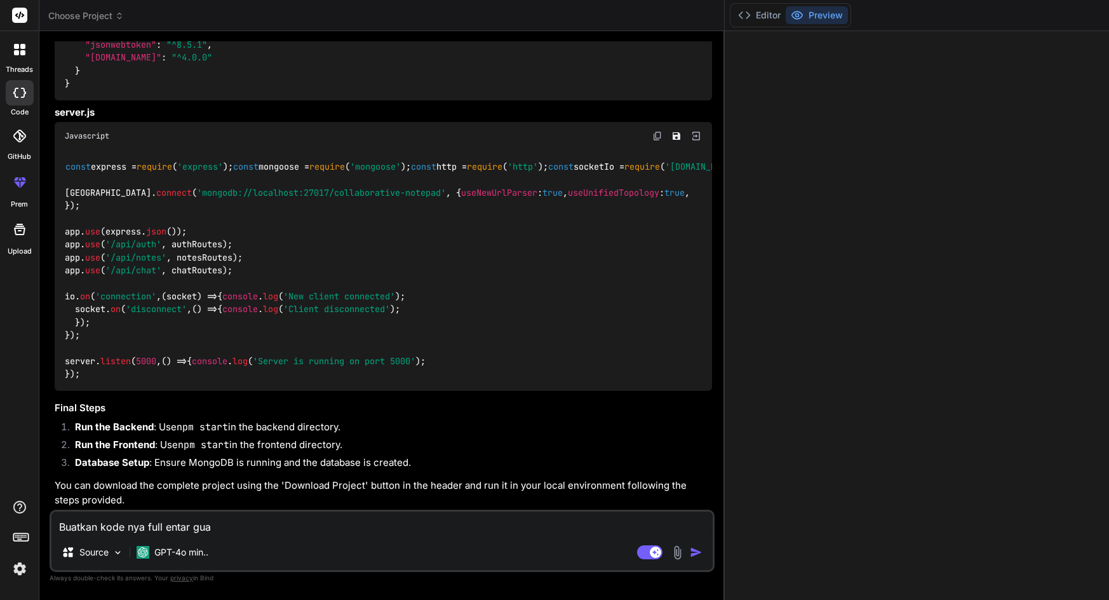
type textarea "x"
type textarea "Buatkan kode nya full entar gua up"
type textarea "x"
type textarea "Buatkan kode nya full entar gua up"
type textarea "x"
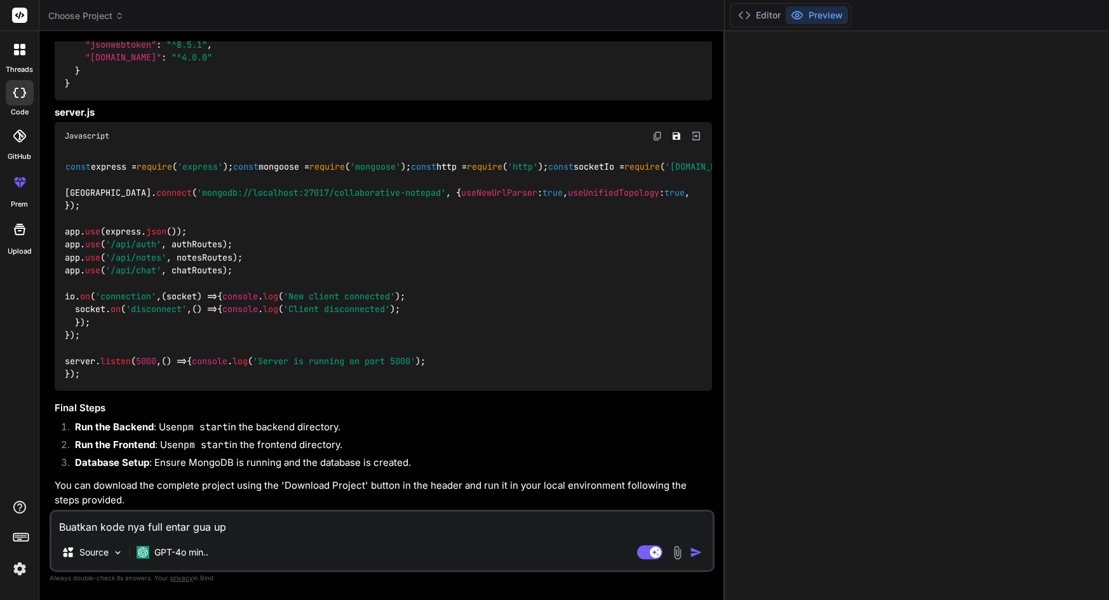
type textarea "Buatkan kode nya full entar gua up k"
type textarea "x"
type textarea "Buatkan kode nya full entar gua up ke"
type textarea "x"
type textarea "Buatkan kode nya full entar gua up ke"
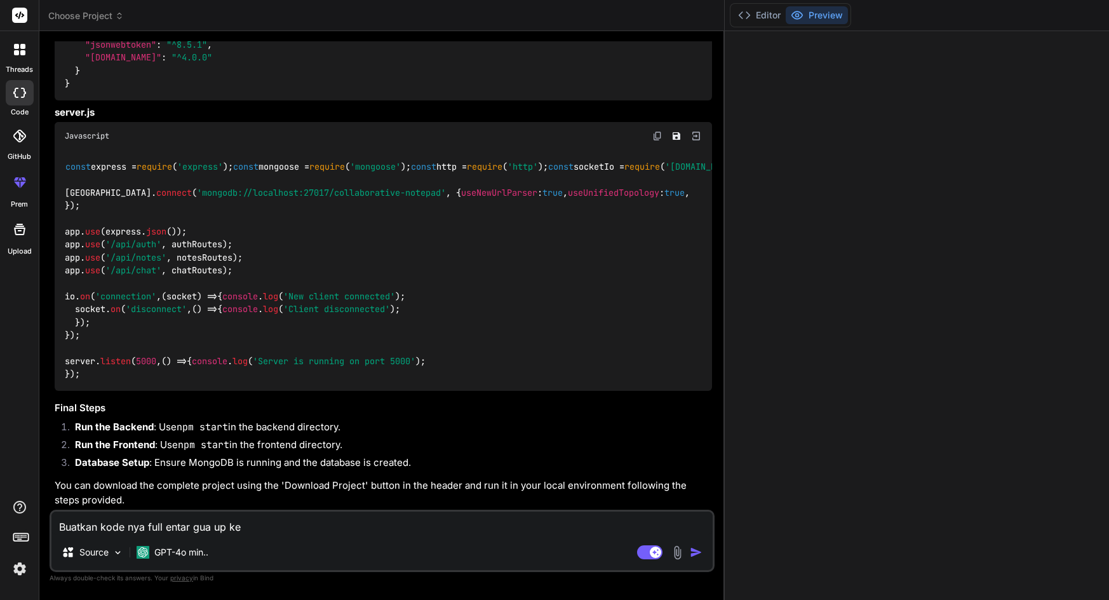
type textarea "x"
type textarea "Buatkan kode nya full entar gua up ke h"
type textarea "x"
type textarea "Buatkan kode nya full entar gua up [PERSON_NAME]"
type textarea "x"
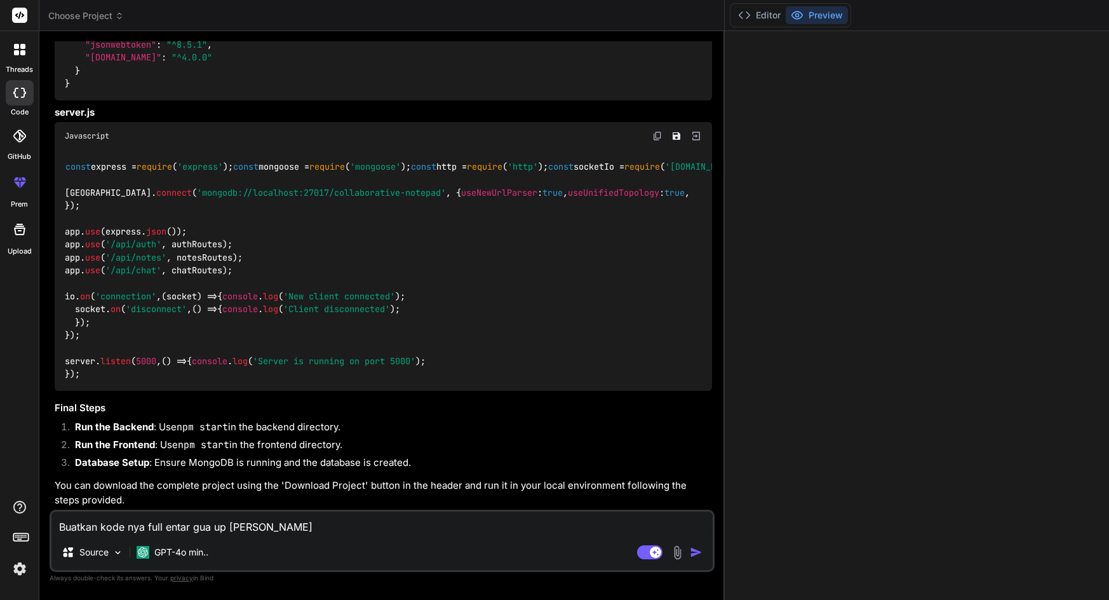
type textarea "Buatkan kode nya full entar gua up ke hos"
type textarea "x"
type textarea "Buatkan kode nya full entar gua up ke host"
type textarea "x"
type textarea "Buatkan kode nya full entar gua up [PERSON_NAME]"
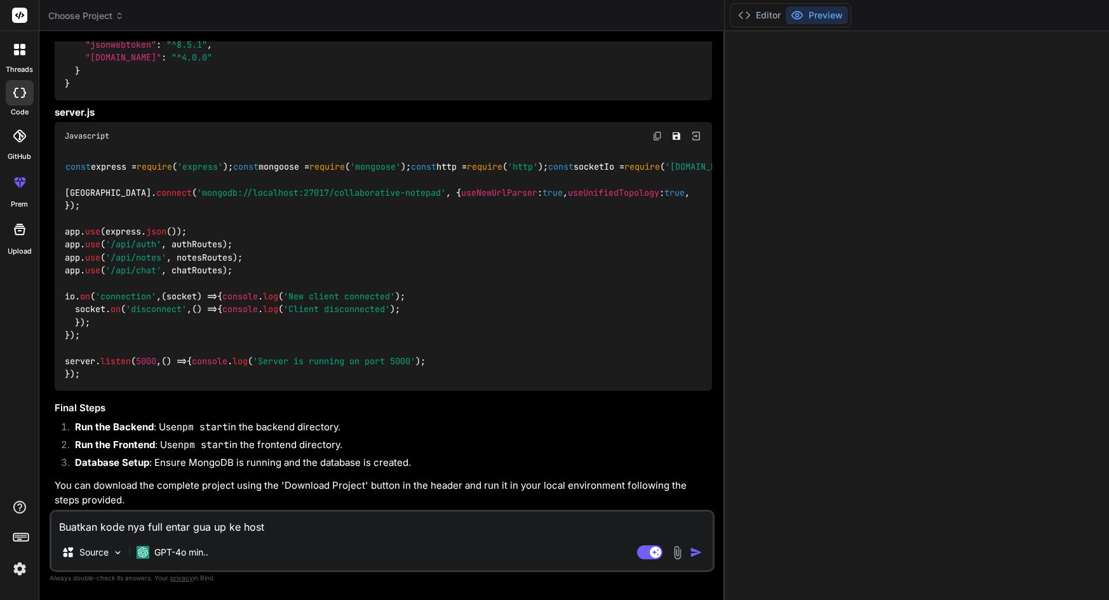
type textarea "x"
type textarea "Buatkan kode nya full entar gua up [PERSON_NAME]"
type textarea "x"
type textarea "Buatkan kode nya full entar gua up ke hosting"
type textarea "x"
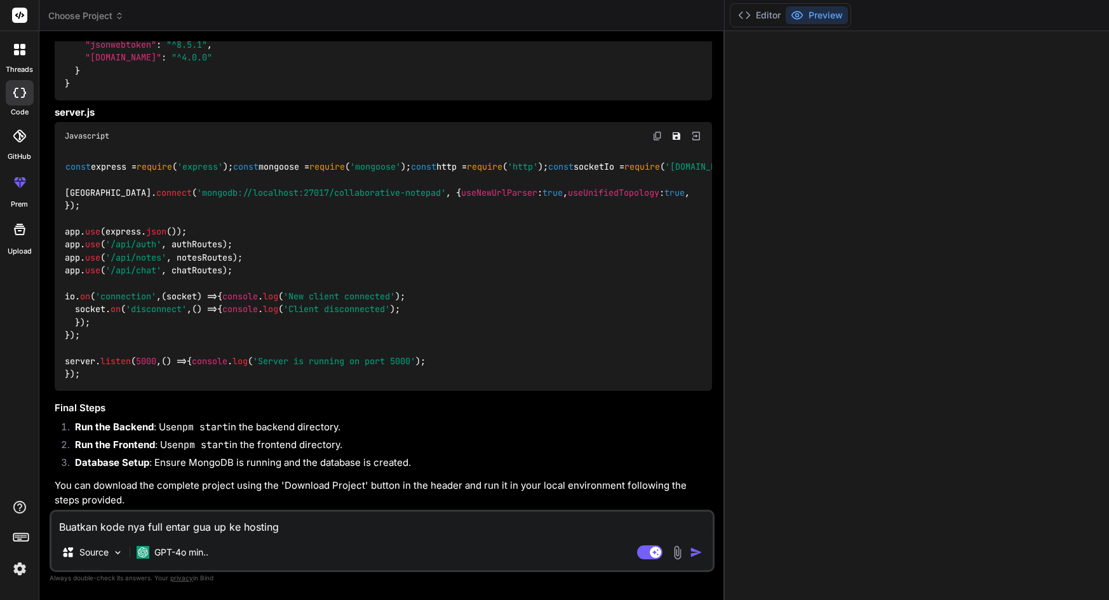
type textarea "Buatkan kode nya full entar gua up ke hostinga"
type textarea "x"
type textarea "Buatkan kode nya full entar gua up ke hostingan"
type textarea "x"
type textarea "Buatkan kode nya full entar gua up ke hostingan"
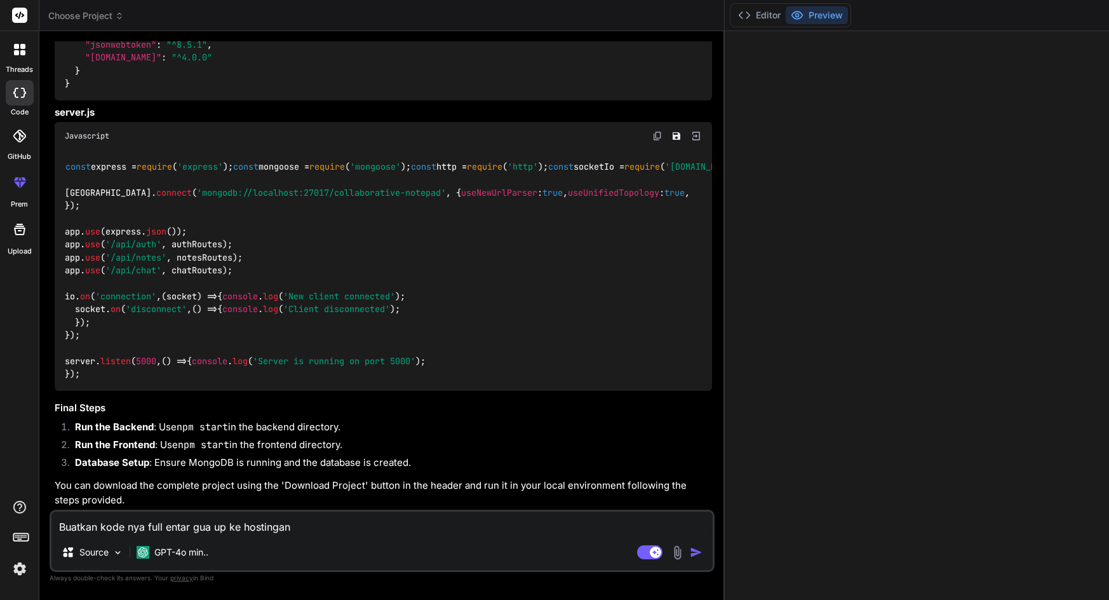
type textarea "x"
type textarea "Buatkan kode nya full entar gua up ke hostingan g"
type textarea "x"
type textarea "Buatkan kode nya full entar gua up ke hostingan gu"
type textarea "x"
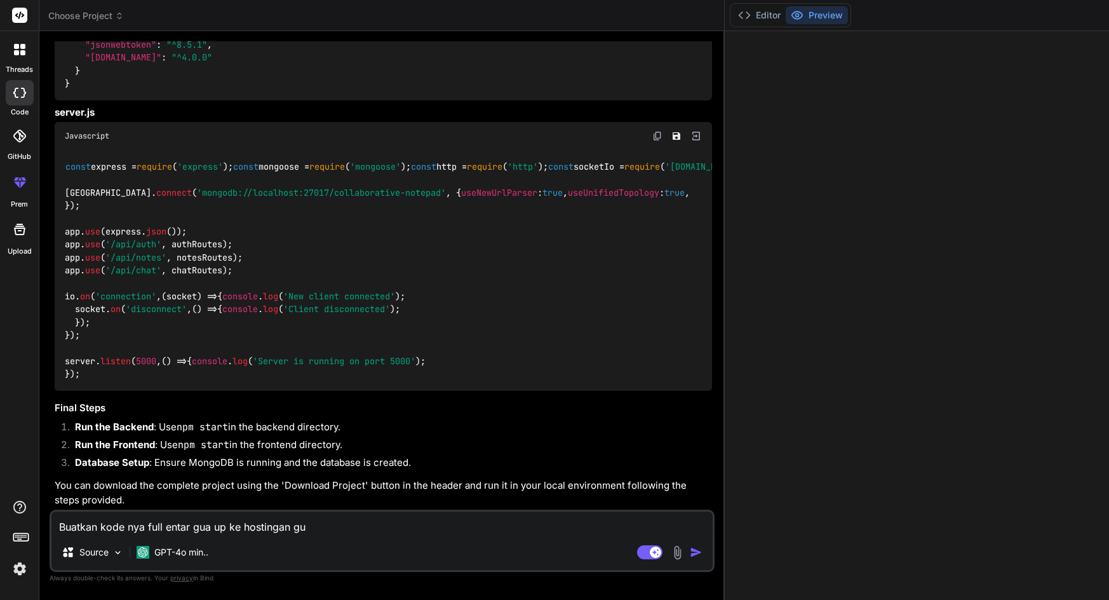
type textarea "Buatkan kode nya full entar gua up ke hostingan gua"
type textarea "x"
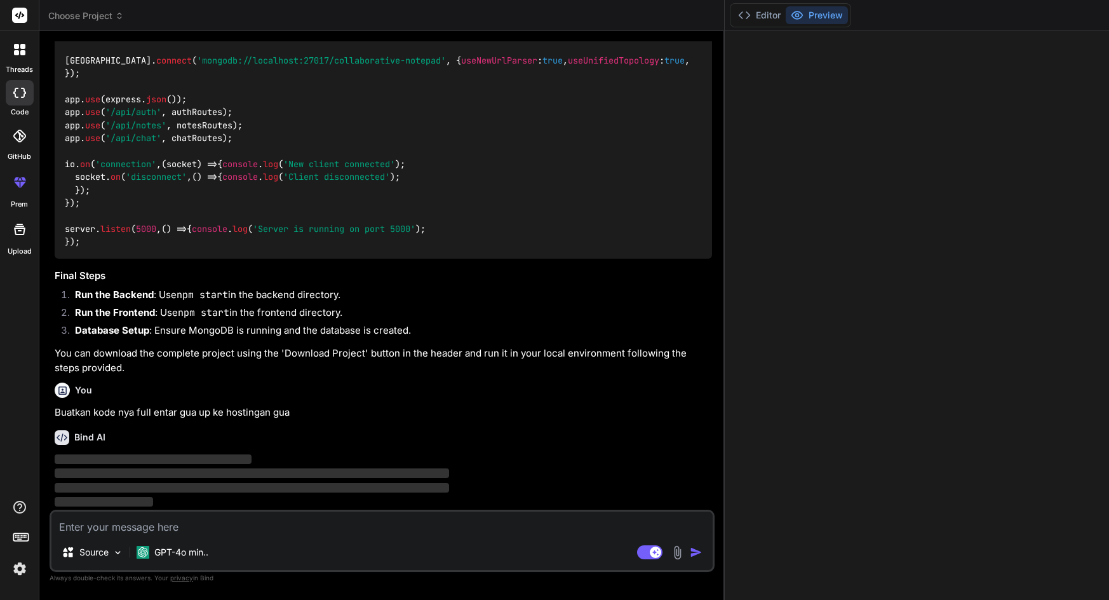
scroll to position [2706, 0]
click at [253, 352] on p "You can download the complete project using the 'Download Project' button in th…" at bounding box center [384, 360] width 658 height 29
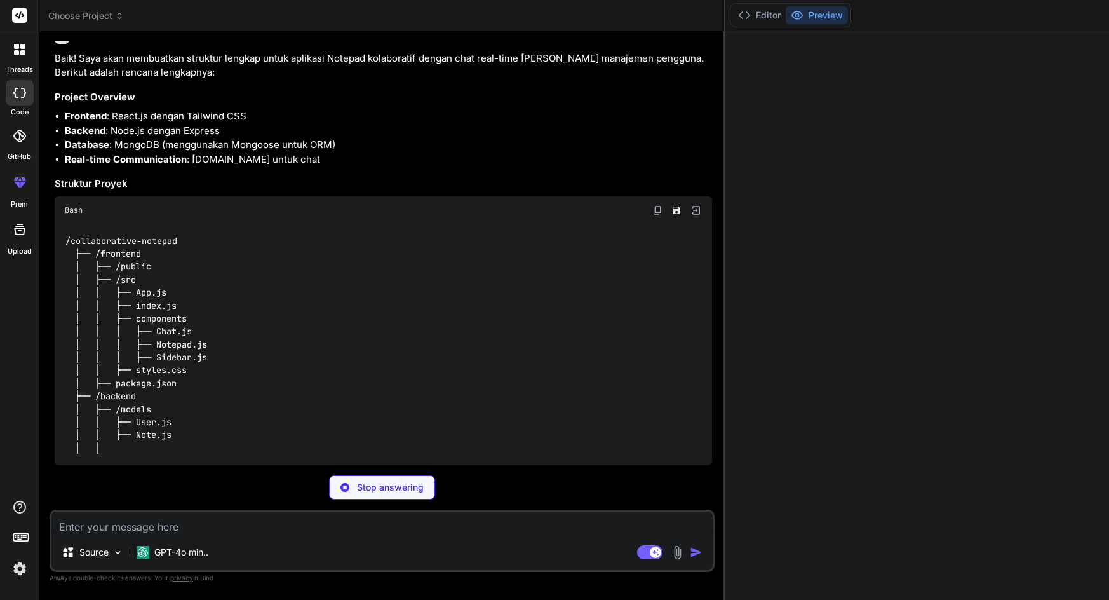
scroll to position [3110, 0]
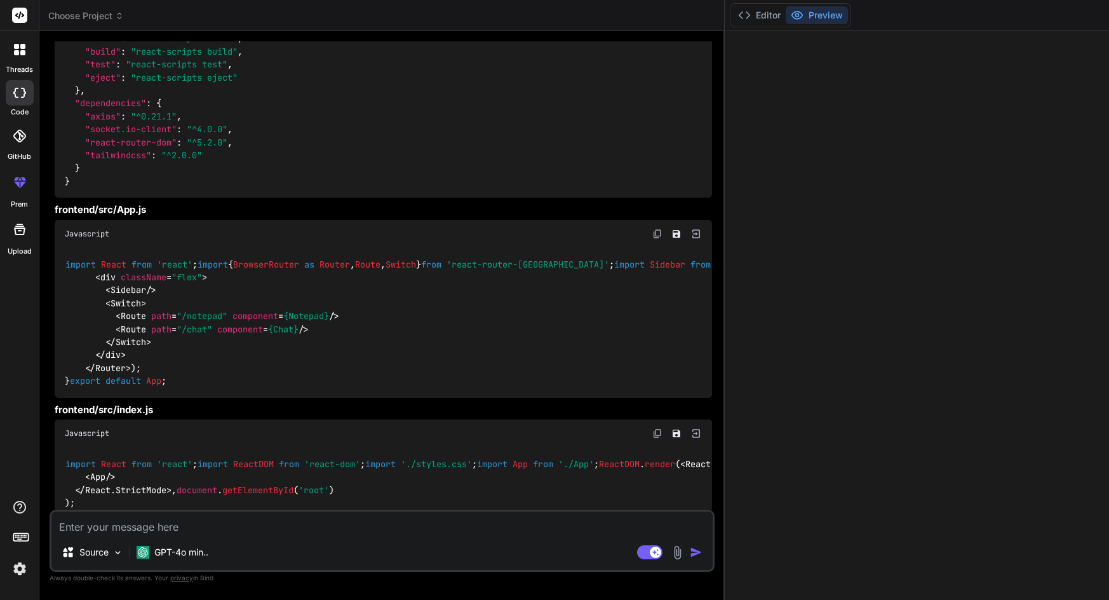
type textarea "x"
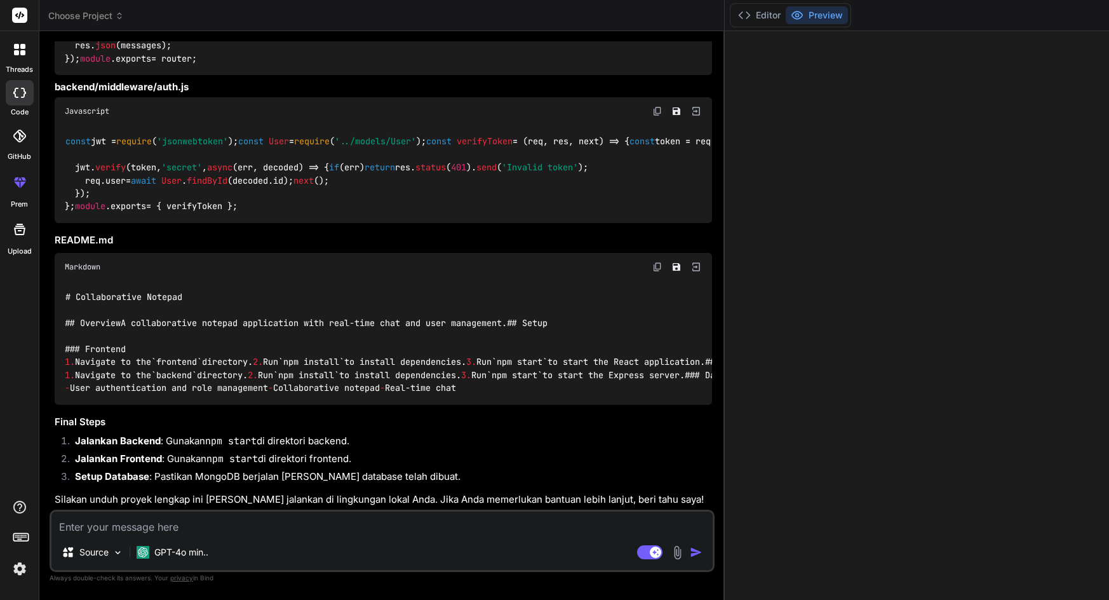
scroll to position [8593, 0]
click at [155, 290] on code "# Collaborative Notepad ## Overview A collaborative notepad application with re…" at bounding box center [570, 342] width 1011 height 104
click at [236, 469] on li "Setup Database : Pastikan MongoDB berjalan [PERSON_NAME] database telah dibuat." at bounding box center [388, 478] width 647 height 18
drag, startPoint x: 53, startPoint y: 93, endPoint x: 365, endPoint y: 431, distance: 459.5
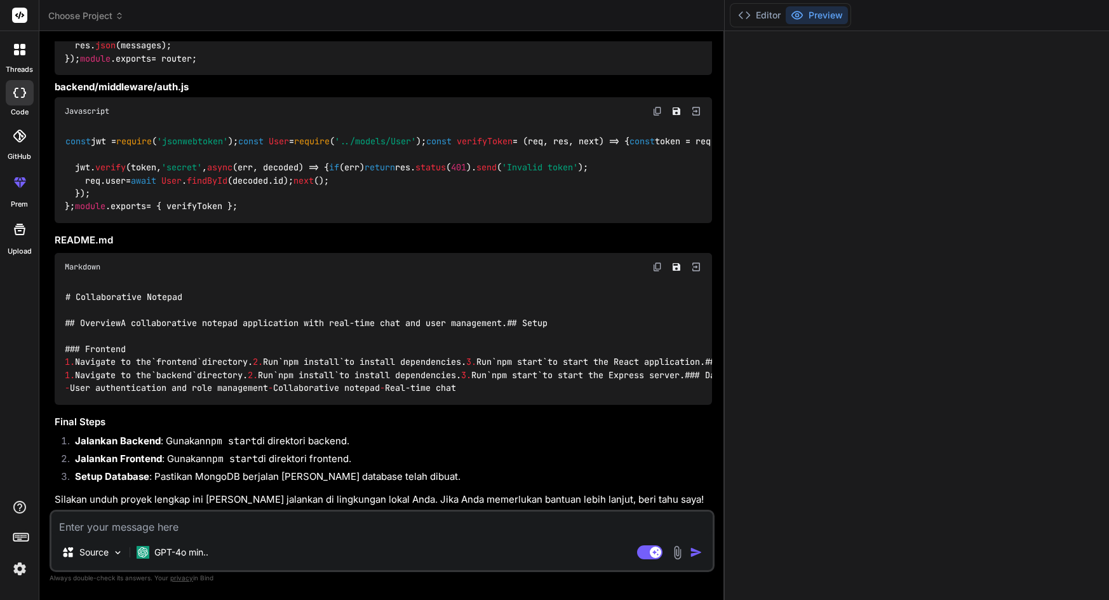
click at [365, 431] on div "You hello Bind AI Hello! How can I assist you [DATE]? You Bind AI Note: In the …" at bounding box center [383, 275] width 663 height 468
copy div "Markdown # Collaborative Notepad ## Overview A collaborative notepad applicatio…"
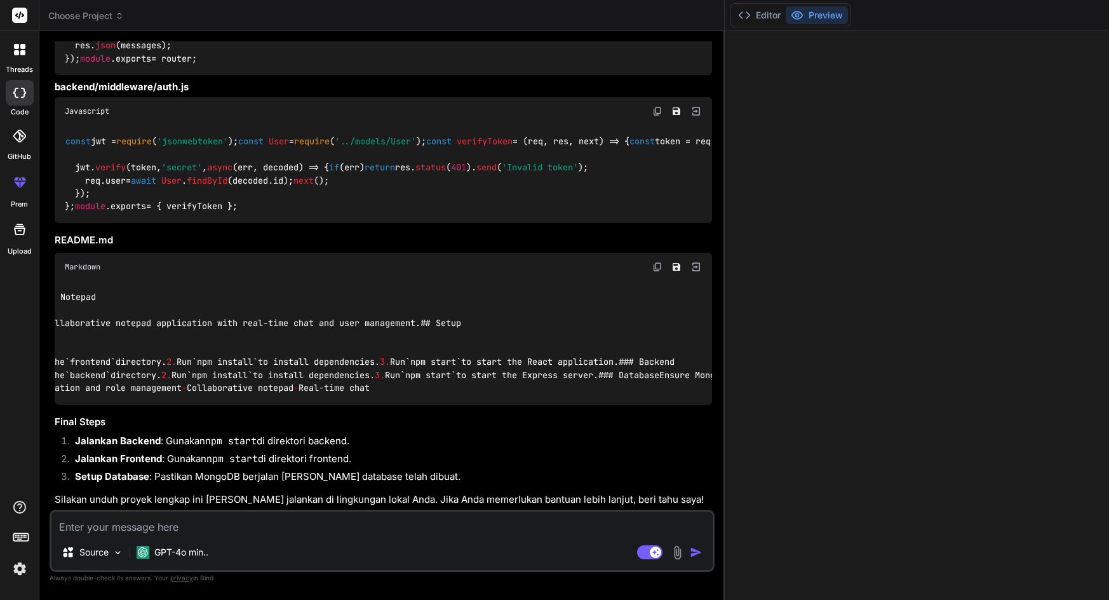
scroll to position [0, 89]
click at [274, 330] on div "# Collaborative Notepad ## Overview A collaborative notepad application with re…" at bounding box center [384, 343] width 658 height 124
click at [199, 452] on li "Jalankan Frontend : Gunakan npm start di direktori frontend." at bounding box center [388, 461] width 647 height 18
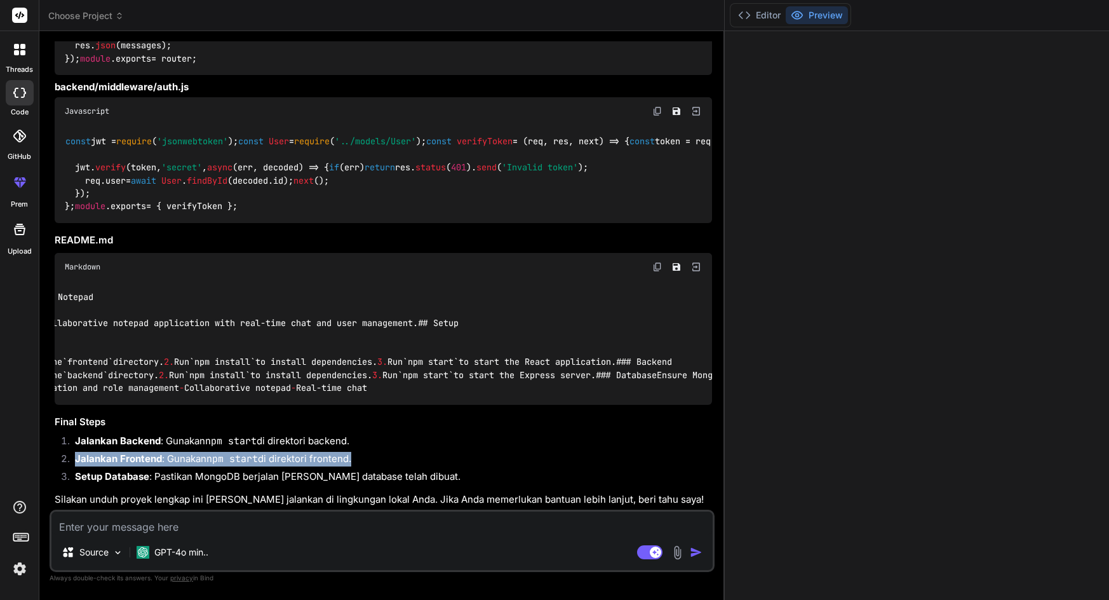
click at [199, 452] on li "Jalankan Frontend : Gunakan npm start di direktori frontend." at bounding box center [388, 461] width 647 height 18
click at [203, 434] on li "Jalankan Backend : Gunakan npm start di direktori backend." at bounding box center [388, 443] width 647 height 18
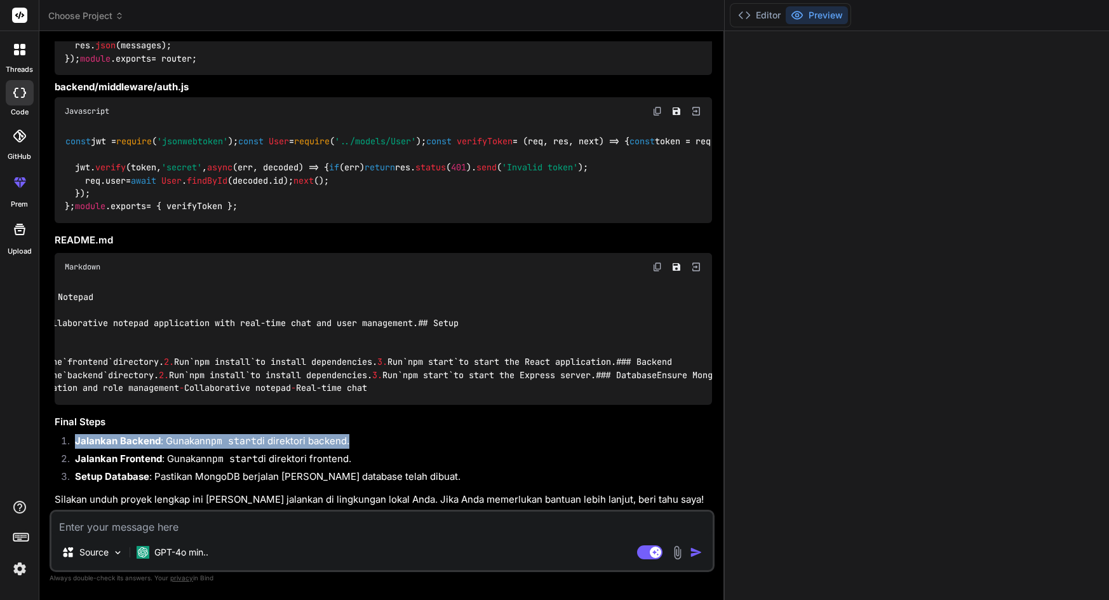
click at [203, 434] on li "Jalankan Backend : Gunakan npm start di direktori backend." at bounding box center [388, 443] width 647 height 18
click at [198, 452] on li "Jalankan Frontend : Gunakan npm start di direktori frontend." at bounding box center [388, 461] width 647 height 18
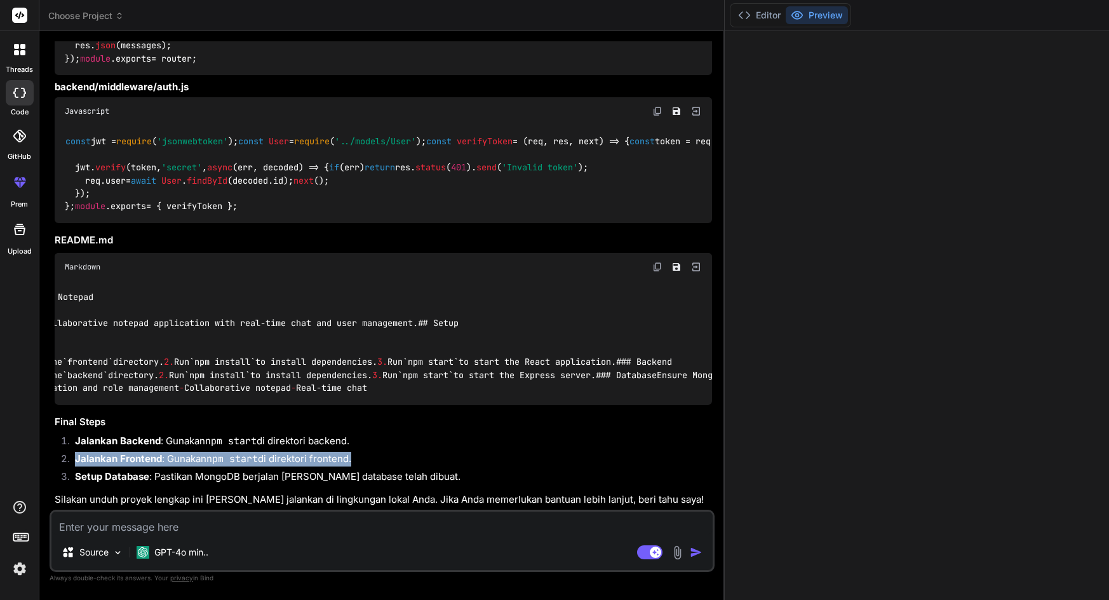
click at [198, 452] on li "Jalankan Frontend : Gunakan npm start di direktori frontend." at bounding box center [388, 461] width 647 height 18
click at [220, 469] on li "Setup Database : Pastikan MongoDB berjalan [PERSON_NAME] database telah dibuat." at bounding box center [388, 478] width 647 height 18
click at [234, 512] on div "Source GPT-4o min.. Agent Mode. When this toggle is activated, AI automatically…" at bounding box center [382, 541] width 665 height 62
click at [238, 537] on div "Source GPT-4o min.. Agent Mode. When this toggle is activated, AI automatically…" at bounding box center [382, 541] width 665 height 62
click at [239, 523] on textarea at bounding box center [381, 522] width 661 height 23
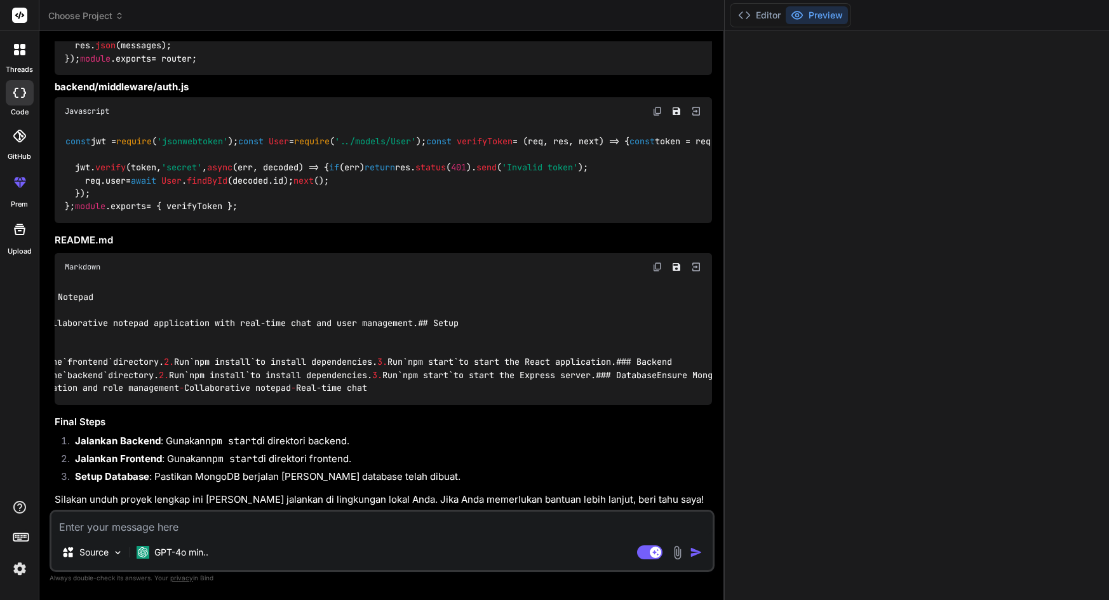
drag, startPoint x: 1038, startPoint y: 506, endPoint x: 962, endPoint y: 522, distance: 78.0
click at [222, 527] on textarea at bounding box center [381, 522] width 661 height 23
type textarea "c"
type textarea "x"
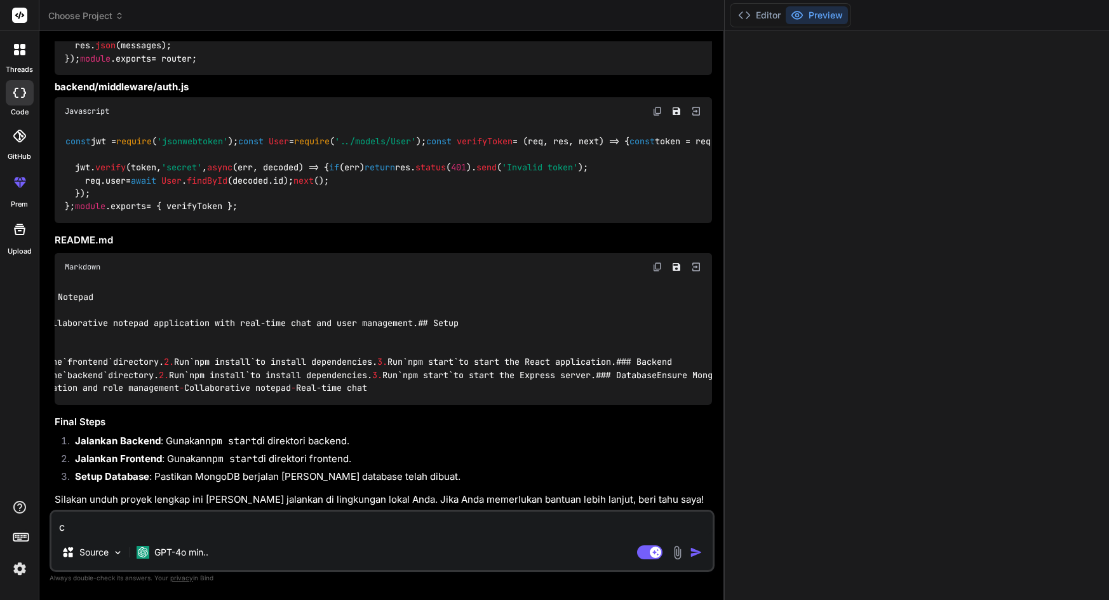
type textarea "co"
type textarea "x"
type textarea "cob"
type textarea "x"
type textarea "coba"
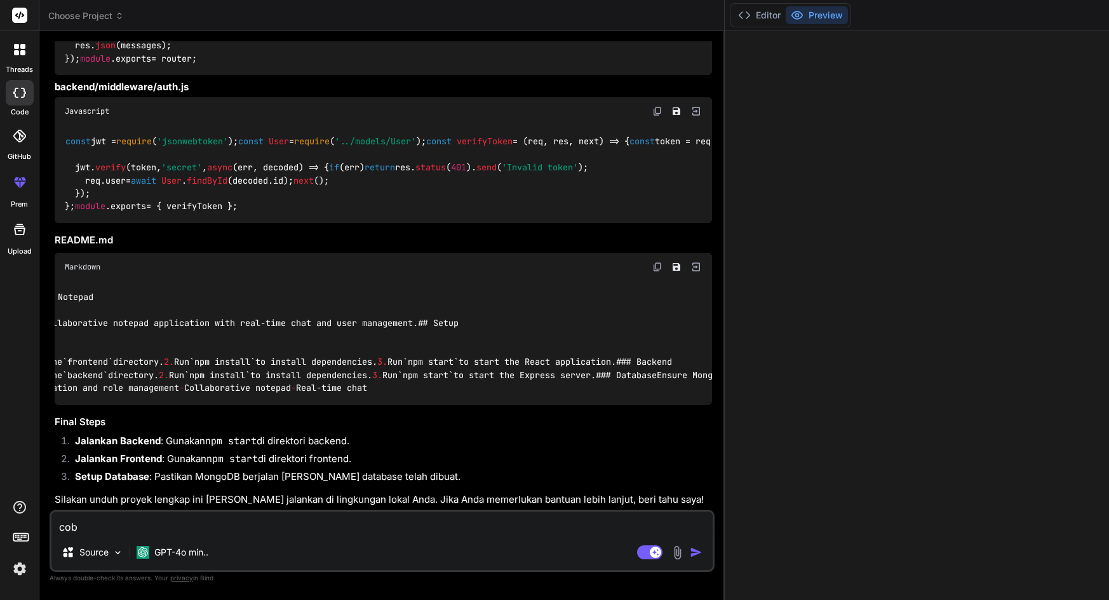
type textarea "x"
type textarea "coba"
type textarea "x"
type textarea "coba l"
type textarea "x"
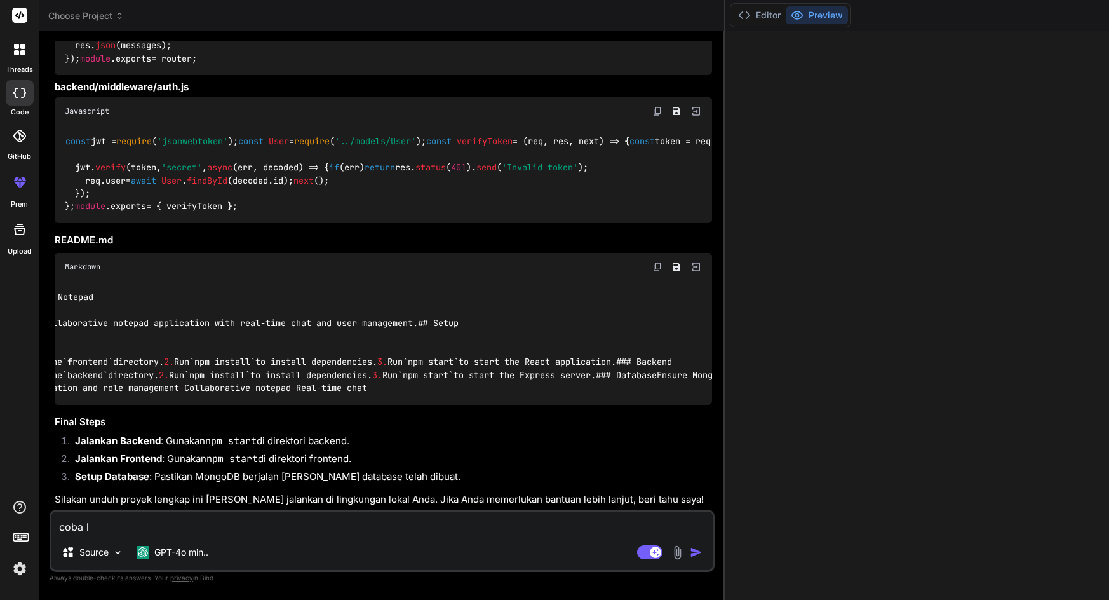
type textarea "coba lu"
type textarea "x"
type textarea "coba lu"
type textarea "x"
type textarea "coba lu b"
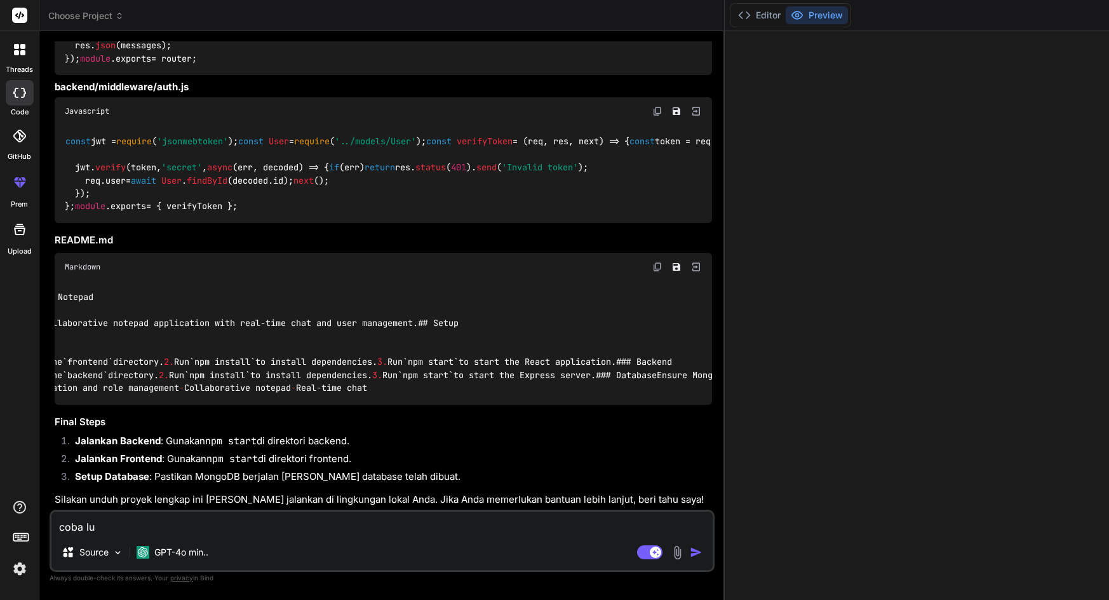
type textarea "x"
type textarea "coba [PERSON_NAME]"
type textarea "x"
type textarea "coba [PERSON_NAME]"
type textarea "x"
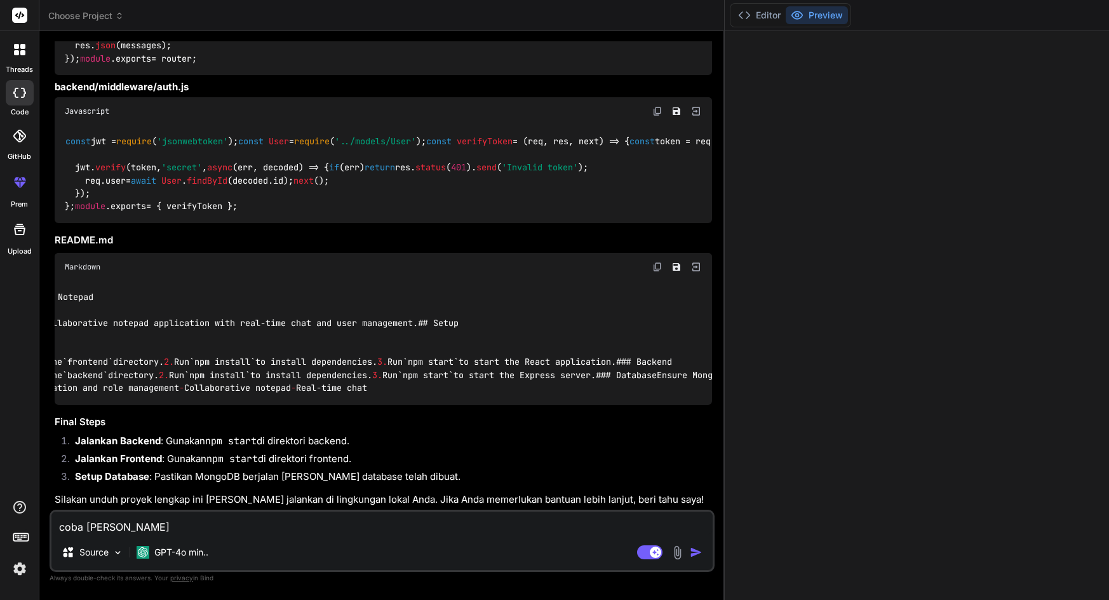
type textarea "coba lu buat"
type textarea "x"
type textarea "coba lu buat"
type textarea "x"
type textarea "coba lu buat d"
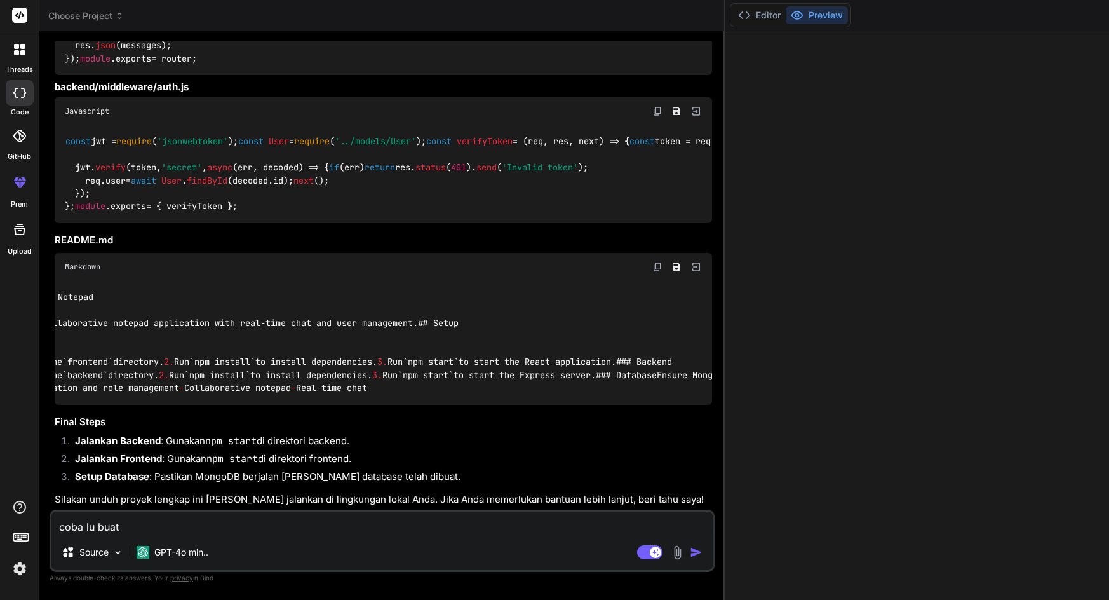
type textarea "x"
type textarea "coba lu buat di"
type textarea "x"
type textarea "coba lu buat di"
type textarea "x"
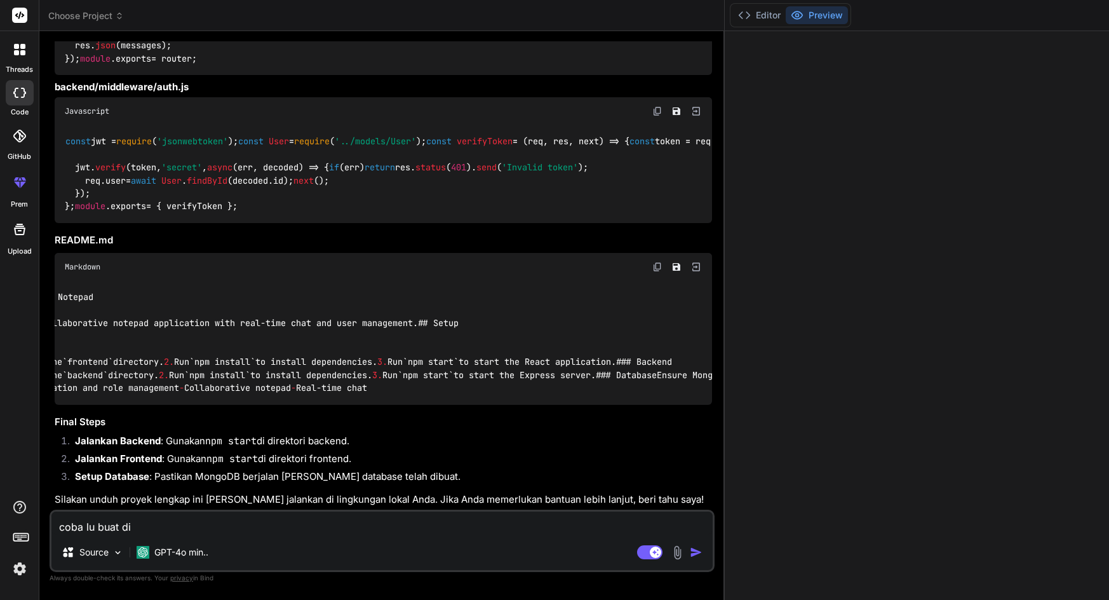
type textarea "coba lu buat di s"
type textarea "x"
type textarea "coba lu buat di si"
type textarea "x"
type textarea "coba lu buat di sin"
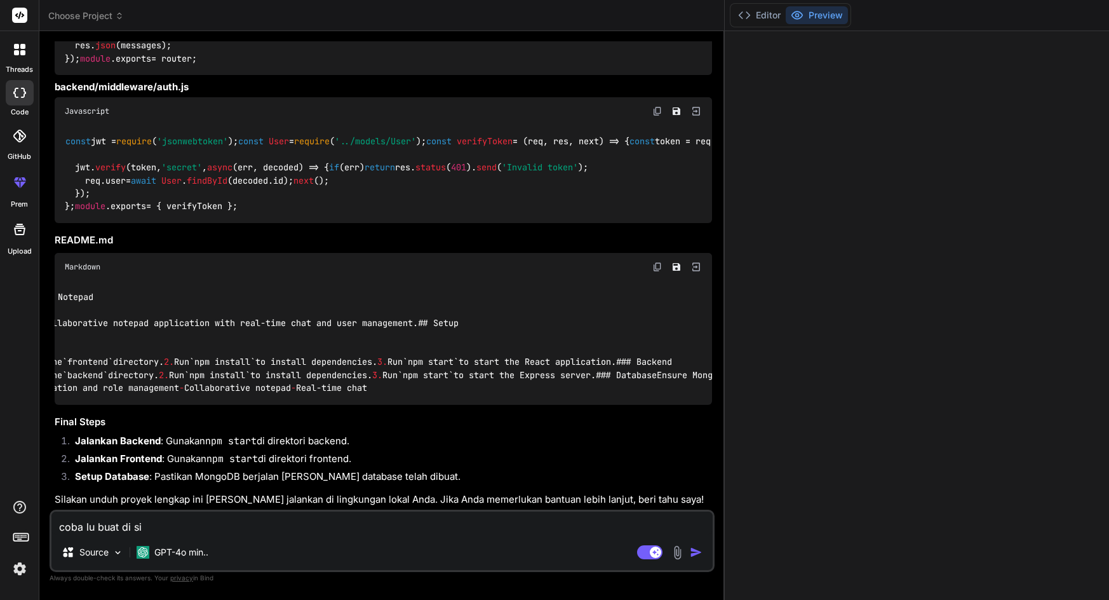
type textarea "x"
type textarea "coba lu buat di sini"
type textarea "x"
type textarea "coba lu buat di sini"
type textarea "x"
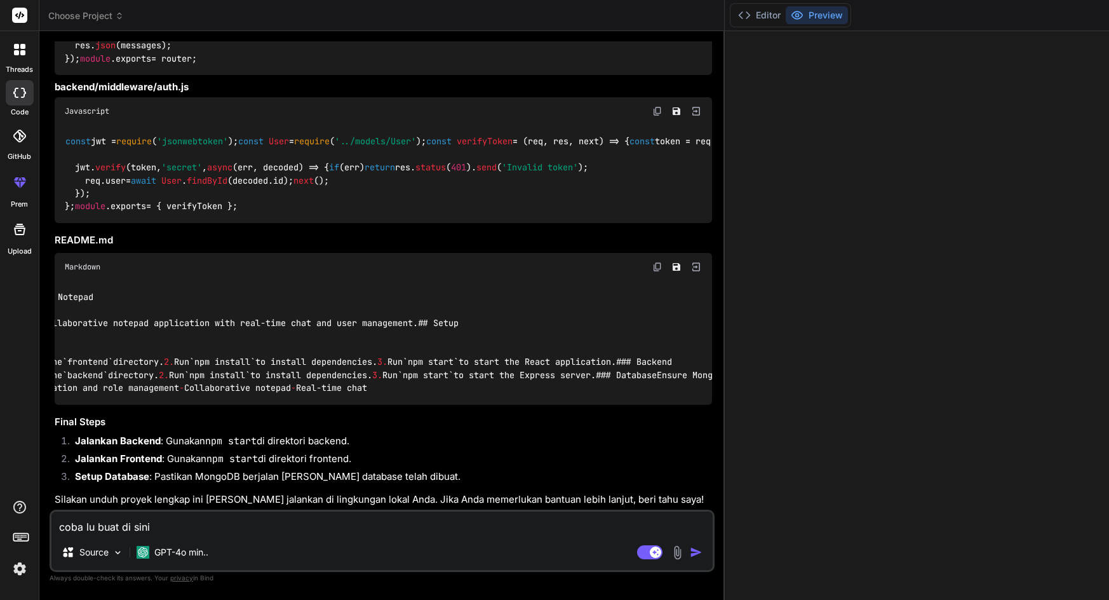
type textarea "coba lu buat di sini a"
type textarea "x"
type textarea "coba lu buat di sini aj"
type textarea "x"
type textarea "coba lu buat di sini aja"
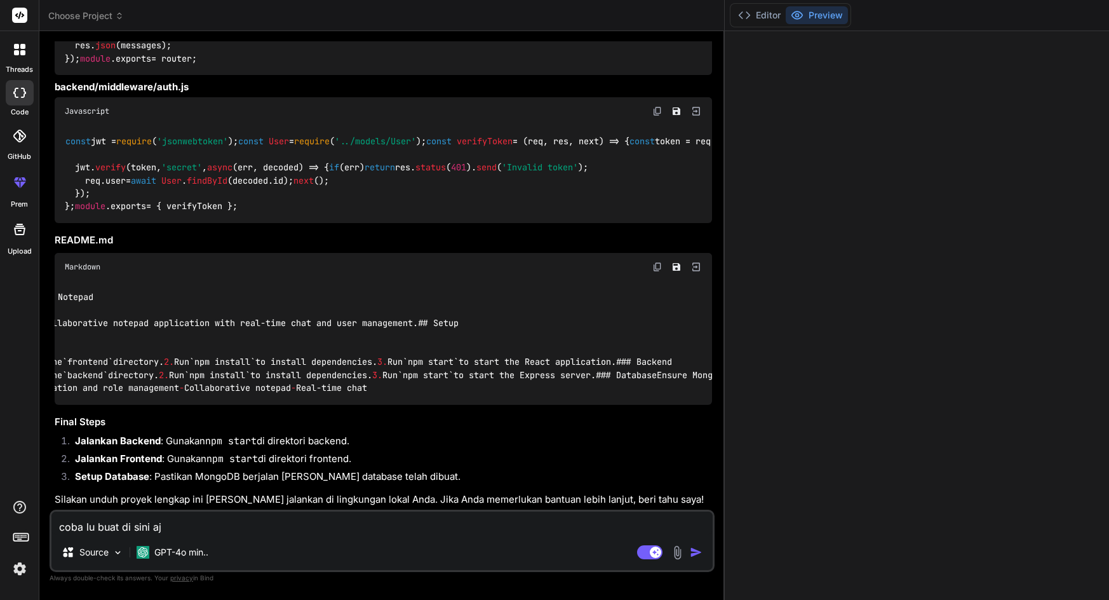
type textarea "x"
type textarea "coba lu buat di sini aja"
type textarea "x"
type textarea "coba lu buat di sini aja d"
type textarea "x"
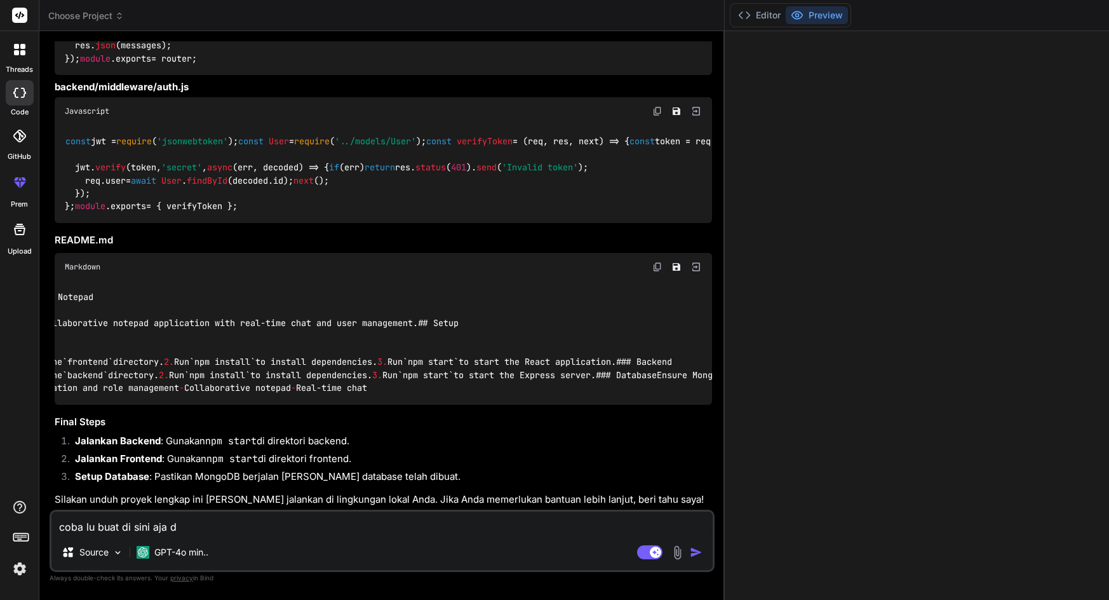
type textarea "coba lu buat di sini aja dl"
type textarea "x"
type textarea "coba lu buat di sini aja dlu"
type textarea "x"
type textarea "coba lu buat di sini aja dlu,"
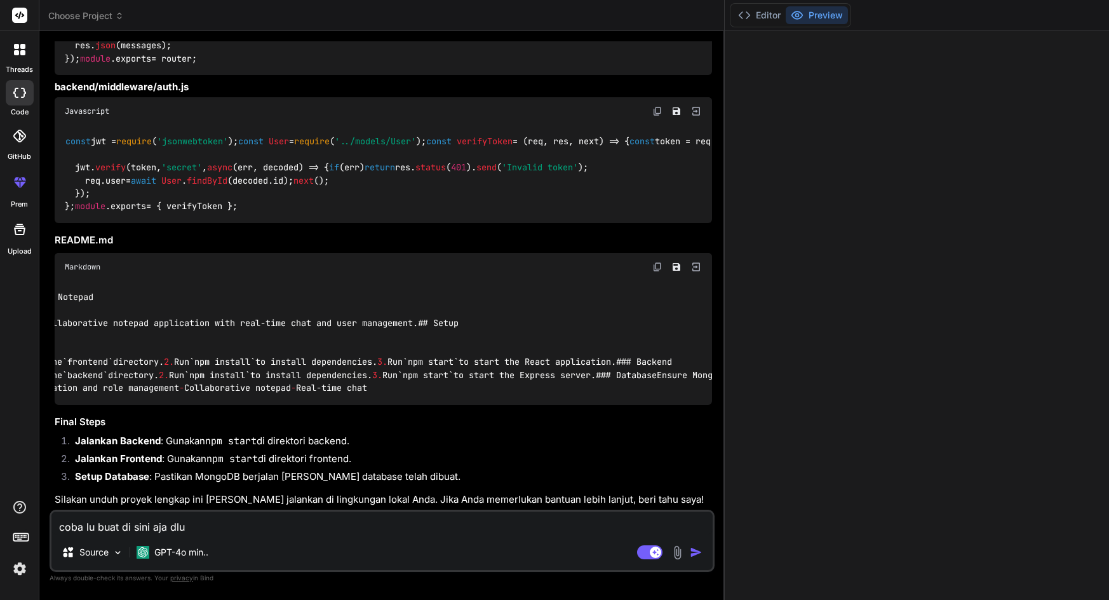
type textarea "x"
type textarea "coba lu buat di sini aja dlu,"
type textarea "x"
type textarea "coba lu buat di sini aja dlu, g"
type textarea "x"
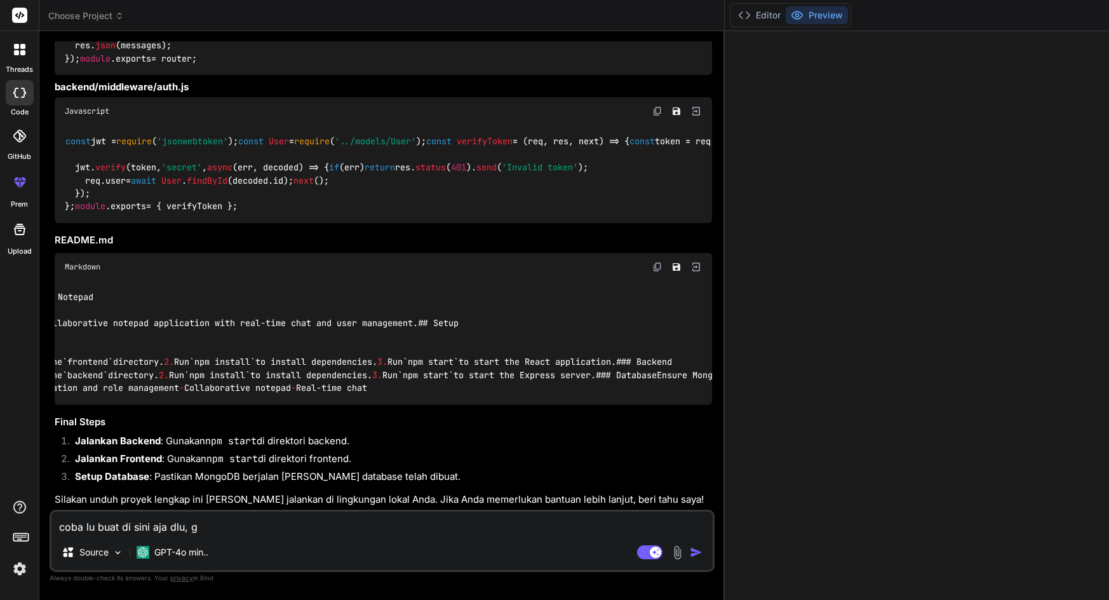
type textarea "coba lu buat di sini aja dlu, gu"
type textarea "x"
type textarea "coba lu buat di sini aja dlu, gua"
type textarea "x"
type textarea "coba lu buat di sini aja dlu, gua"
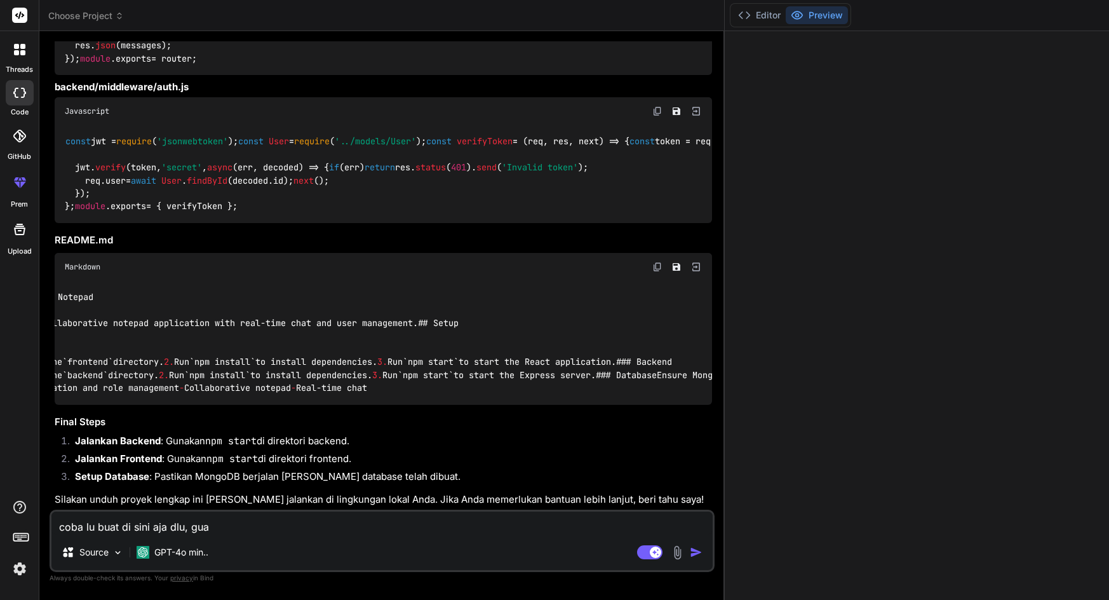
type textarea "x"
type textarea "coba lu buat di sini aja dlu, gua m"
type textarea "x"
type textarea "coba lu buat di sini aja dlu, gua ma"
type textarea "x"
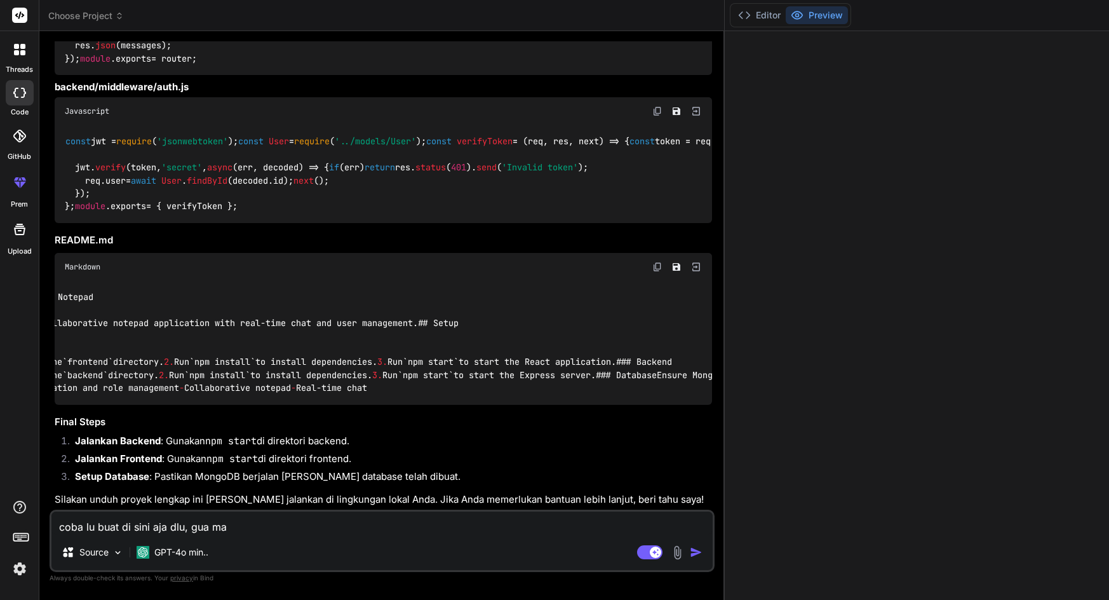
type textarea "coba lu buat di sini aja dlu, gua mau"
type textarea "x"
type textarea "coba lu buat di sini aja dlu, gua mau"
type textarea "x"
type textarea "coba lu buat di sini aja dlu, gua mau l"
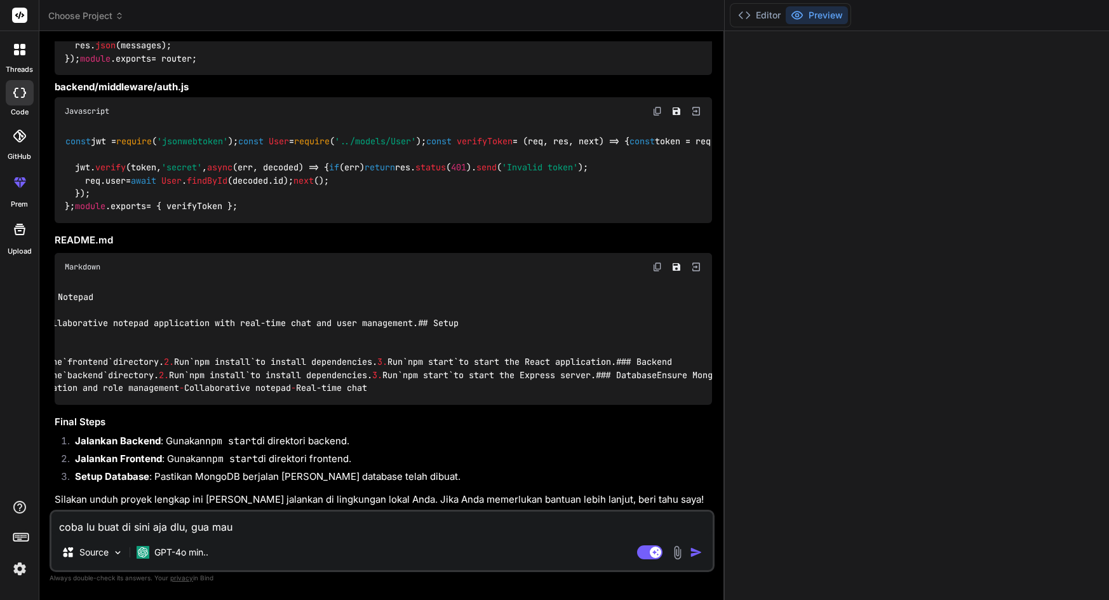
type textarea "x"
type textarea "coba lu buat di sini aja dlu, gua mau li"
type textarea "x"
type textarea "coba lu buat di sini aja dlu, gua mau lih"
type textarea "x"
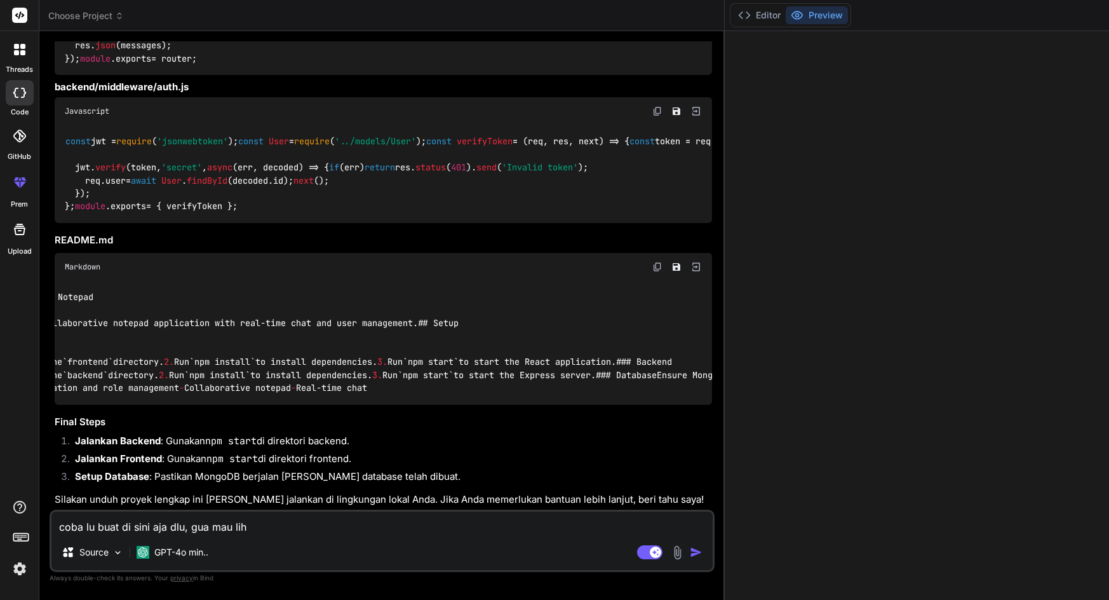
type textarea "coba lu buat di sini aja dlu, gua mau liha"
type textarea "x"
type textarea "coba lu buat di sini aja dlu, gua mau lihat"
type textarea "x"
type textarea "coba lu buat di sini aja dlu, gua mau lihat"
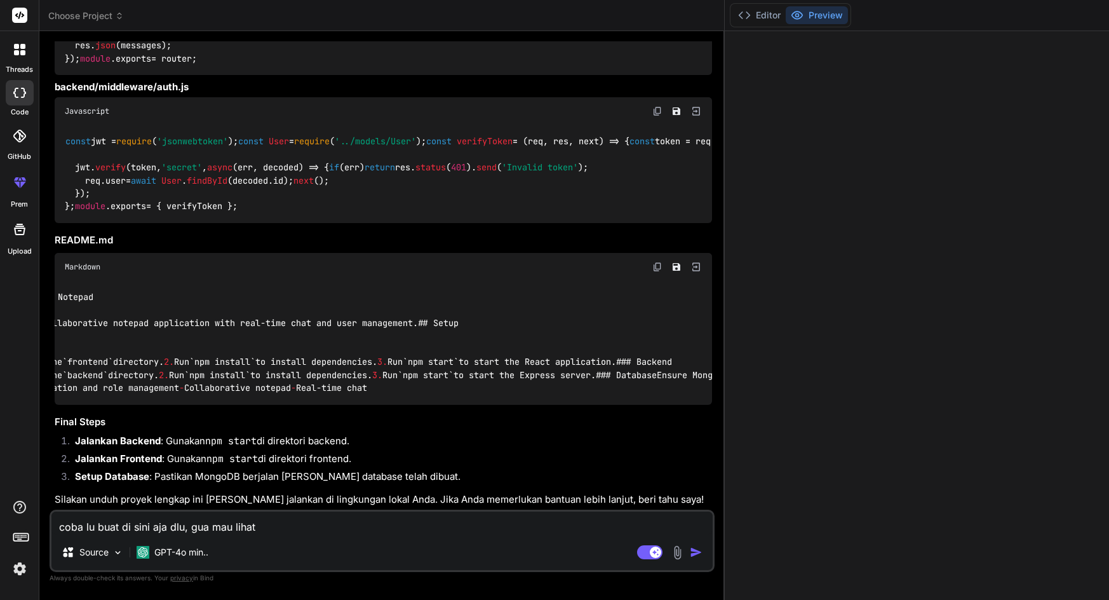
type textarea "x"
type textarea "coba lu buat di sini aja dlu, gua mau lihat h"
type textarea "x"
type textarea "coba lu buat di sini aja dlu, gua mau lihat ha"
type textarea "x"
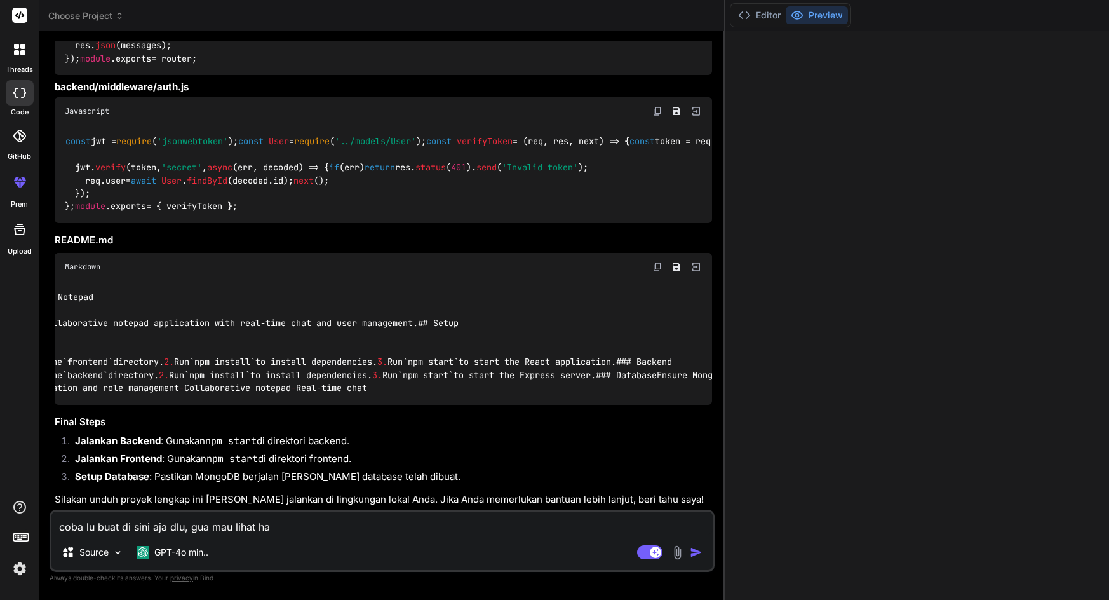
type textarea "coba lu buat di sini aja dlu, gua mau lihat has"
type textarea "x"
type textarea "coba lu buat di sini aja dlu, gua mau lihat hasi"
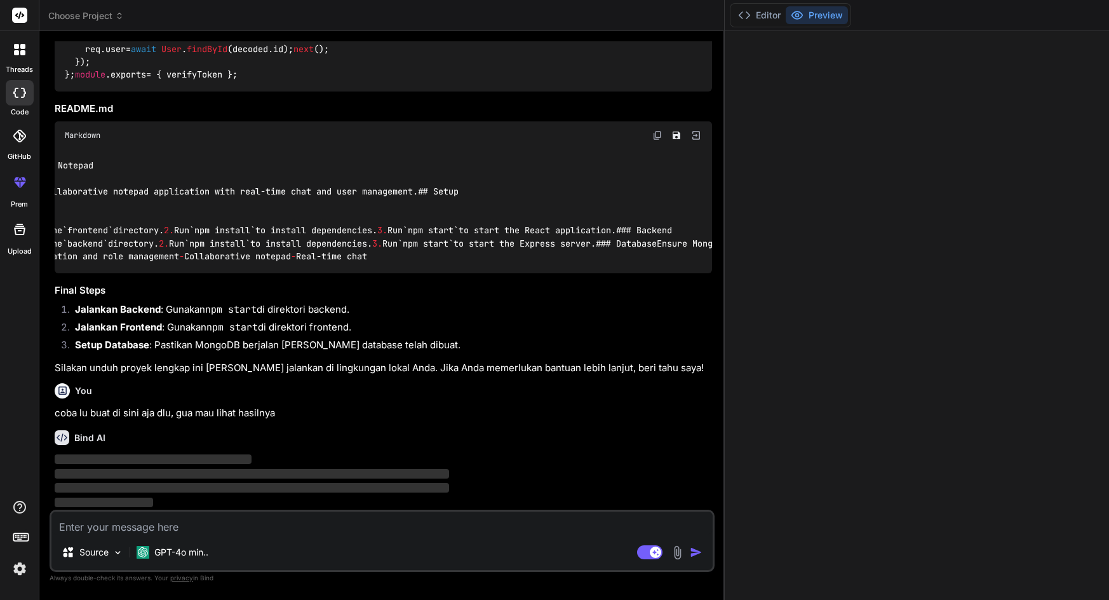
scroll to position [8725, 0]
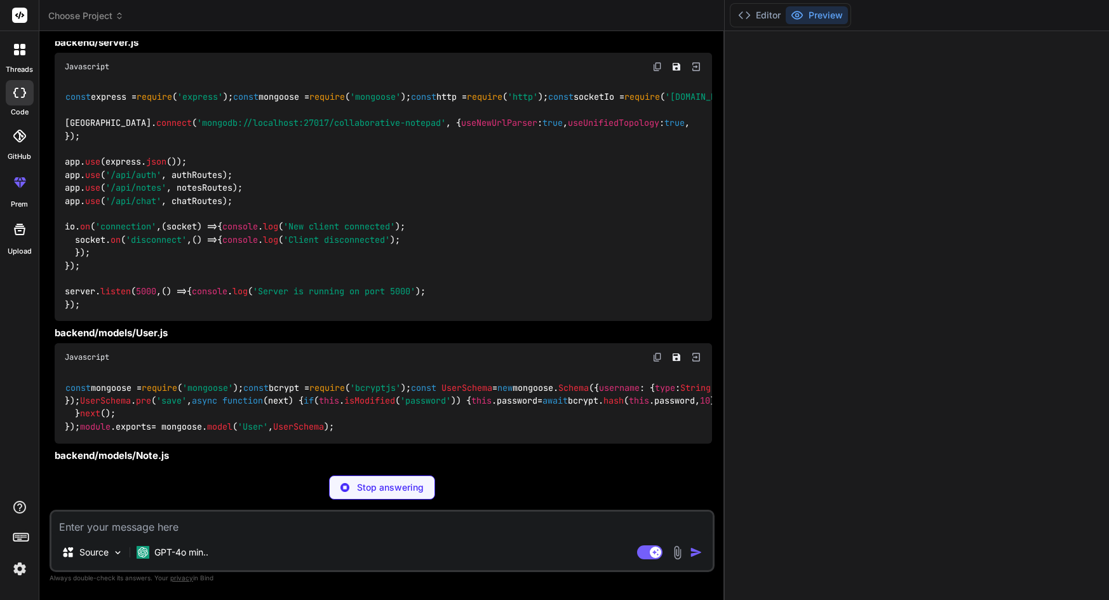
scroll to position [11775, 0]
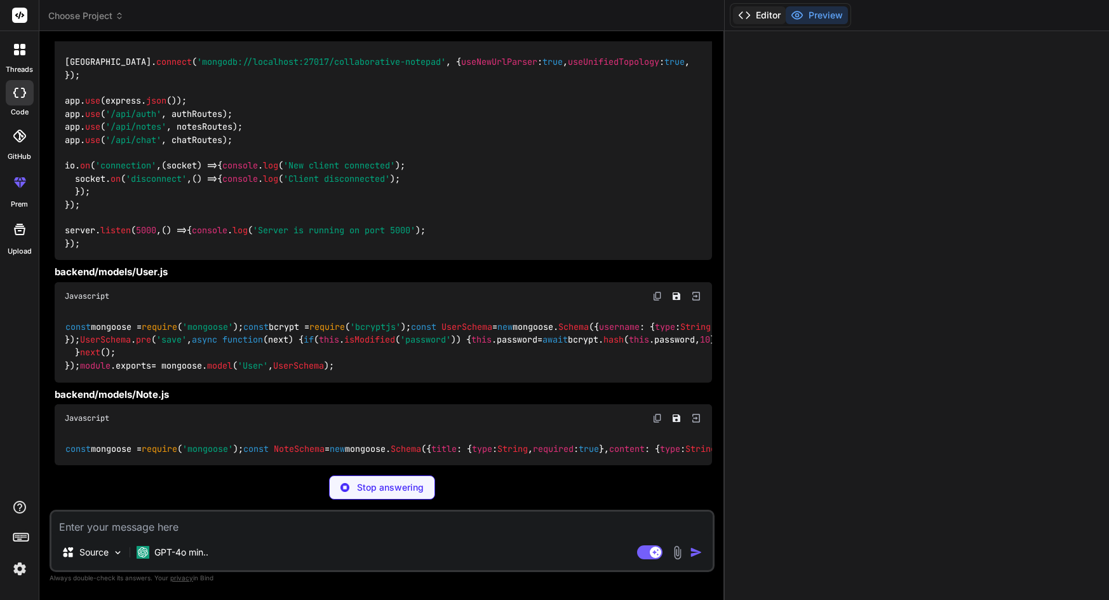
click at [733, 17] on button "Editor" at bounding box center [759, 15] width 53 height 18
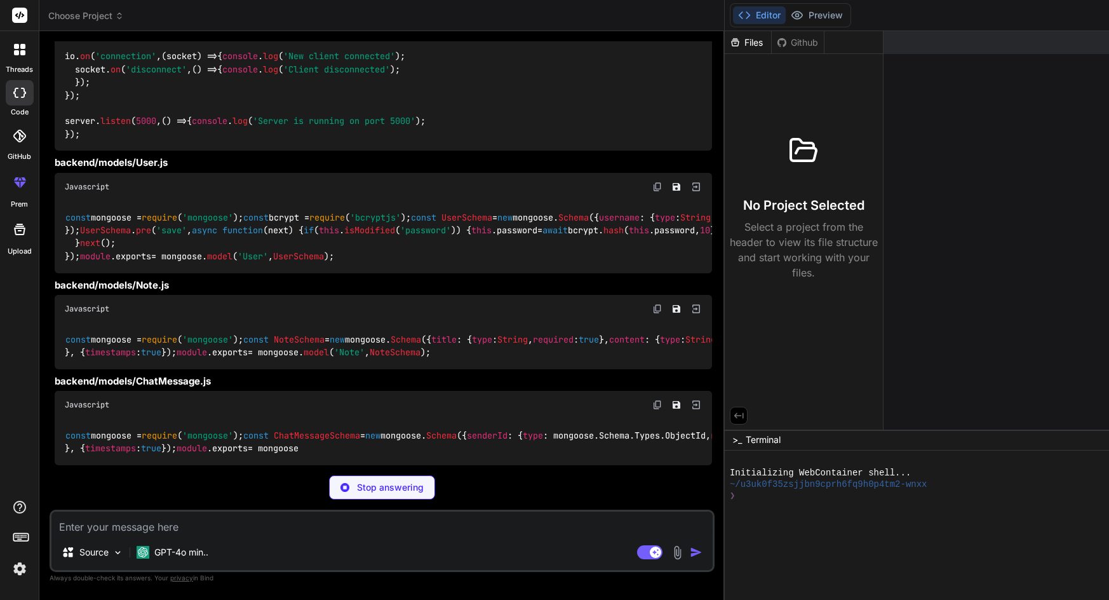
click at [730, 158] on div "No Project Selected Select a project from the header to view its file structure…" at bounding box center [804, 200] width 148 height 160
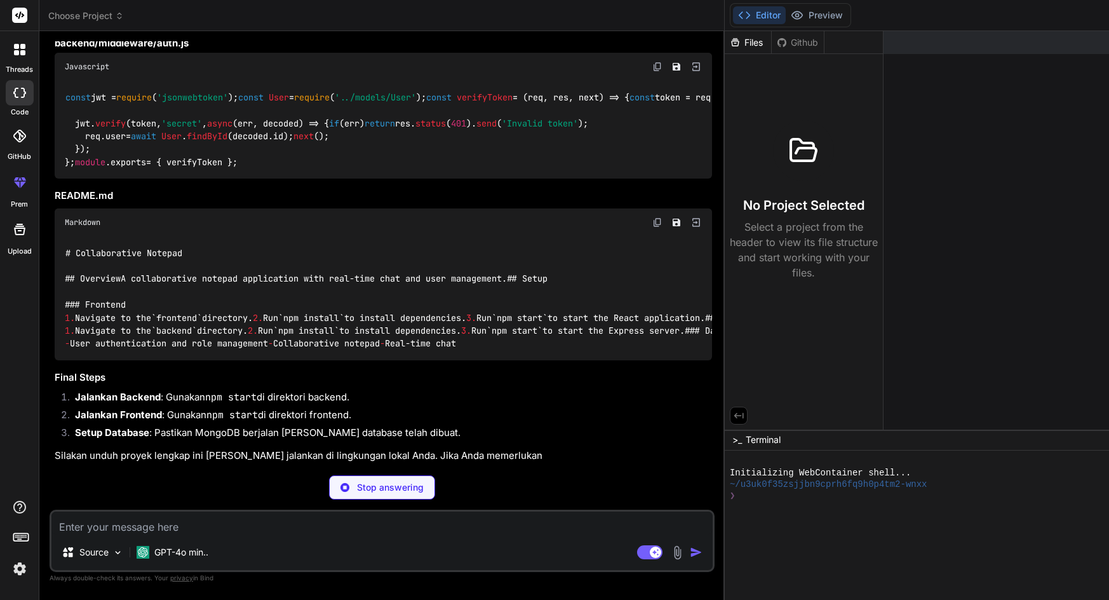
scroll to position [14612, 0]
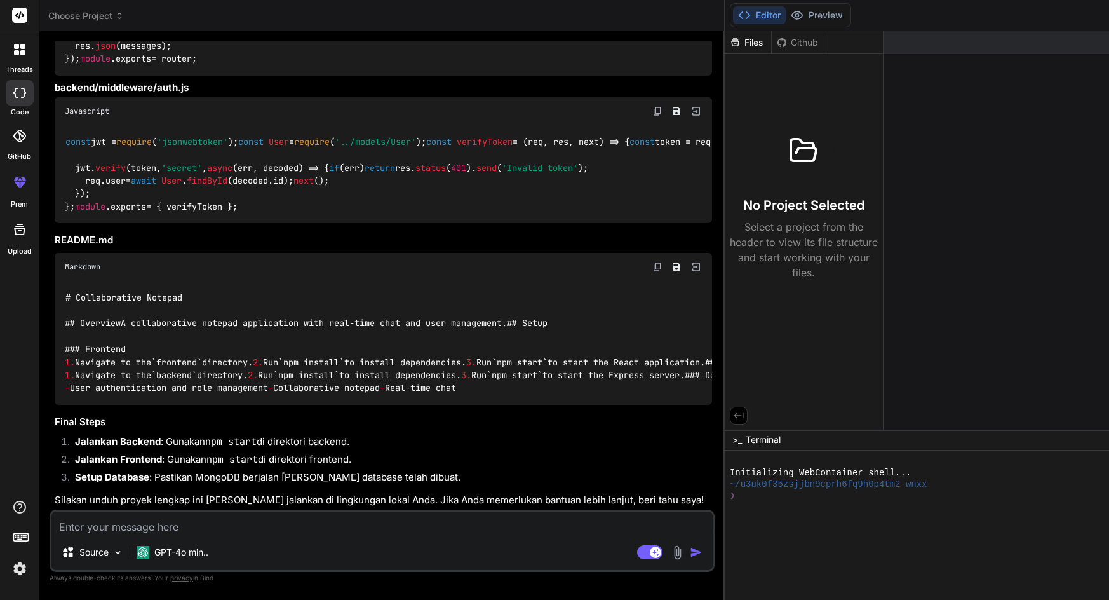
click at [236, 521] on textarea at bounding box center [381, 522] width 661 height 23
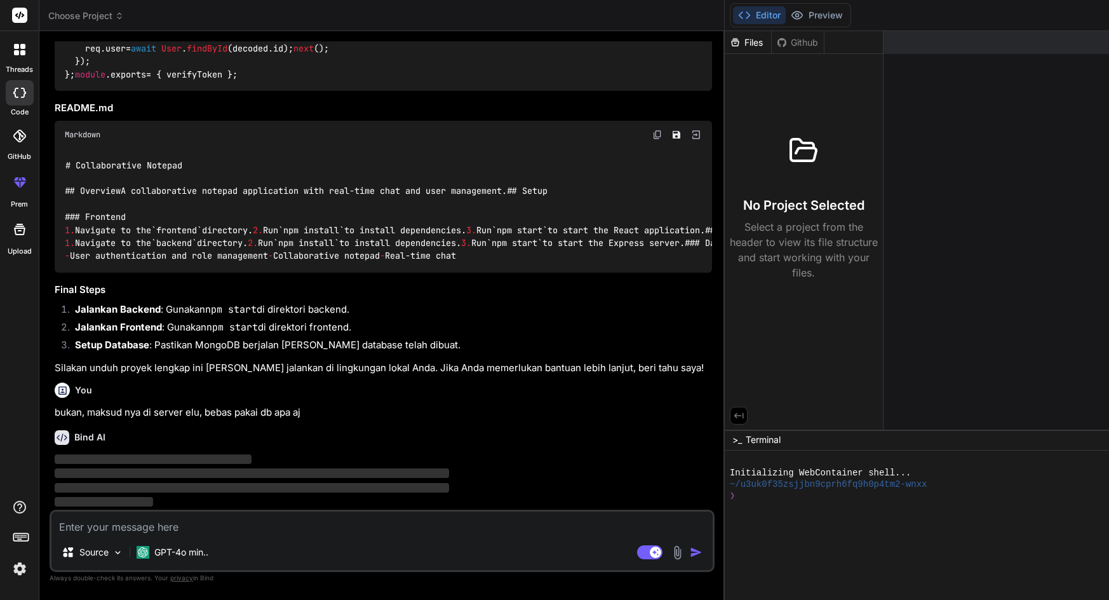
scroll to position [14744, 0]
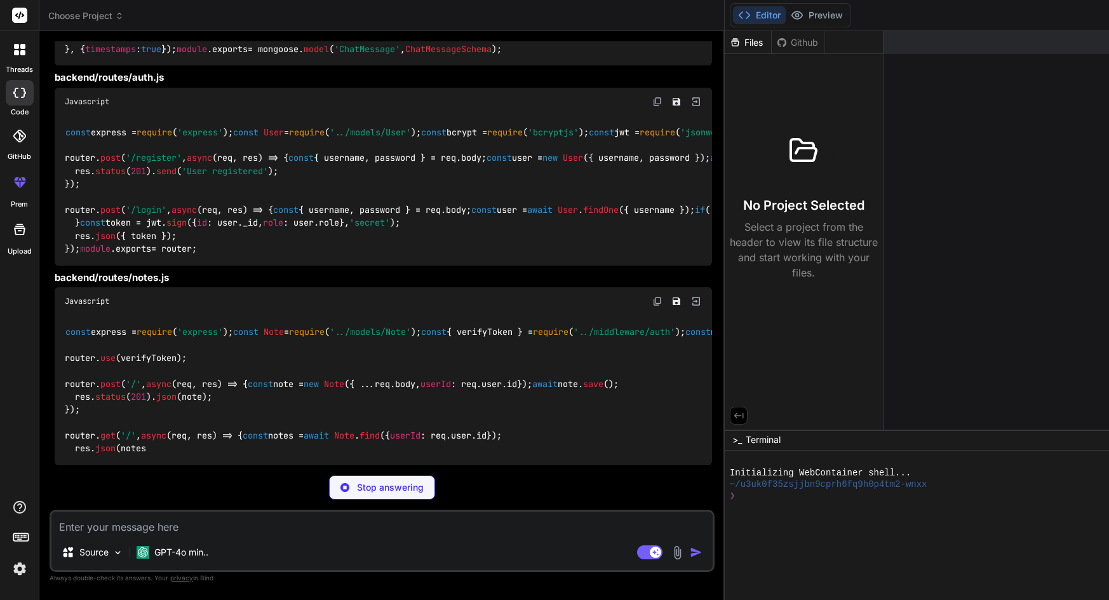
click at [950, 550] on div at bounding box center [1077, 552] width 694 height 11
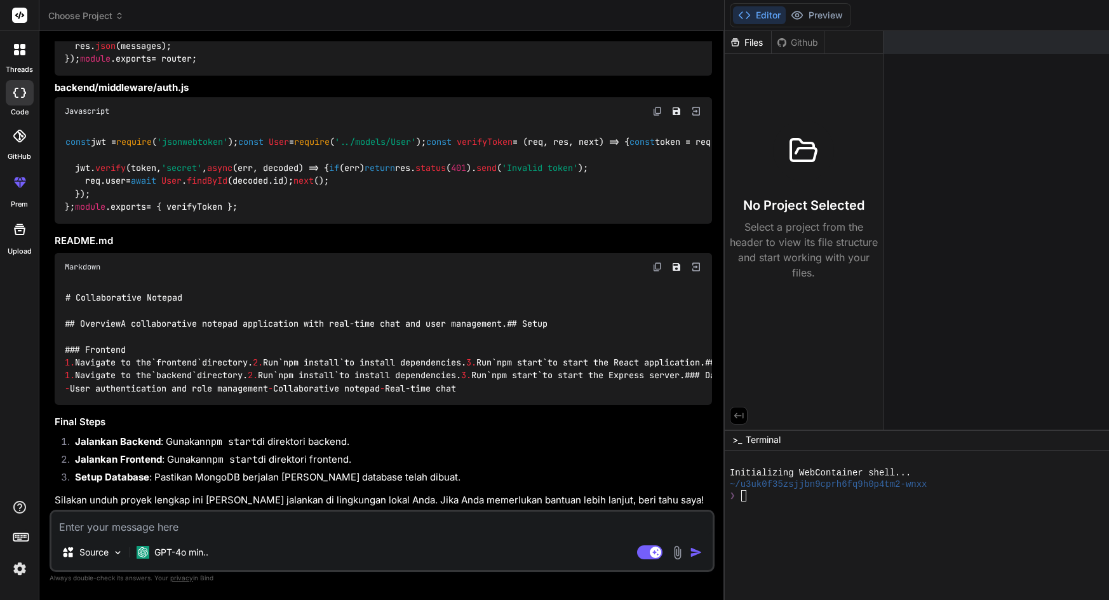
scroll to position [20693, 0]
click at [290, 452] on li "Jalankan Frontend : Gunakan npm start di direktori frontend." at bounding box center [388, 461] width 647 height 18
click at [772, 38] on div "Github" at bounding box center [798, 42] width 52 height 13
click at [229, 525] on textarea at bounding box center [381, 522] width 661 height 23
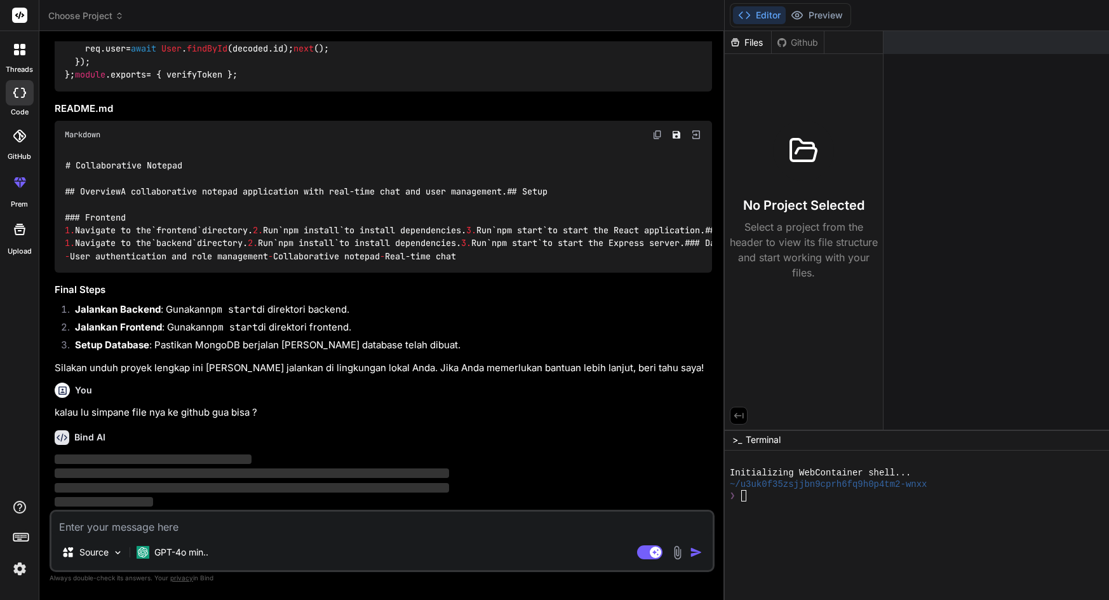
scroll to position [20824, 0]
click at [127, 321] on strong "Jalankan Frontend" at bounding box center [118, 327] width 87 height 12
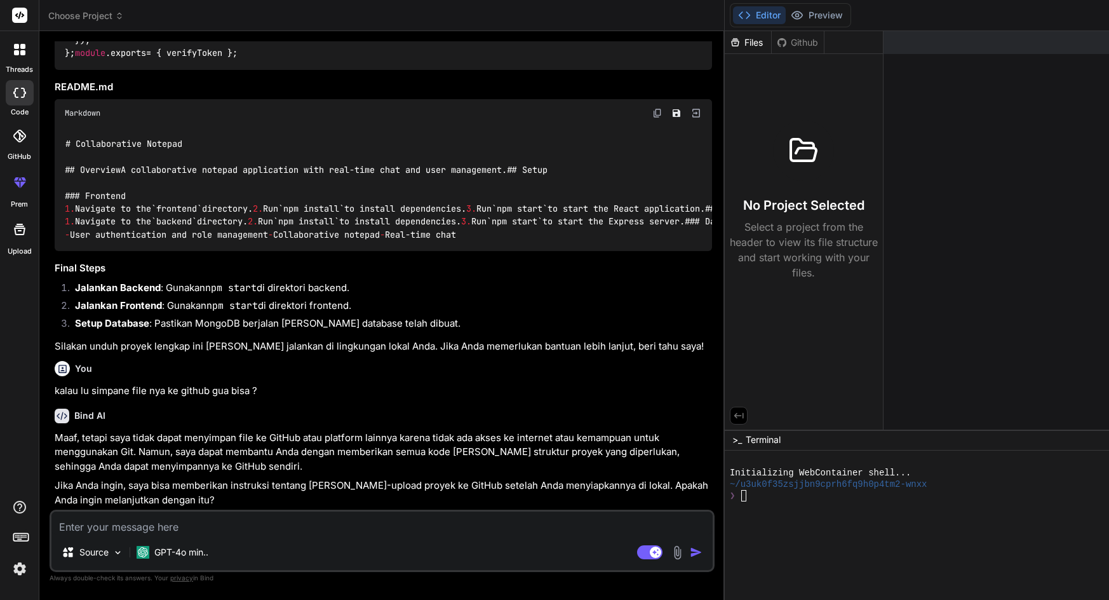
click at [183, 423] on div "Bind AI" at bounding box center [384, 415] width 658 height 15
click at [183, 440] on p "Maaf, tetapi saya tidak dapat menyimpan file ke GitHub atau platform lainnya ka…" at bounding box center [384, 452] width 658 height 43
